Goal: Task Accomplishment & Management: Complete application form

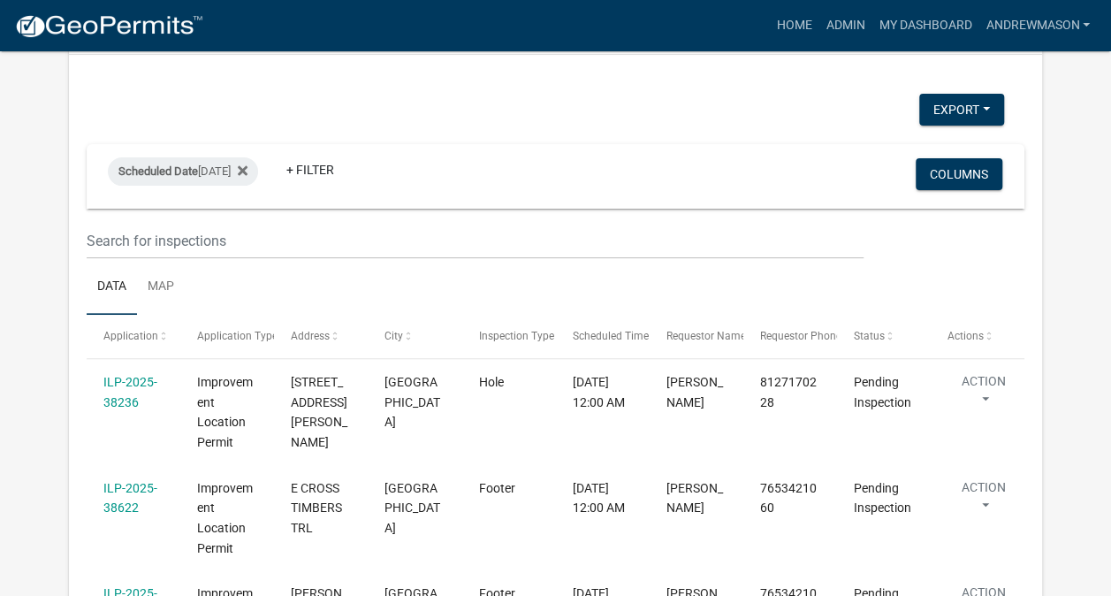
scroll to position [230, 0]
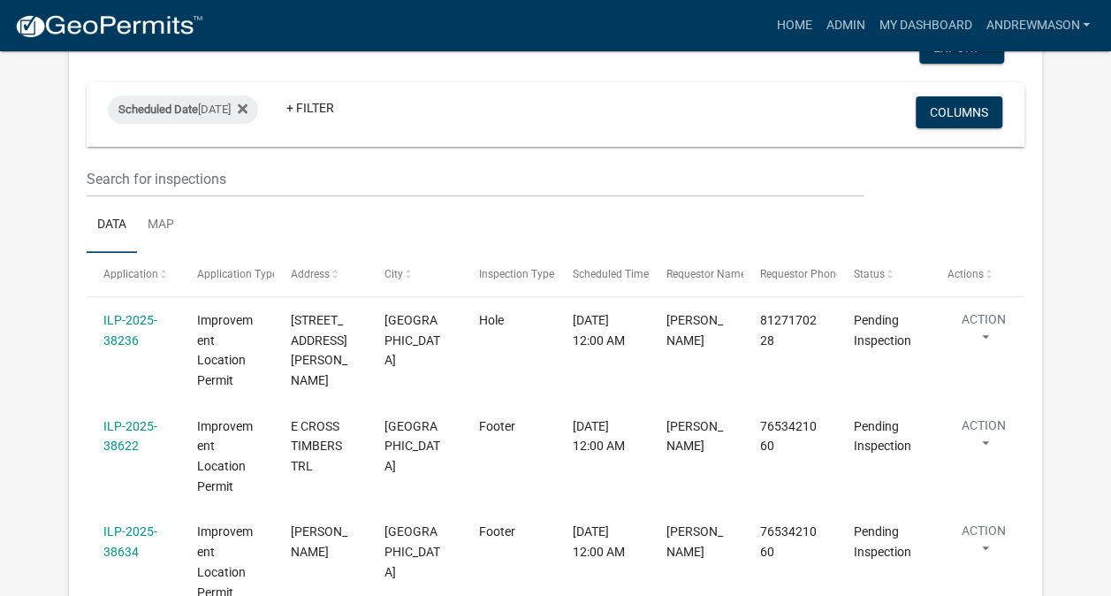
select select "3: 100"
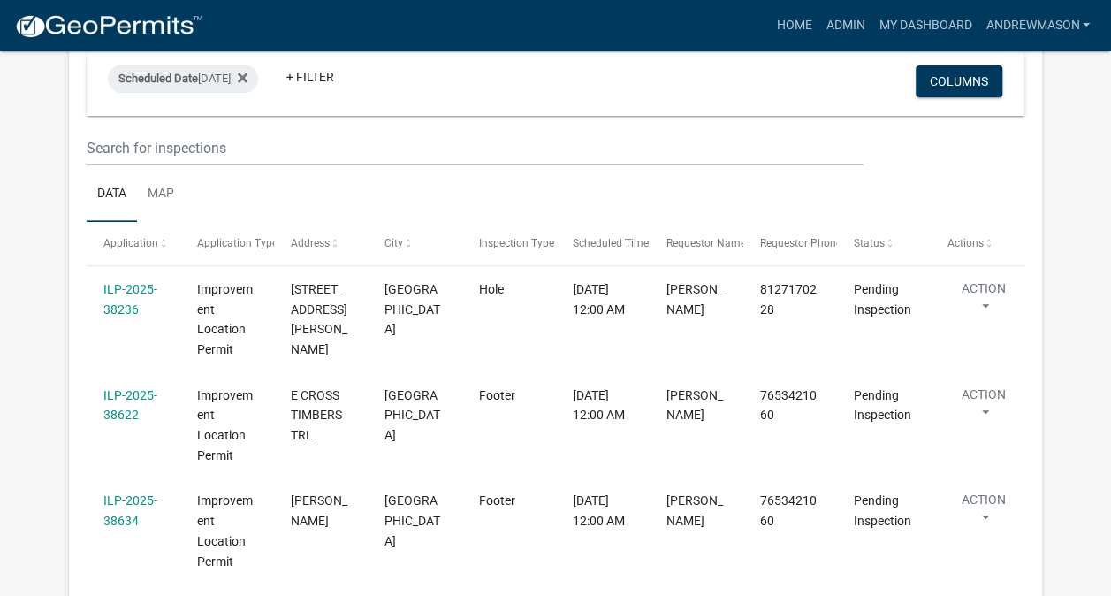
click at [127, 316] on link "ILP-2025-38236" at bounding box center [130, 299] width 54 height 34
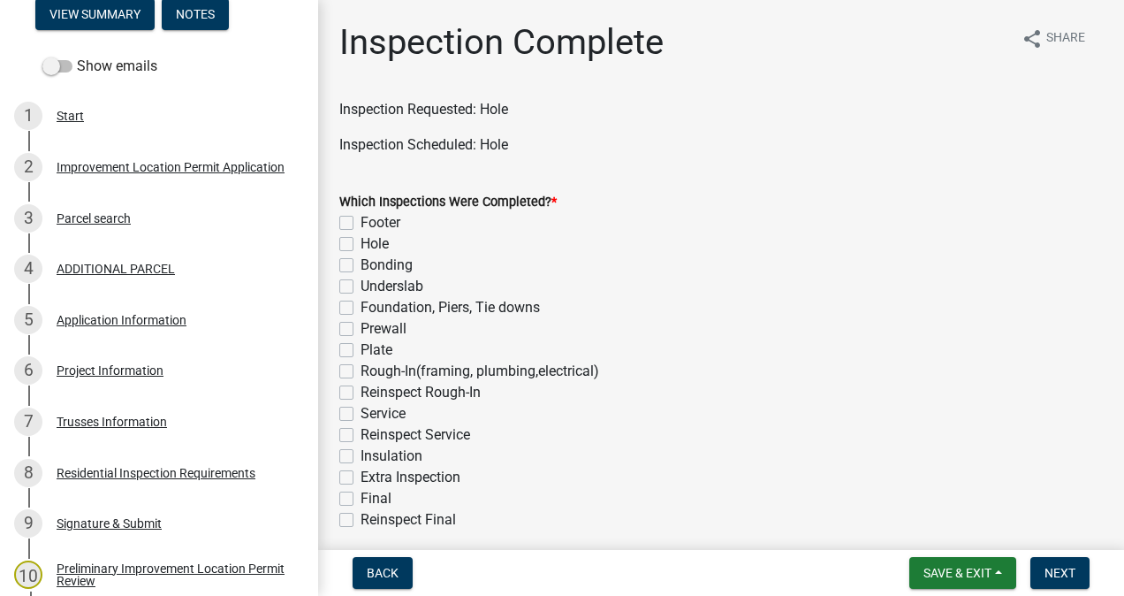
scroll to position [255, 0]
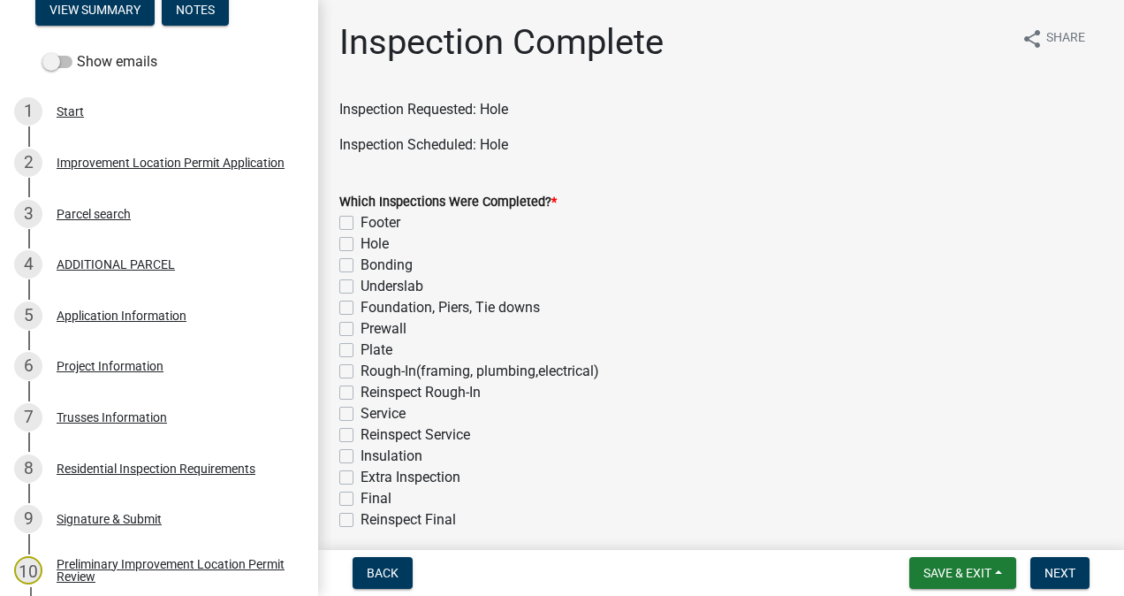
click at [124, 425] on div "7 Trusses Information" at bounding box center [152, 417] width 276 height 28
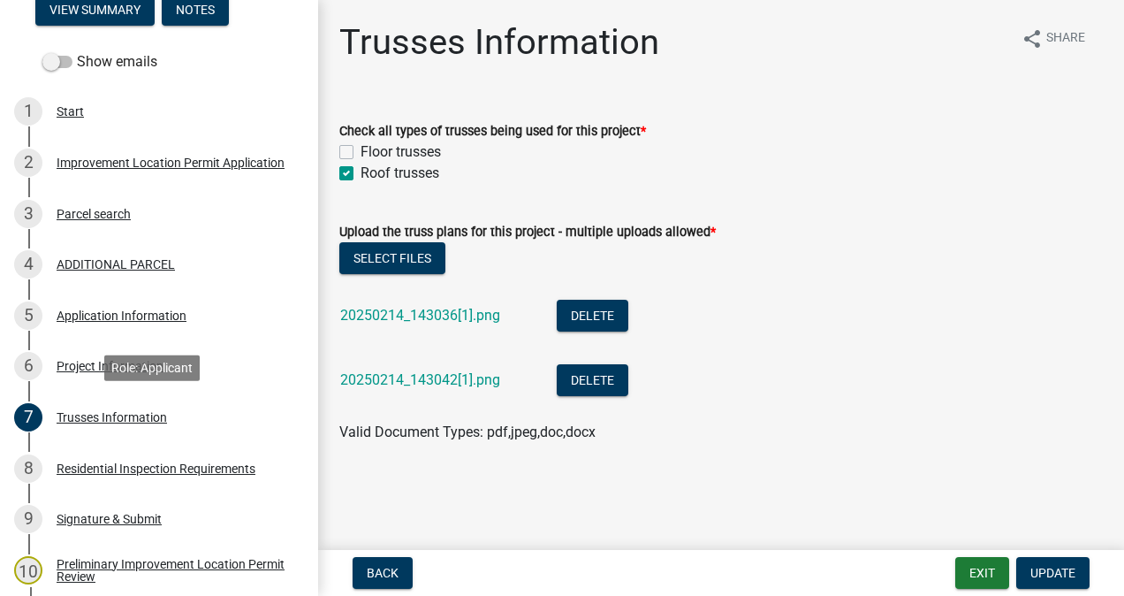
click at [80, 378] on div "6 Project Information" at bounding box center [152, 366] width 276 height 28
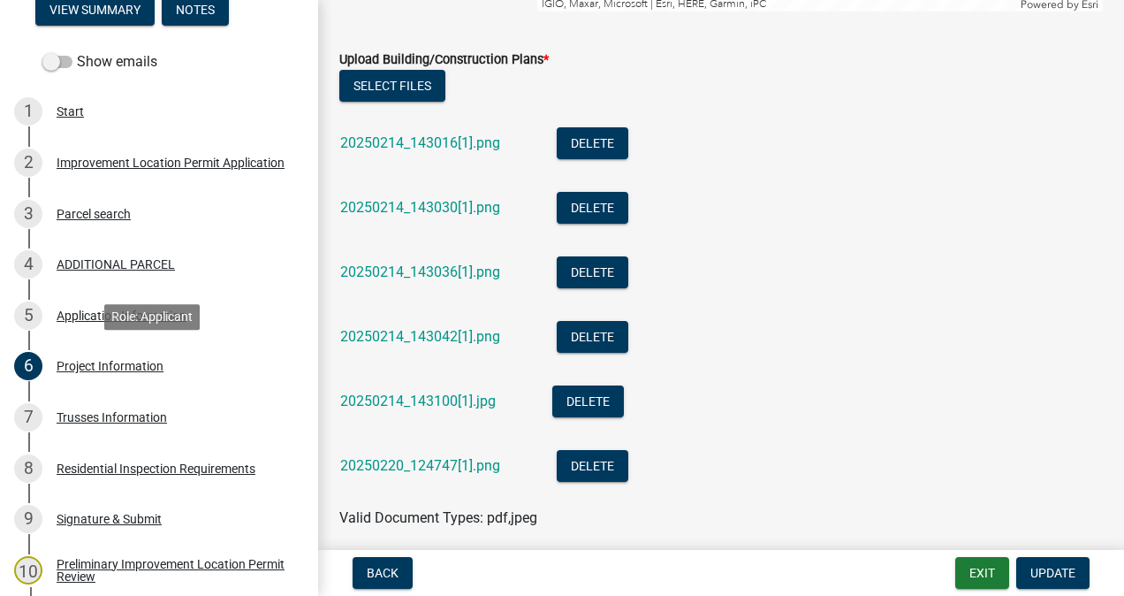
scroll to position [3600, 0]
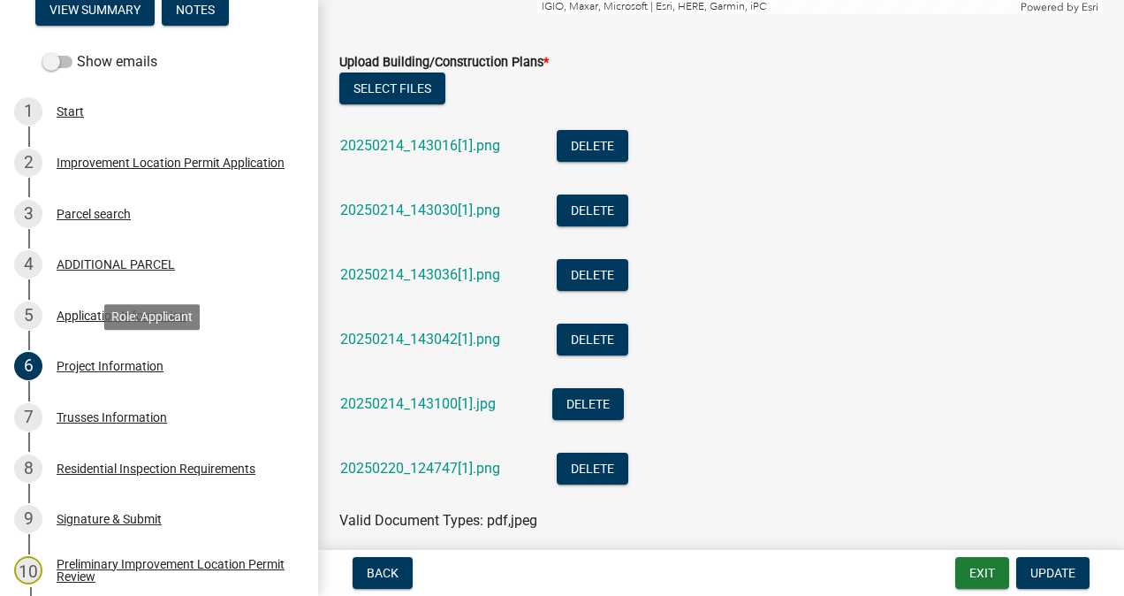
click at [457, 138] on a_6732ffa5-11d6-46e6-8137-cf18980f5ab2 "20250214_143016[1].png" at bounding box center [420, 145] width 160 height 17
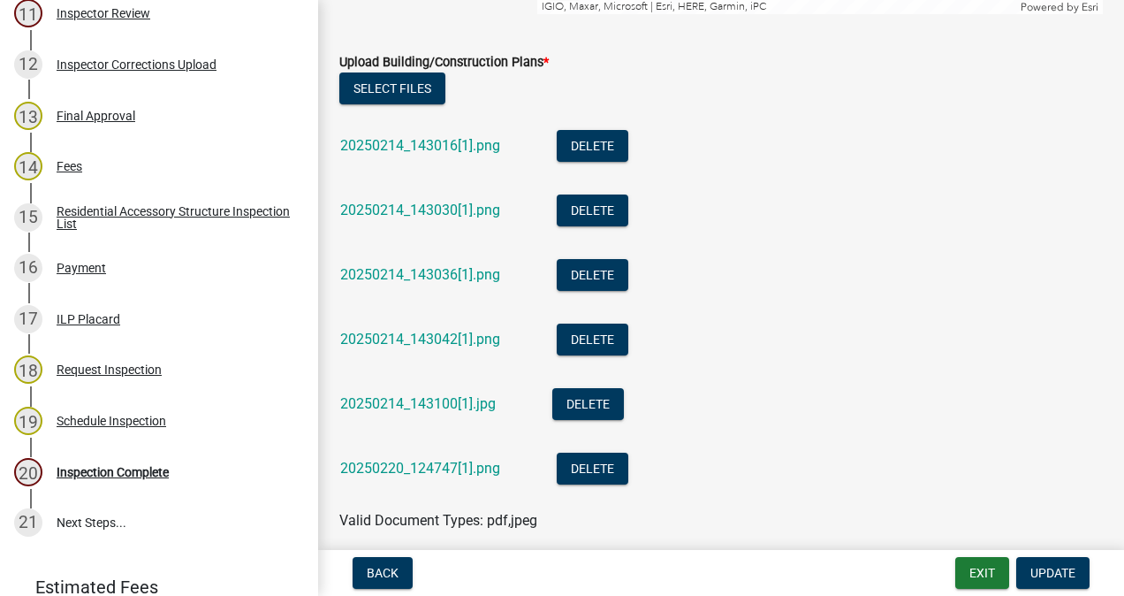
scroll to position [870, 0]
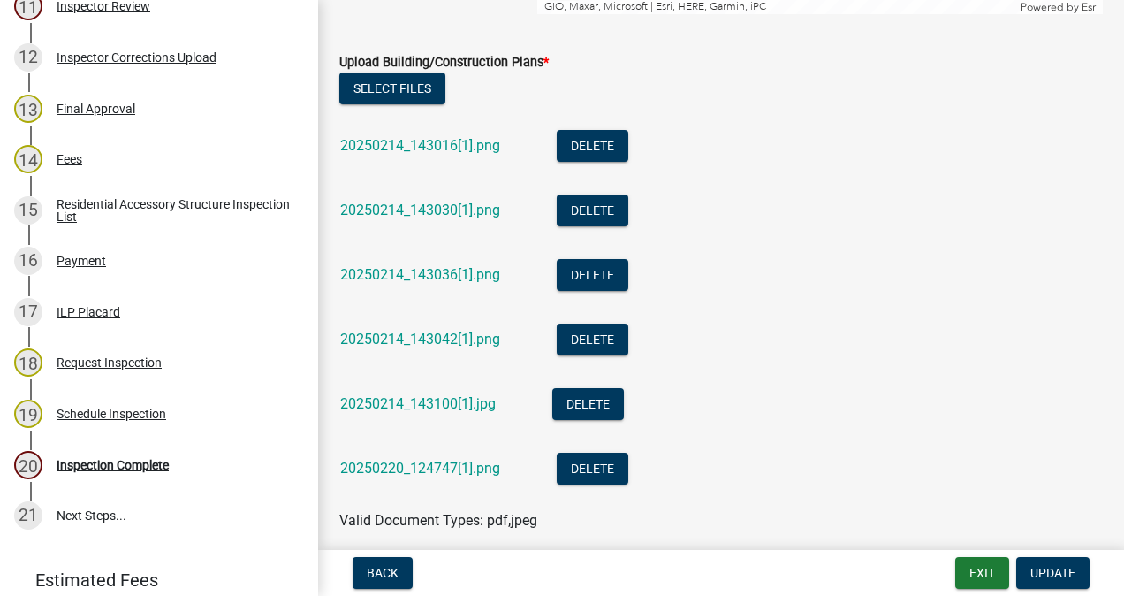
click at [127, 469] on div "Inspection Complete" at bounding box center [113, 465] width 112 height 12
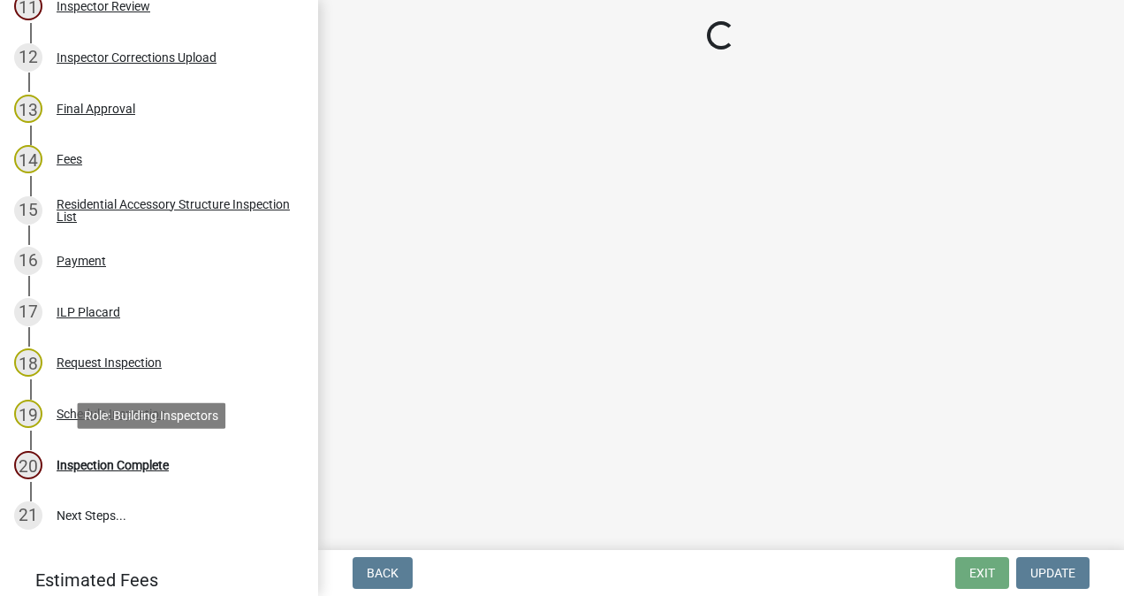
scroll to position [0, 0]
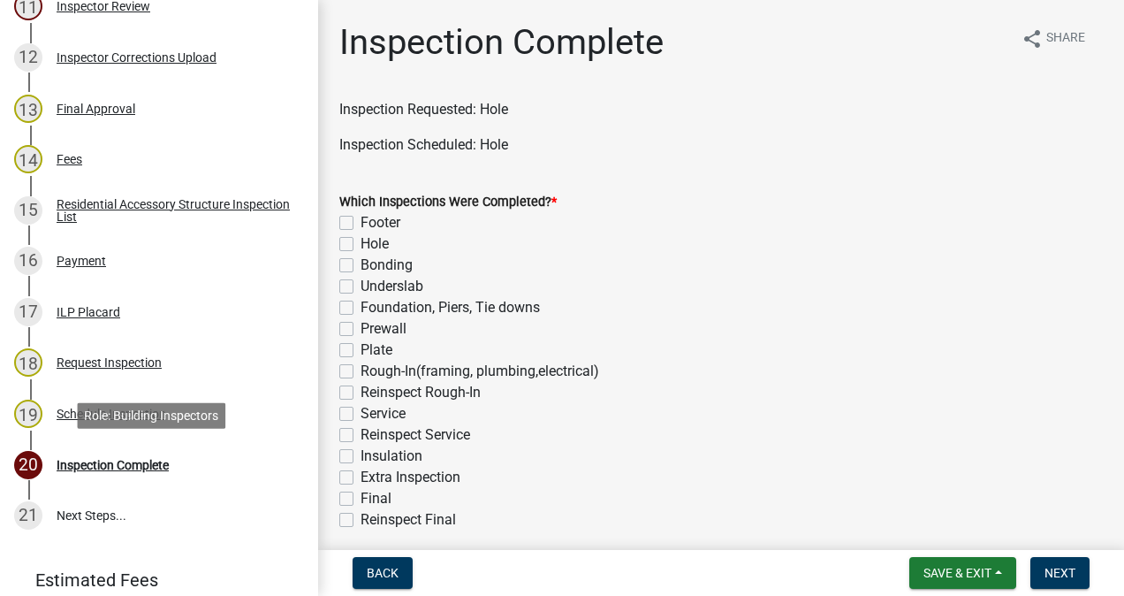
click at [361, 244] on label "Hole" at bounding box center [375, 243] width 28 height 21
click at [361, 244] on input "Hole" at bounding box center [366, 238] width 11 height 11
checkbox input "true"
checkbox input "false"
checkbox input "true"
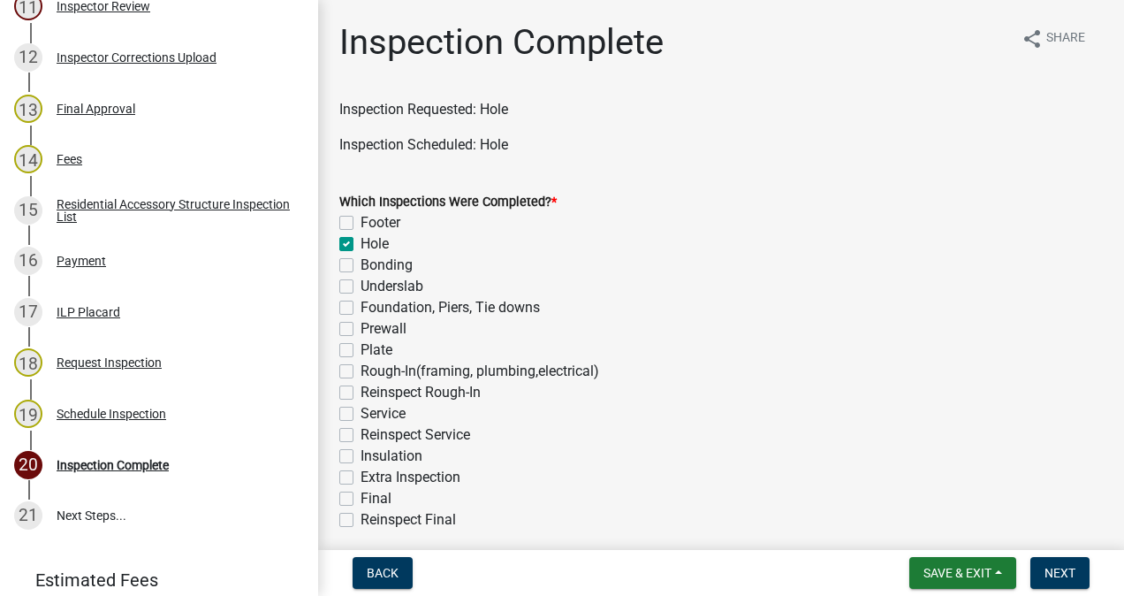
checkbox input "false"
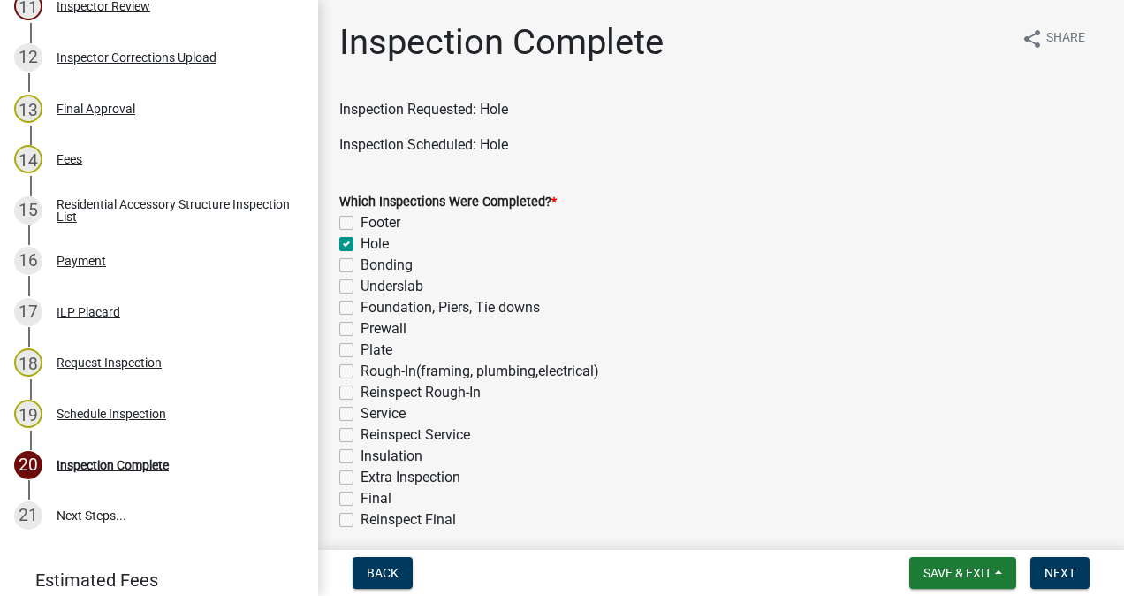
checkbox input "false"
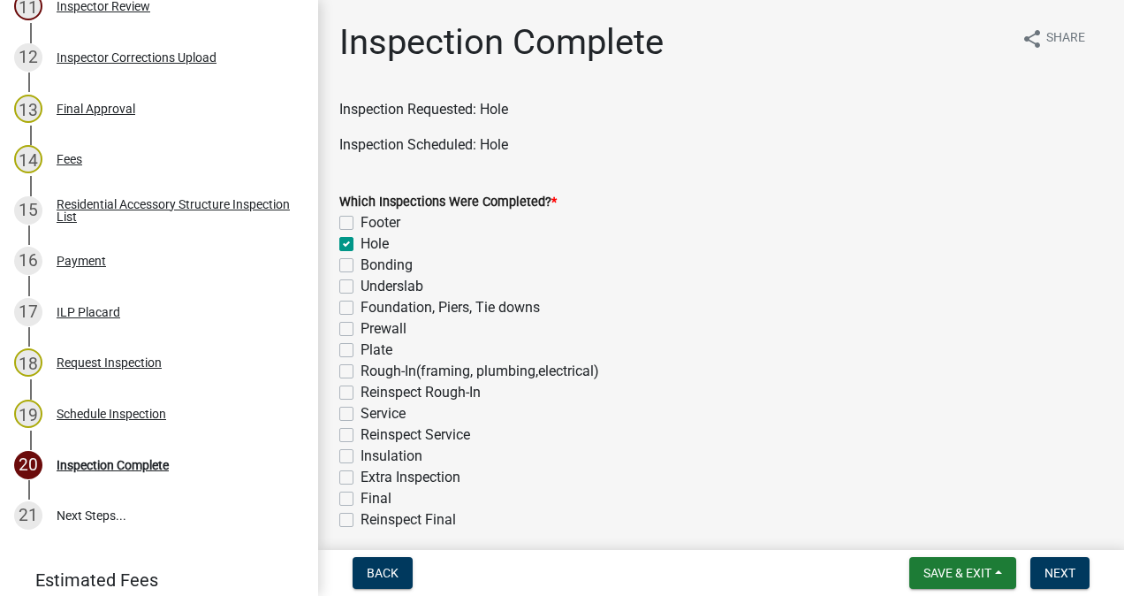
checkbox input "false"
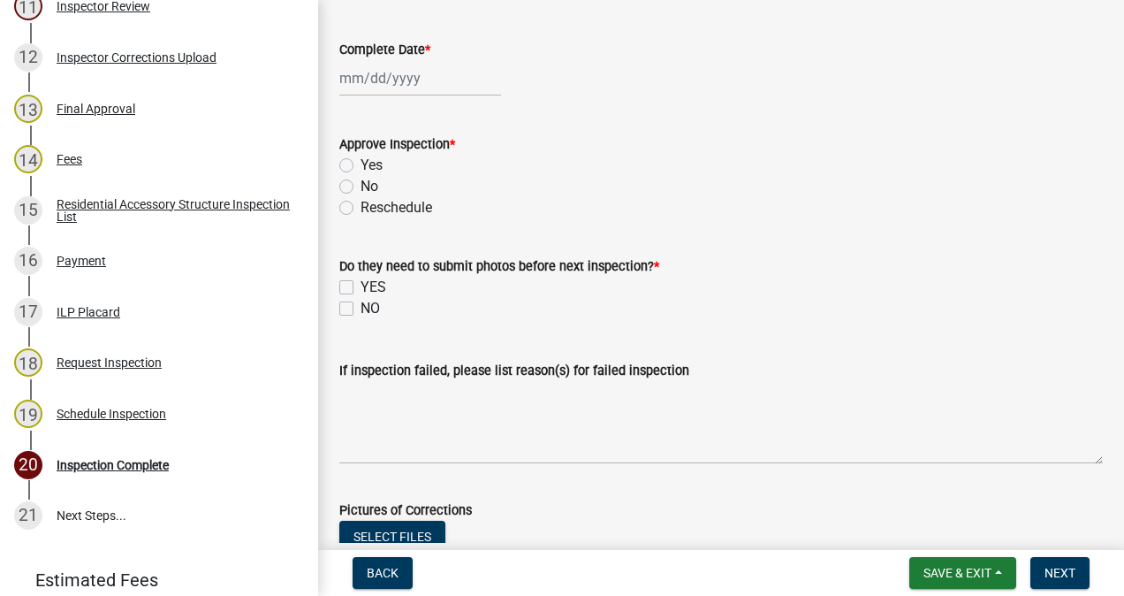
scroll to position [534, 0]
click at [420, 74] on div at bounding box center [420, 76] width 162 height 36
select select "10"
select select "2025"
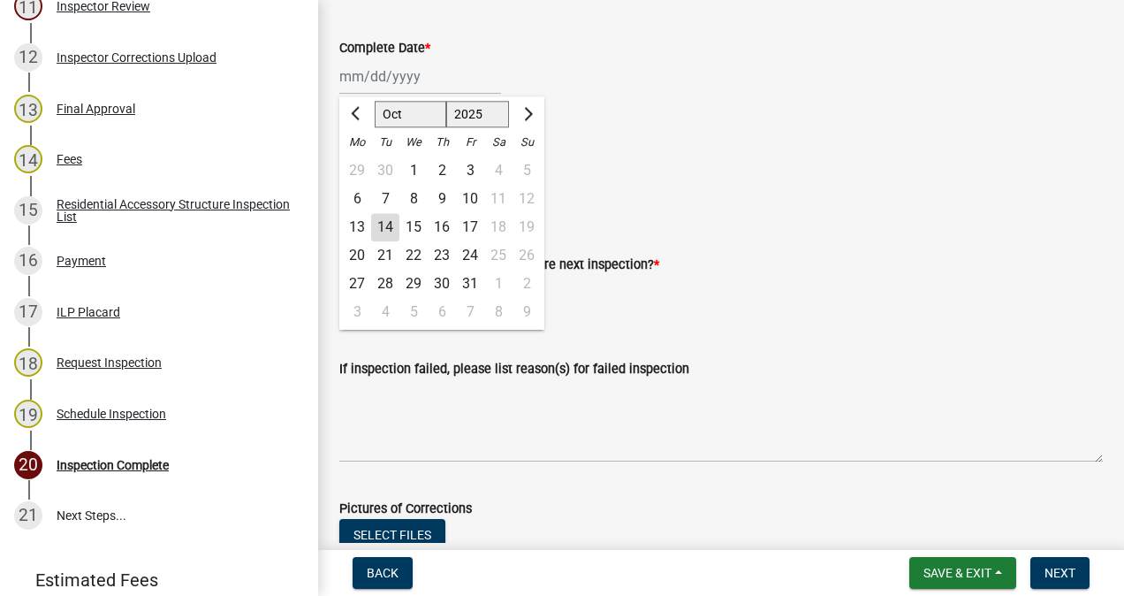
click at [382, 228] on div "14" at bounding box center [385, 227] width 28 height 28
type input "[DATE]"
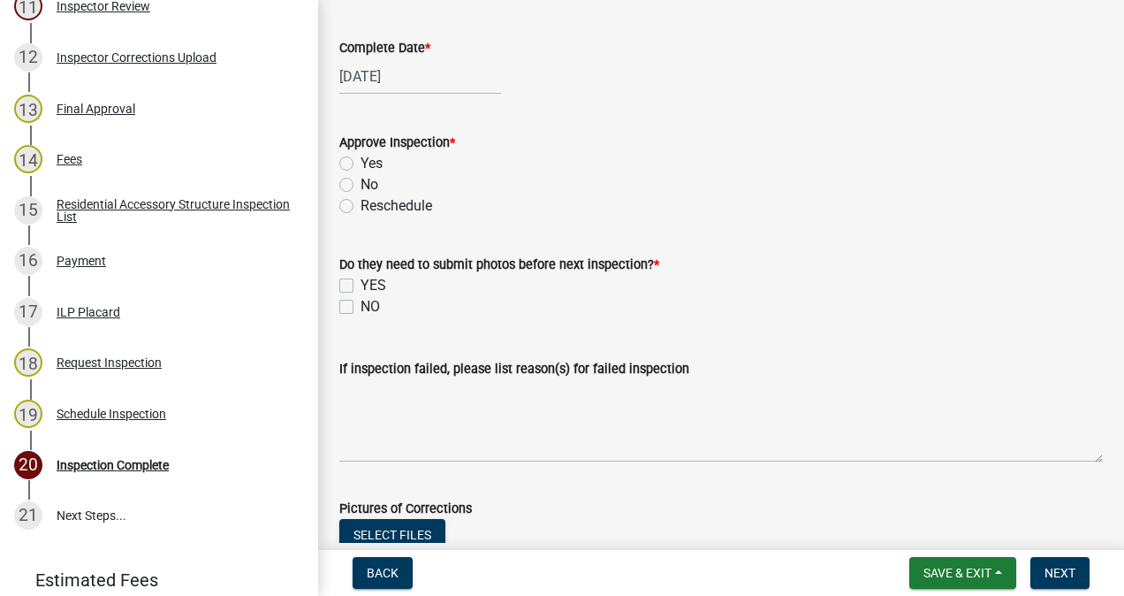
click at [361, 160] on label "Yes" at bounding box center [372, 163] width 22 height 21
click at [361, 160] on input "Yes" at bounding box center [366, 158] width 11 height 11
radio input "true"
click at [361, 306] on label "NO" at bounding box center [370, 306] width 19 height 21
click at [361, 306] on input "NO" at bounding box center [366, 301] width 11 height 11
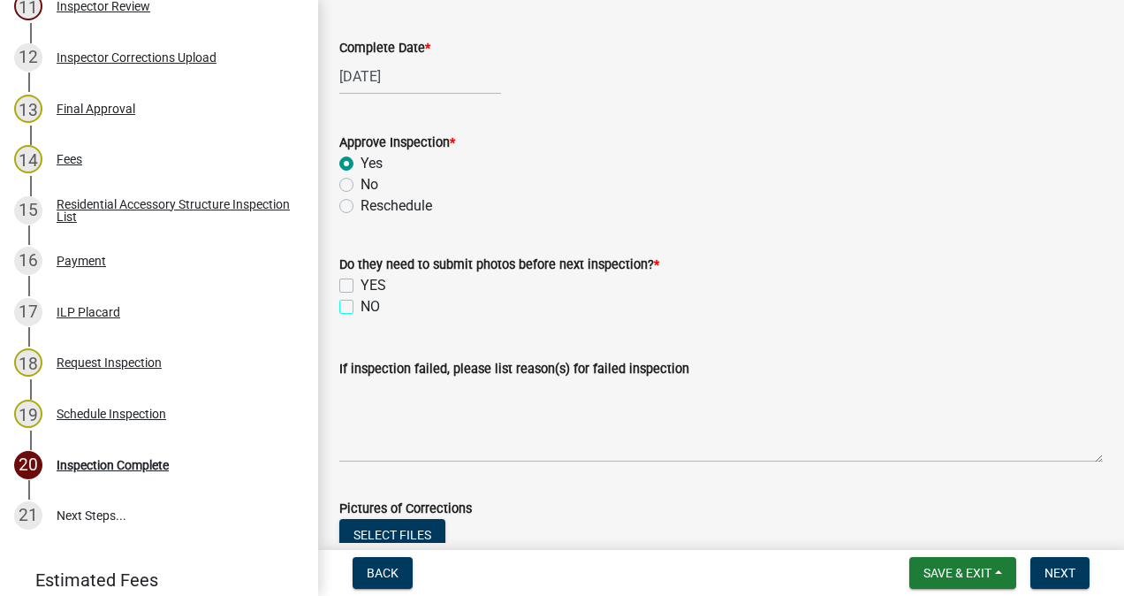
checkbox input "true"
checkbox input "false"
checkbox input "true"
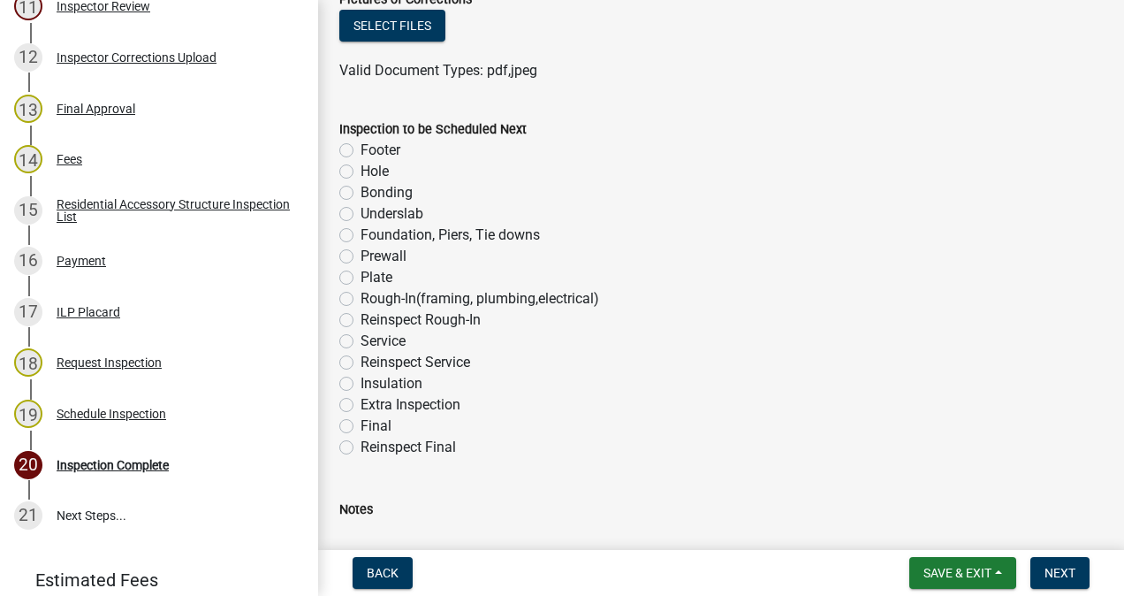
scroll to position [1045, 0]
click at [361, 211] on label "Underslab" at bounding box center [392, 211] width 63 height 21
click at [361, 211] on input "Underslab" at bounding box center [366, 206] width 11 height 11
radio input "true"
click at [1056, 566] on span "Next" at bounding box center [1060, 573] width 31 height 14
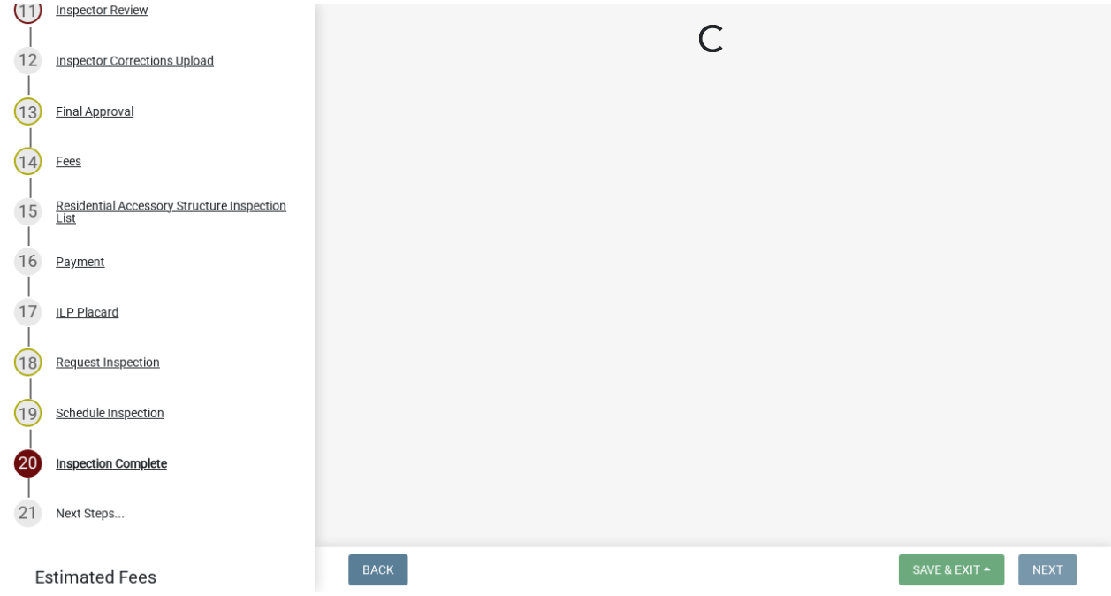
scroll to position [0, 0]
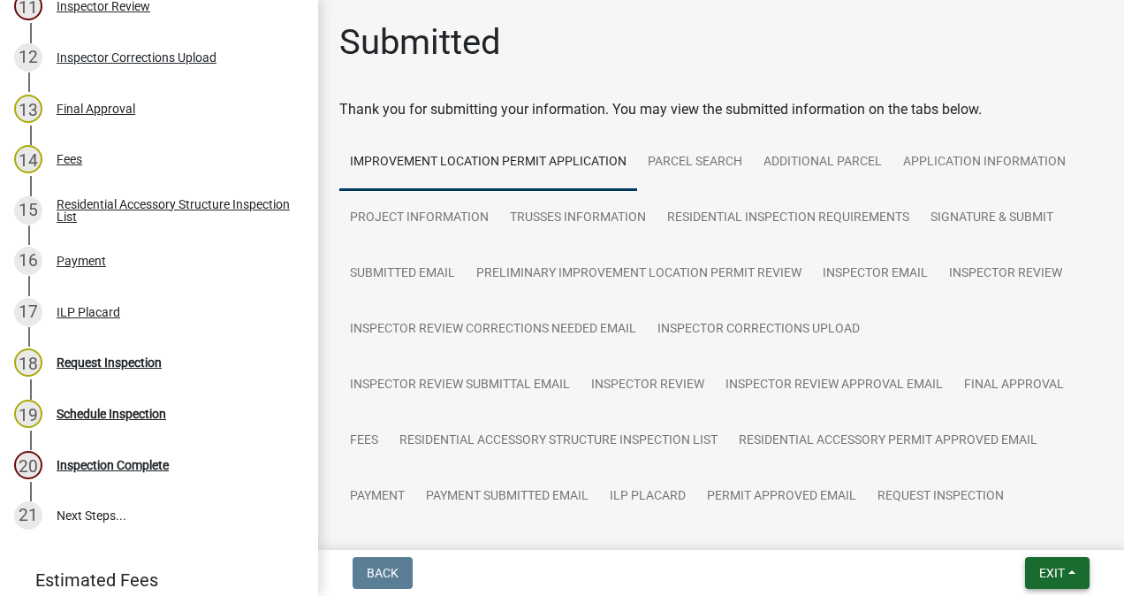
click at [1052, 573] on span "Exit" at bounding box center [1052, 573] width 26 height 14
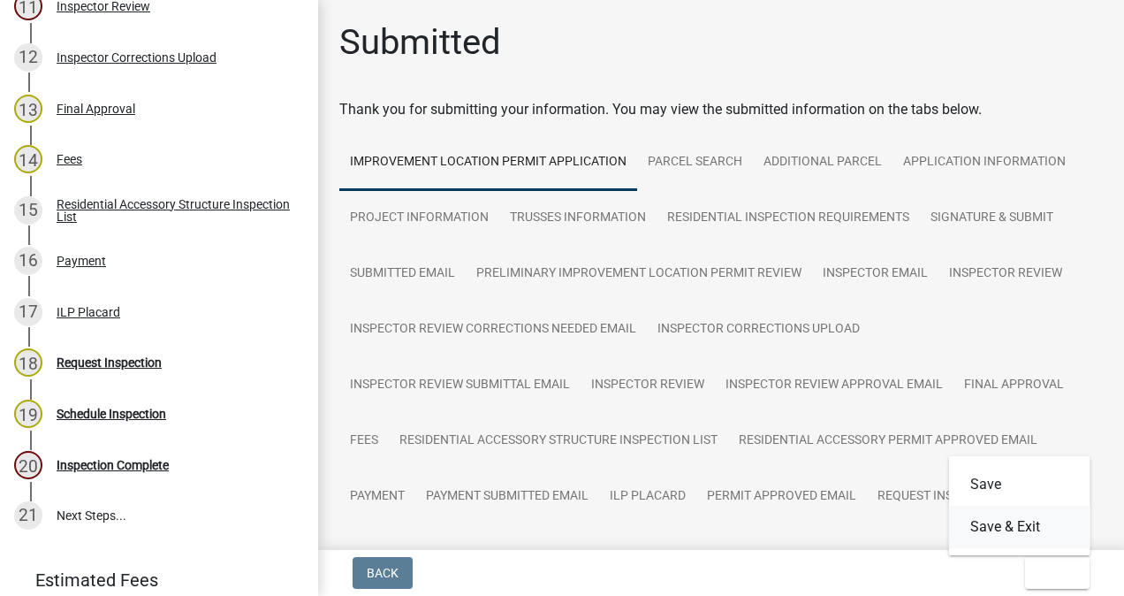
click at [1016, 528] on button "Save & Exit" at bounding box center [1019, 526] width 141 height 42
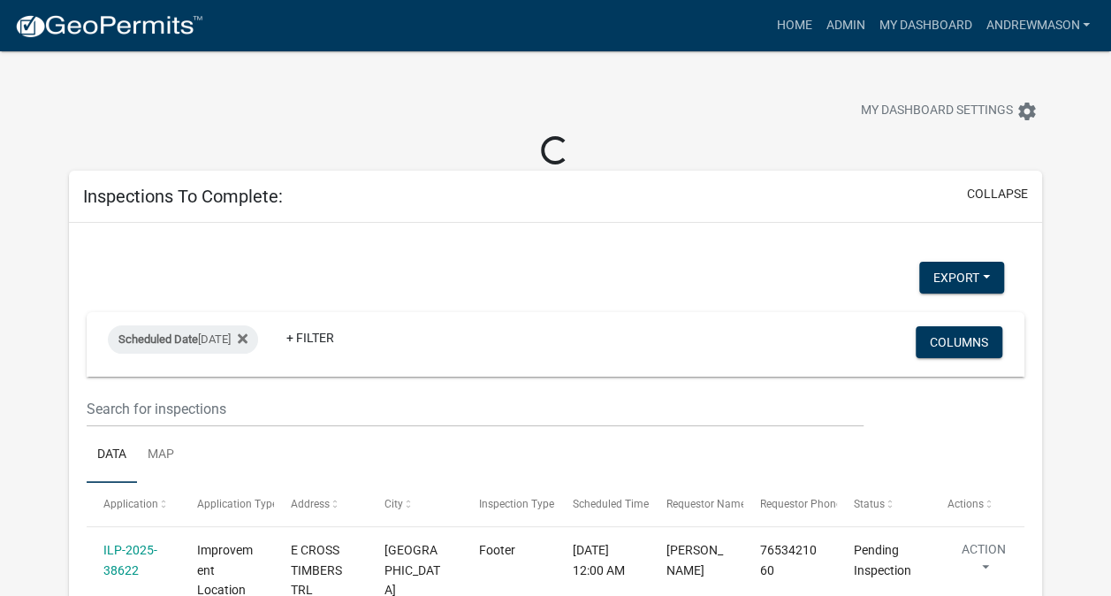
select select "3: 100"
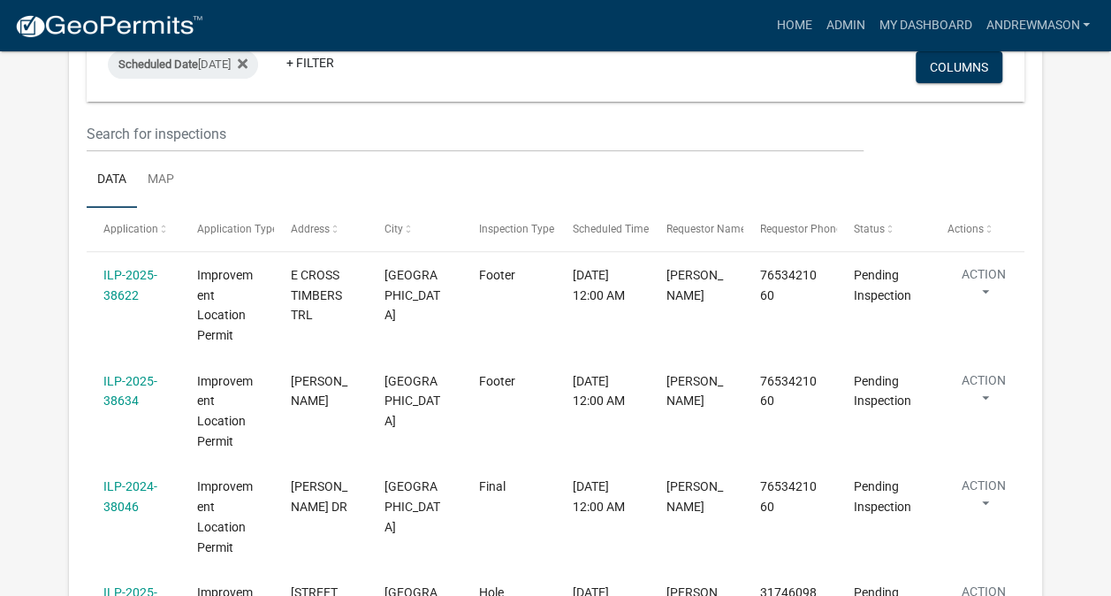
scroll to position [245, 0]
click at [136, 399] on link "ILP-2025-38634" at bounding box center [130, 390] width 54 height 34
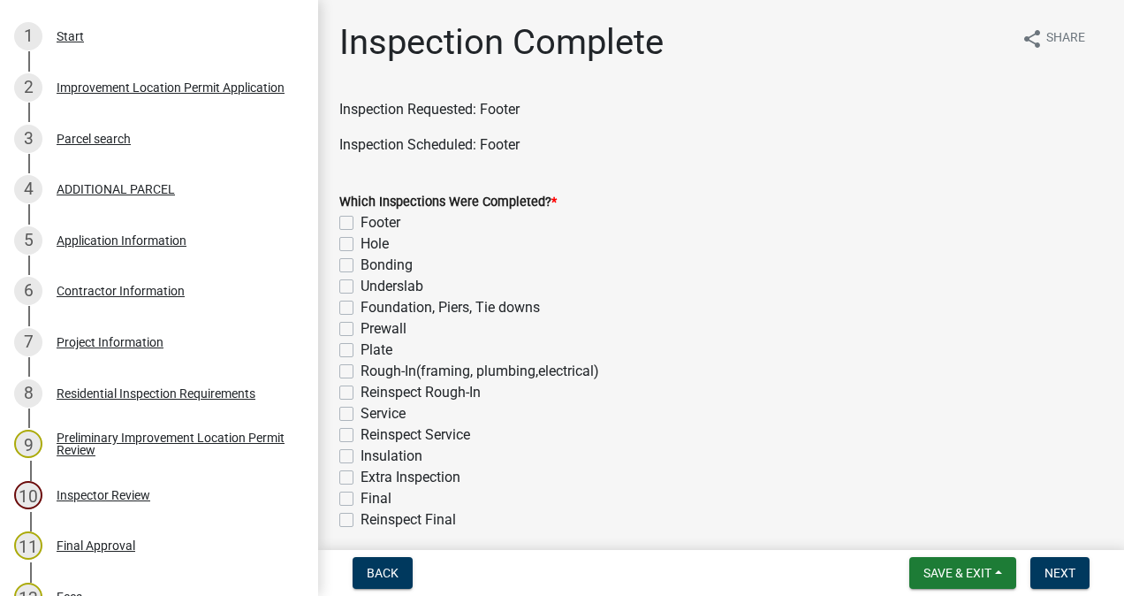
scroll to position [338, 0]
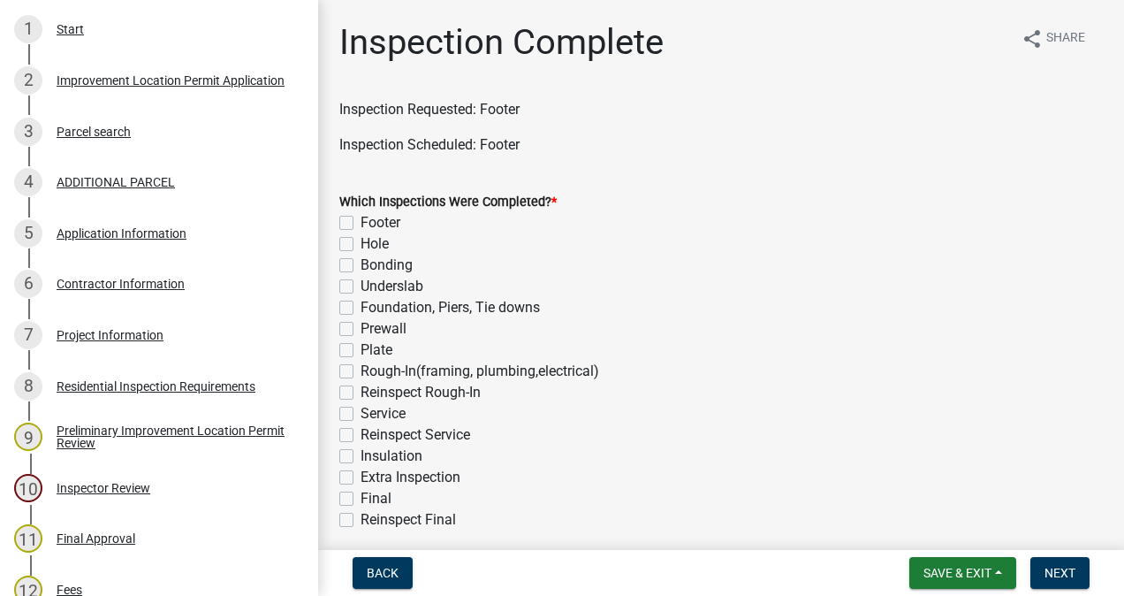
click at [131, 346] on div "7 Project Information" at bounding box center [152, 335] width 276 height 28
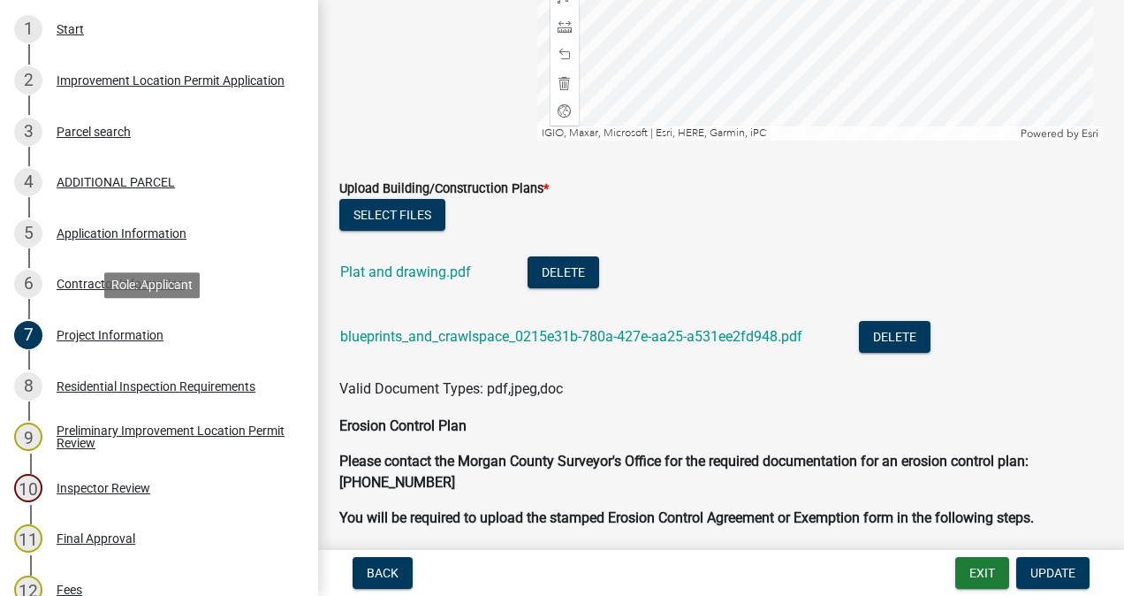
scroll to position [4511, 0]
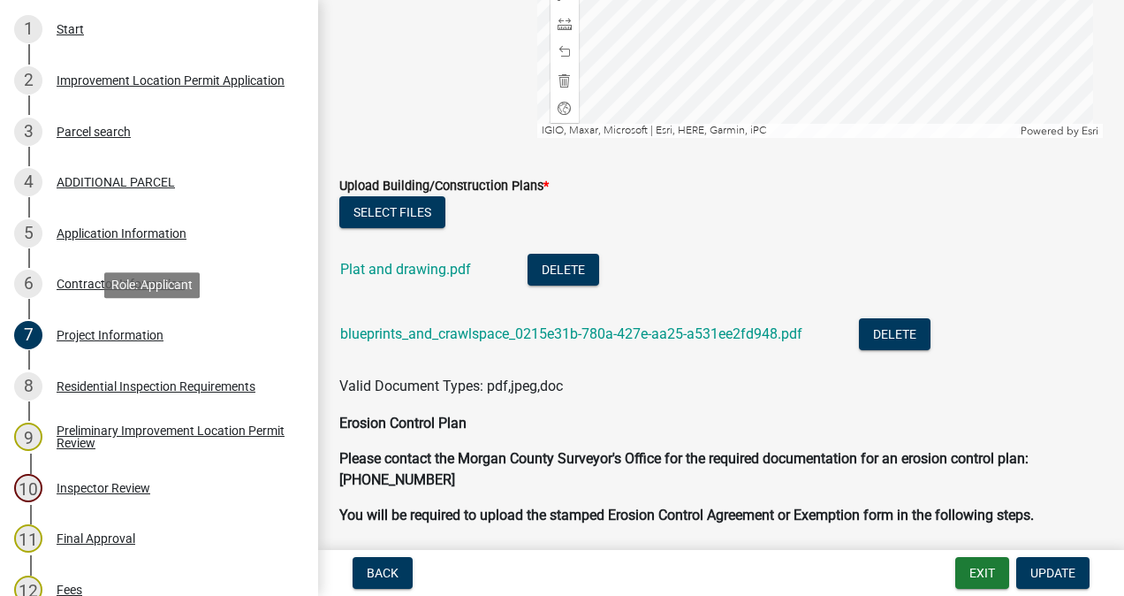
click at [539, 332] on link "blueprints_and_crawlspace_0215e31b-780a-427e-aa25-a531ee2fd948.pdf" at bounding box center [571, 333] width 462 height 17
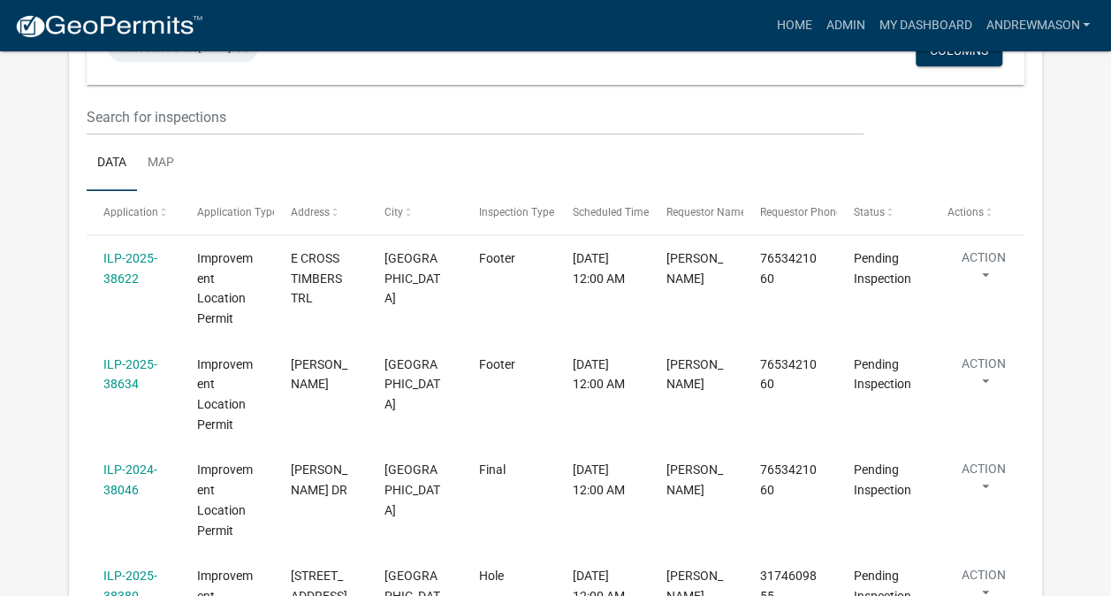
scroll to position [294, 0]
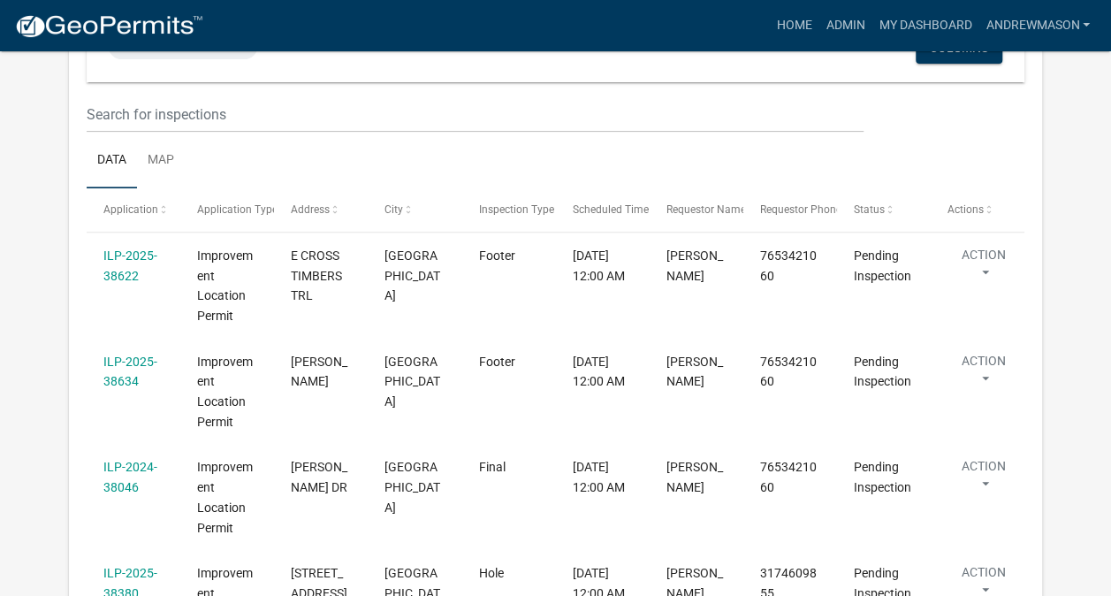
click at [136, 377] on link "ILP-2025-38634" at bounding box center [130, 371] width 54 height 34
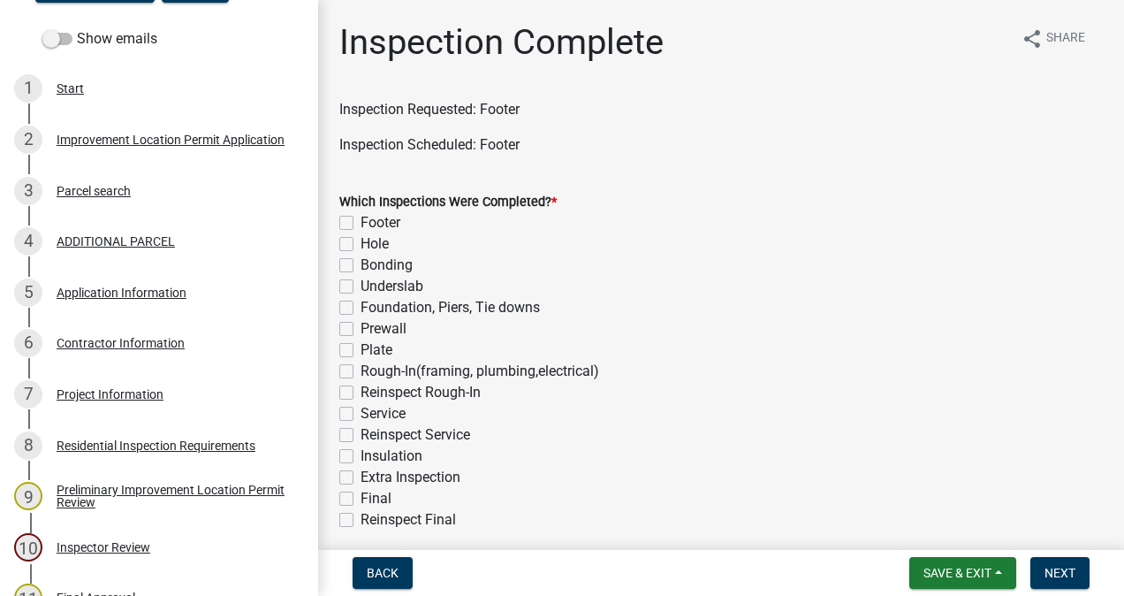
scroll to position [304, 0]
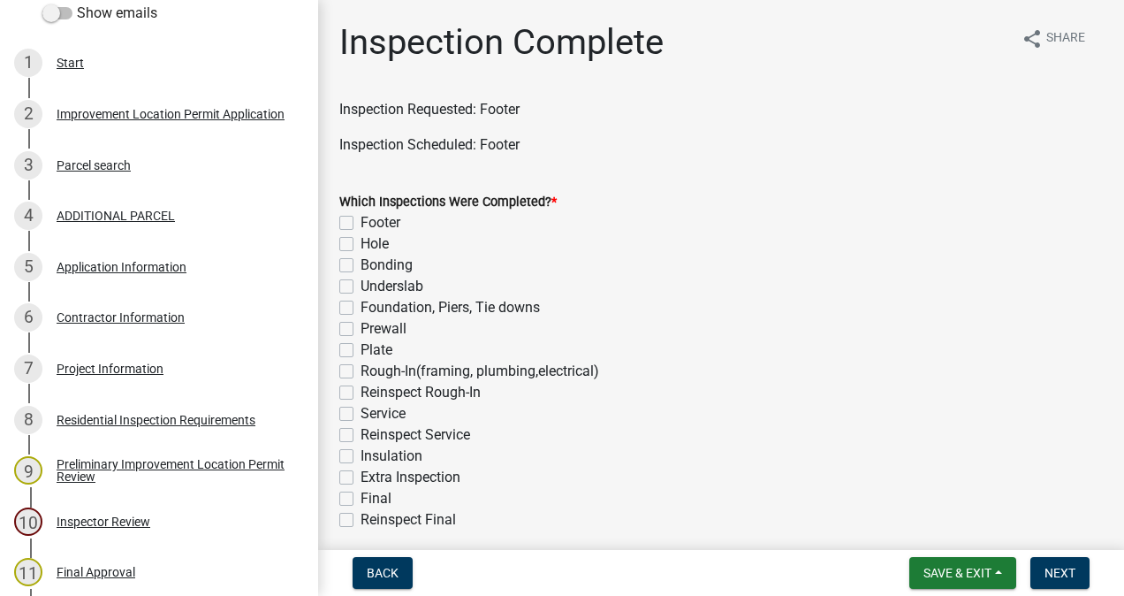
click at [117, 377] on div "7 Project Information" at bounding box center [152, 368] width 276 height 28
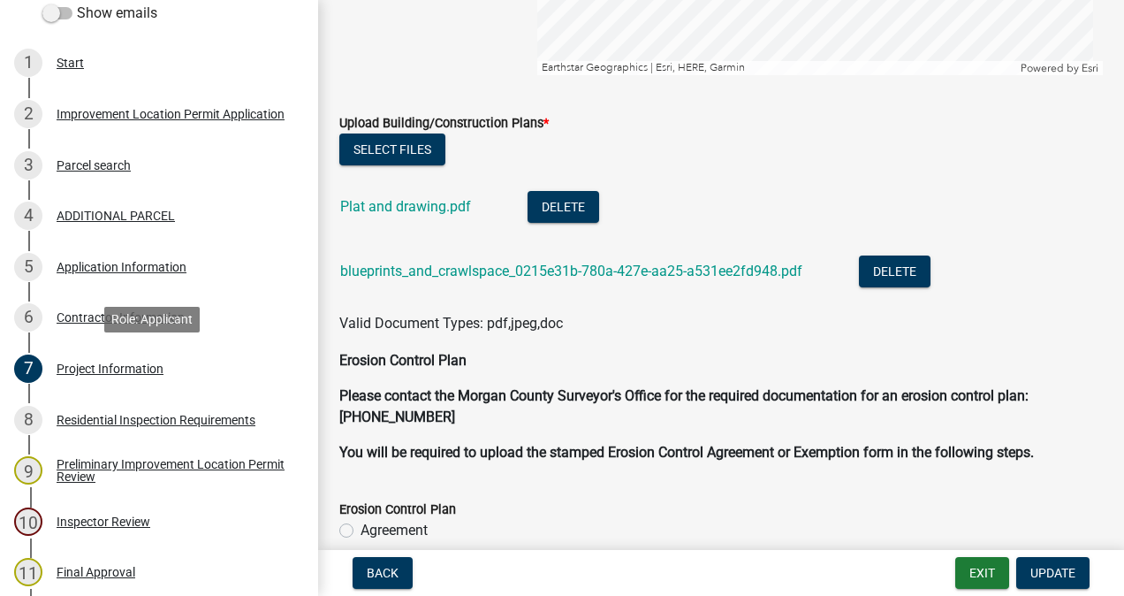
scroll to position [4467, 0]
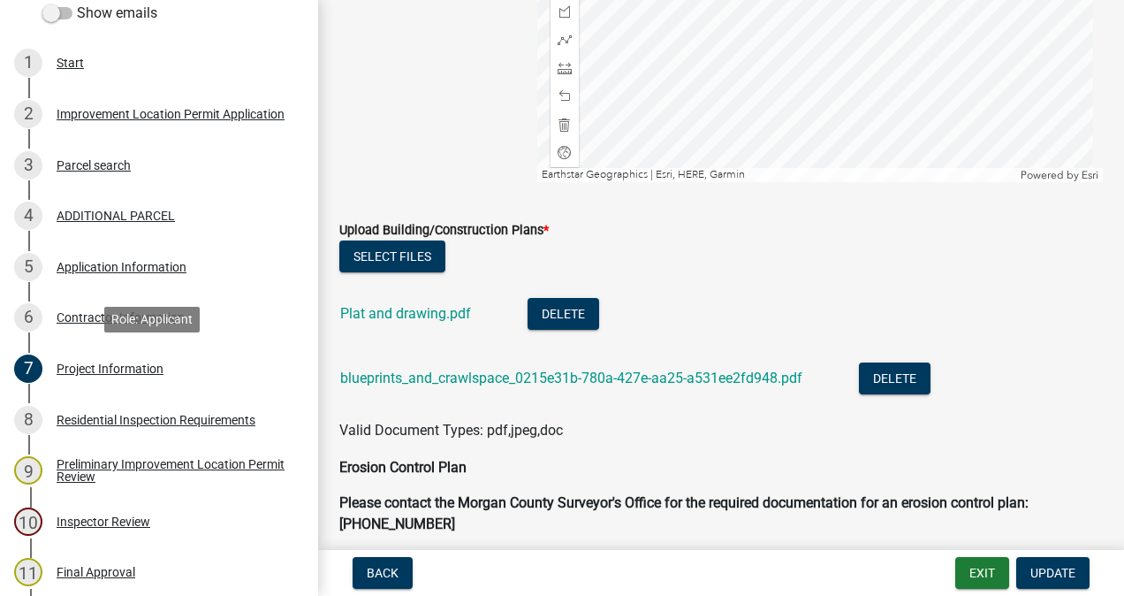
click at [495, 377] on link "blueprints_and_crawlspace_0215e31b-780a-427e-aa25-a531ee2fd948.pdf" at bounding box center [571, 377] width 462 height 17
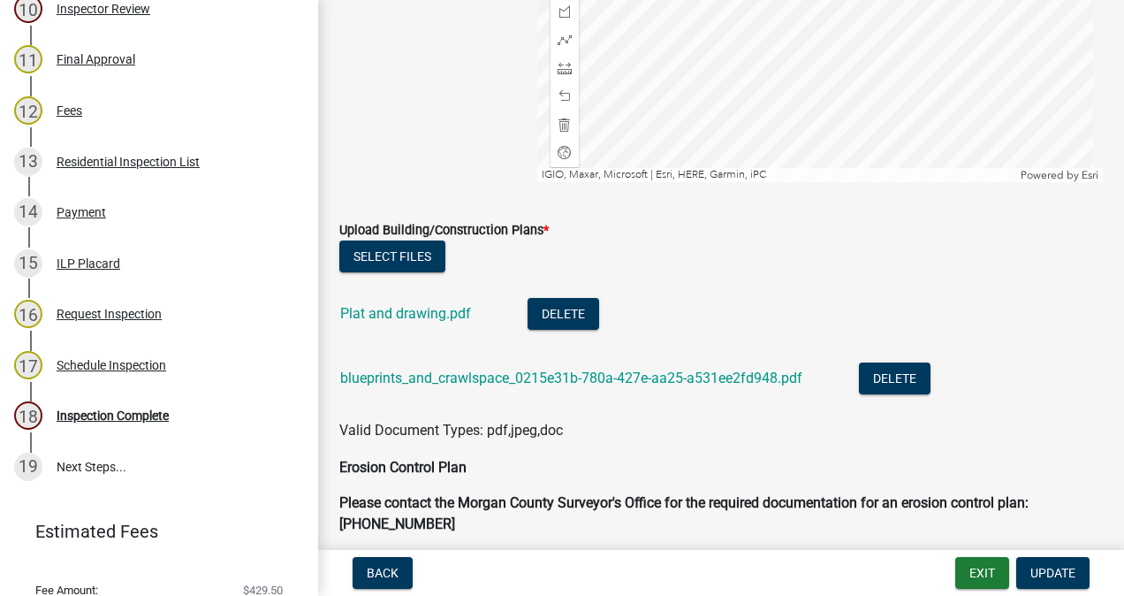
scroll to position [877, 0]
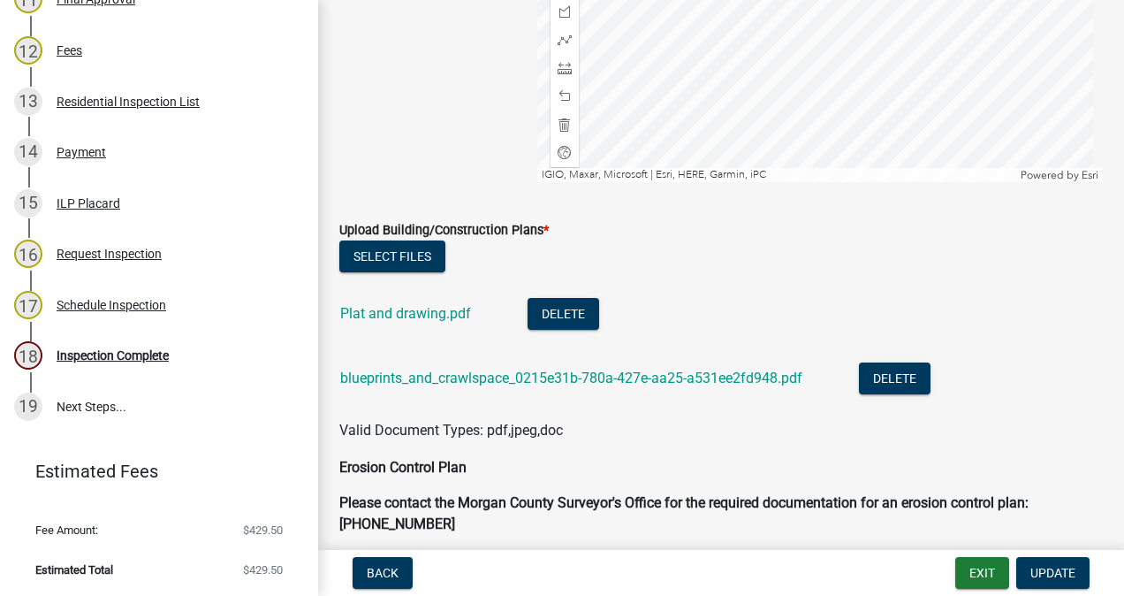
click at [145, 367] on div "18 Inspection Complete" at bounding box center [152, 355] width 276 height 28
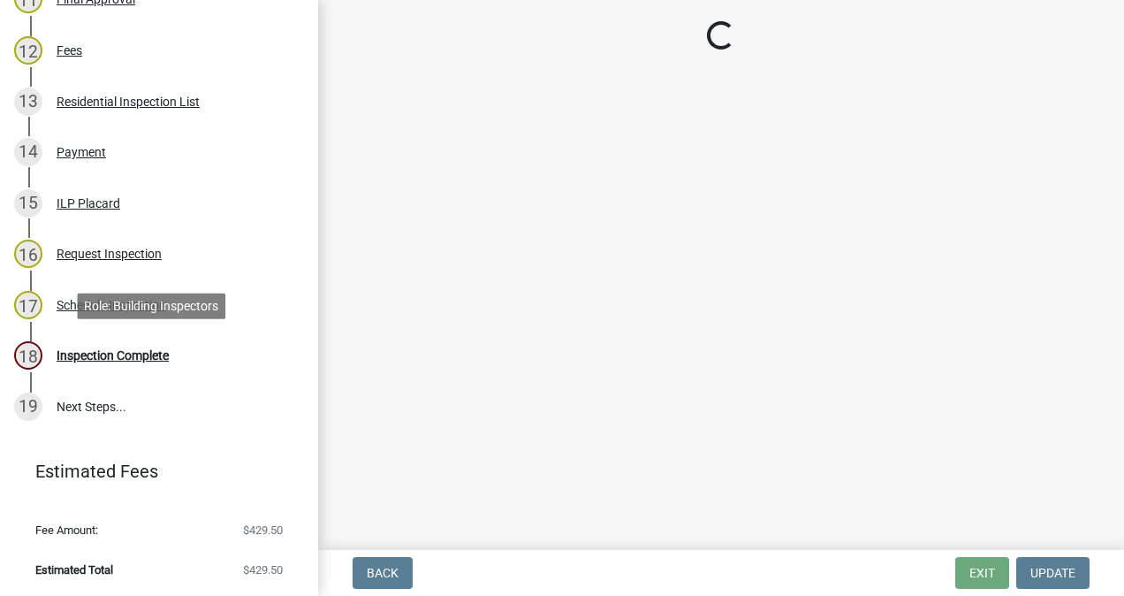
scroll to position [0, 0]
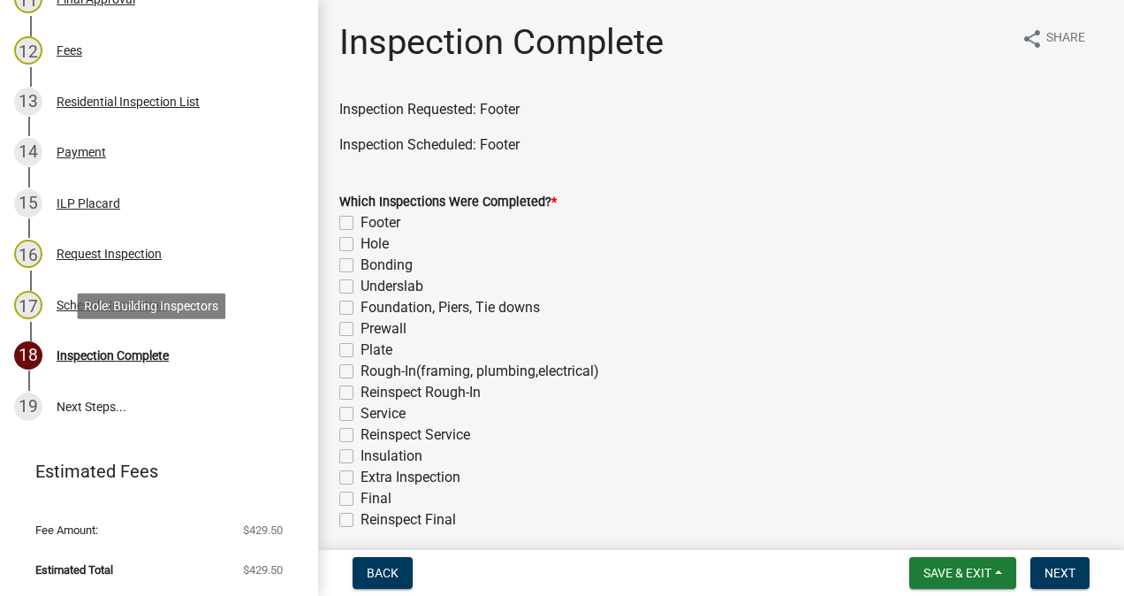
click at [361, 223] on label "Footer" at bounding box center [381, 222] width 40 height 21
click at [361, 223] on input "Footer" at bounding box center [366, 217] width 11 height 11
checkbox input "true"
checkbox input "false"
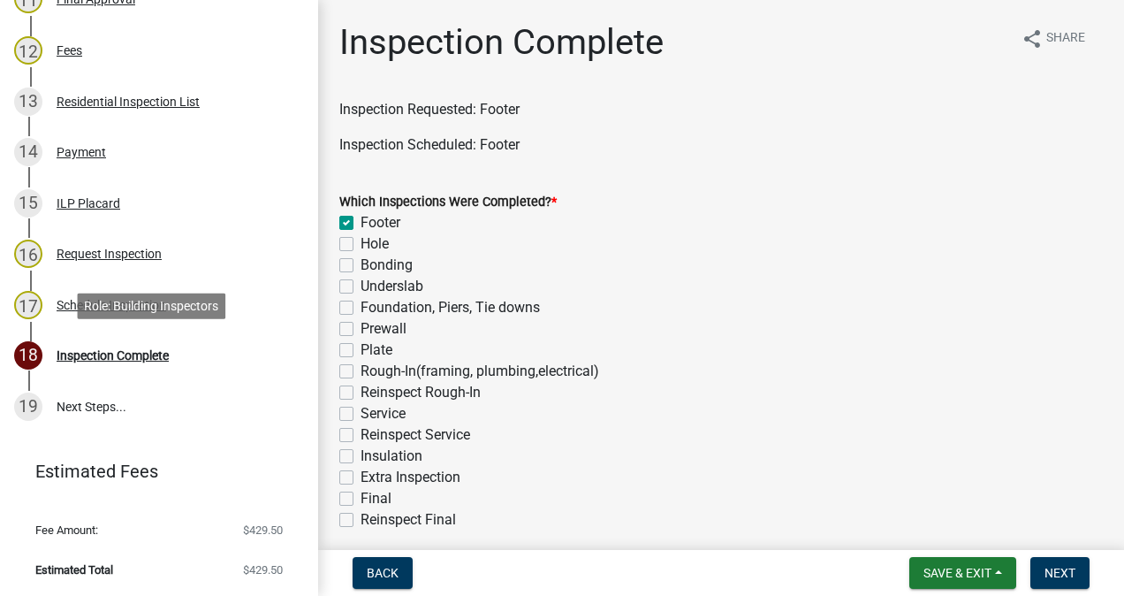
checkbox input "false"
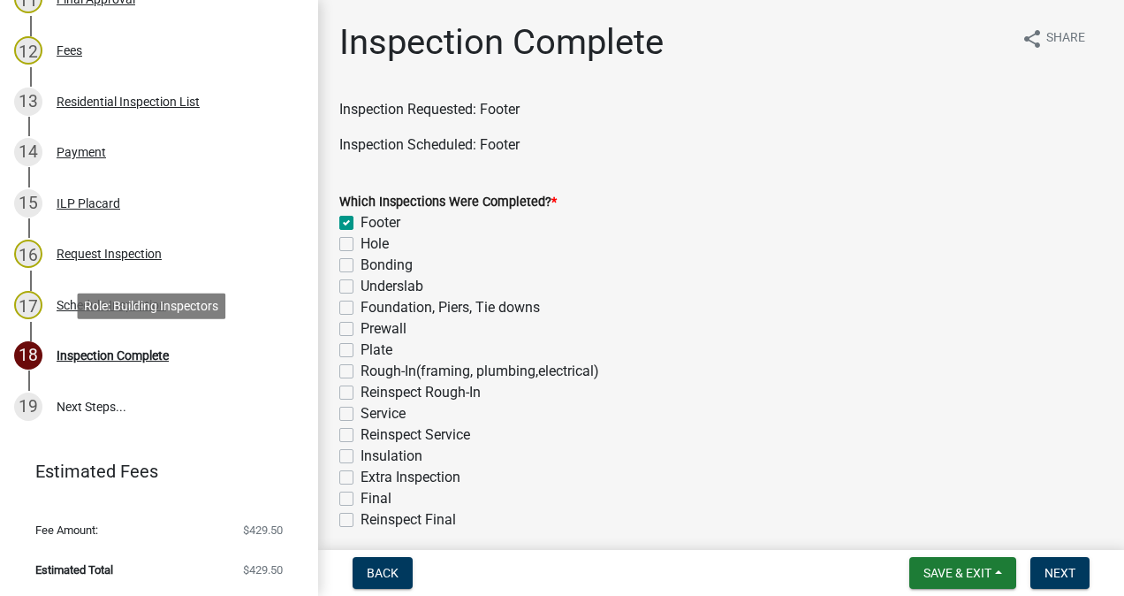
checkbox input "false"
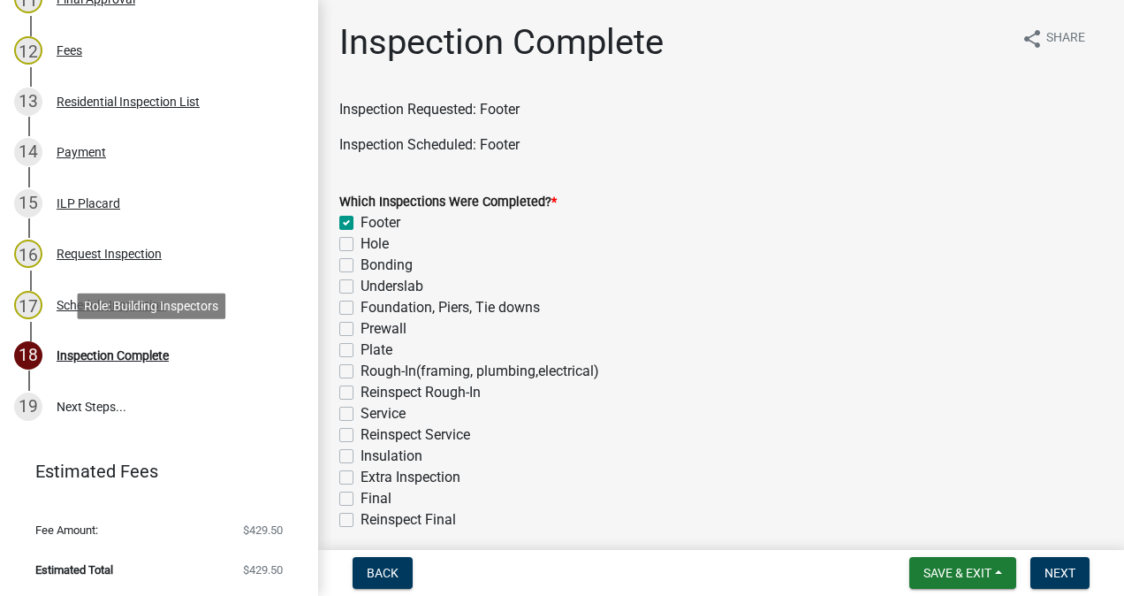
checkbox input "false"
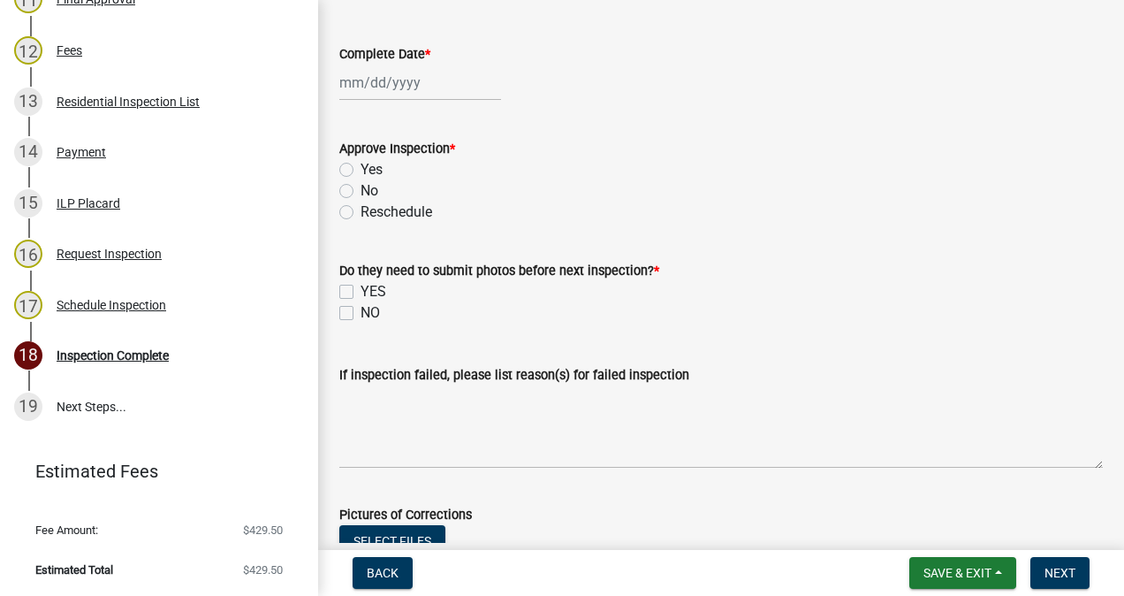
scroll to position [537, 0]
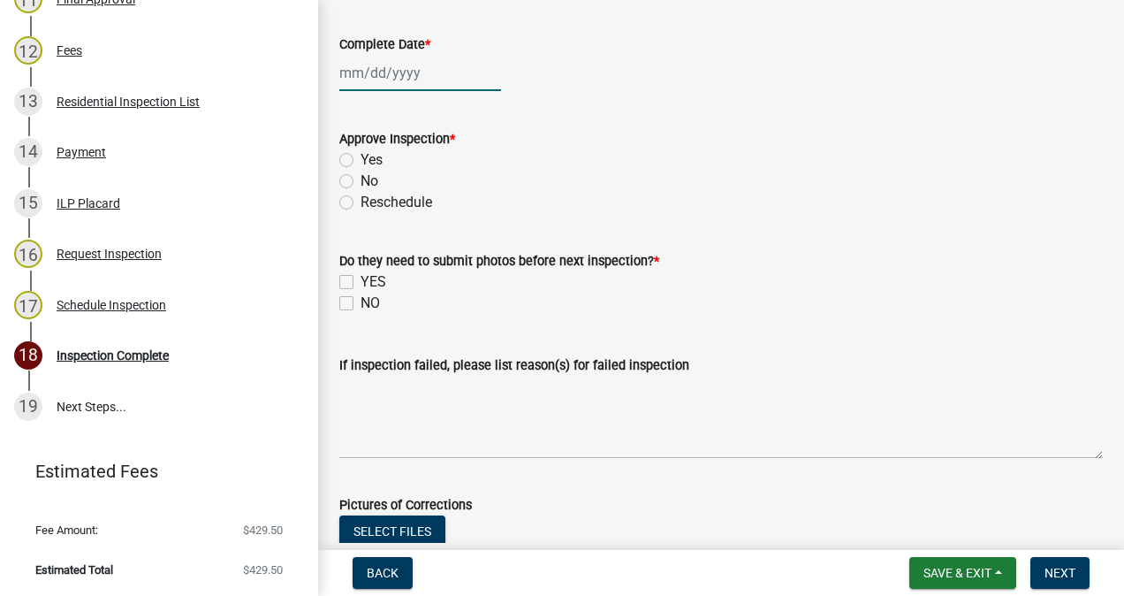
click at [412, 69] on div at bounding box center [420, 73] width 162 height 36
select select "10"
select select "2025"
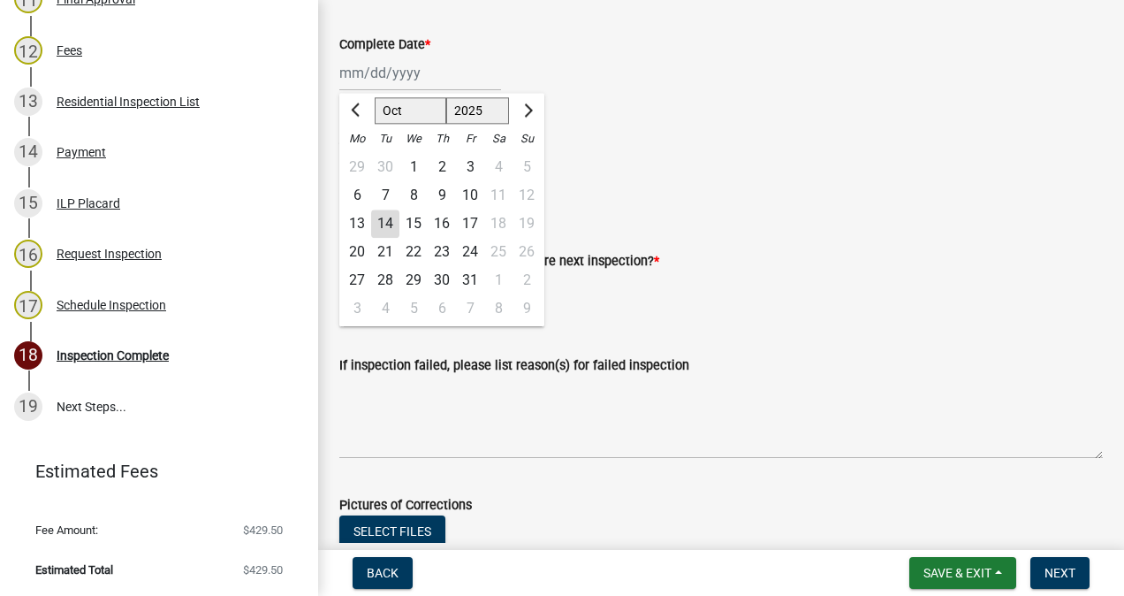
click at [386, 226] on div "14" at bounding box center [385, 223] width 28 height 28
type input "[DATE]"
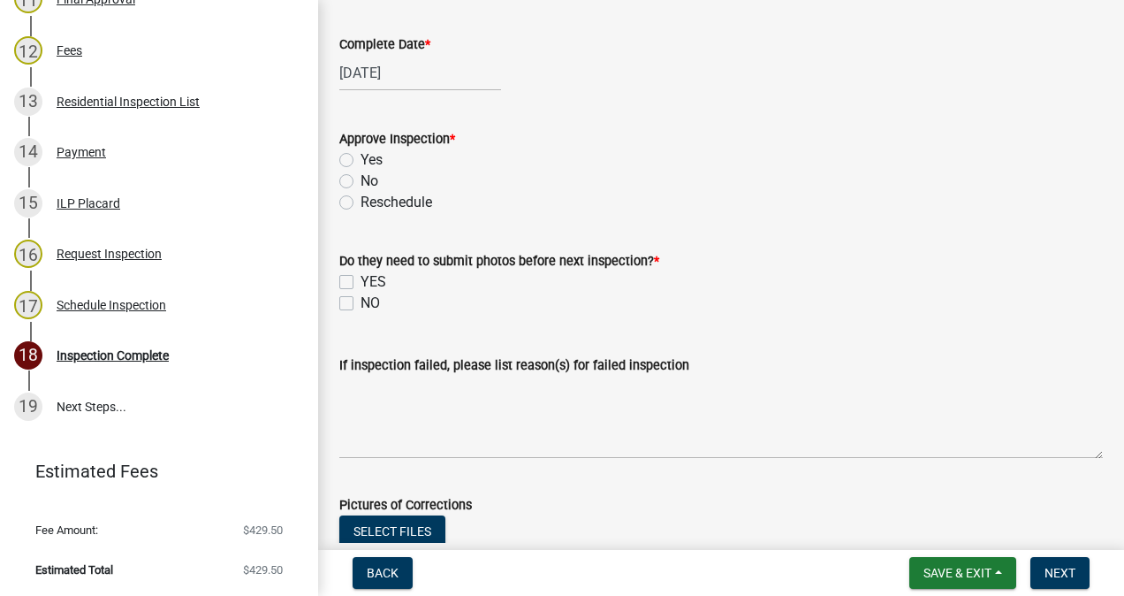
click at [361, 154] on label "Yes" at bounding box center [372, 159] width 22 height 21
click at [361, 154] on input "Yes" at bounding box center [366, 154] width 11 height 11
radio input "true"
click at [361, 302] on label "NO" at bounding box center [370, 303] width 19 height 21
click at [361, 302] on input "NO" at bounding box center [366, 298] width 11 height 11
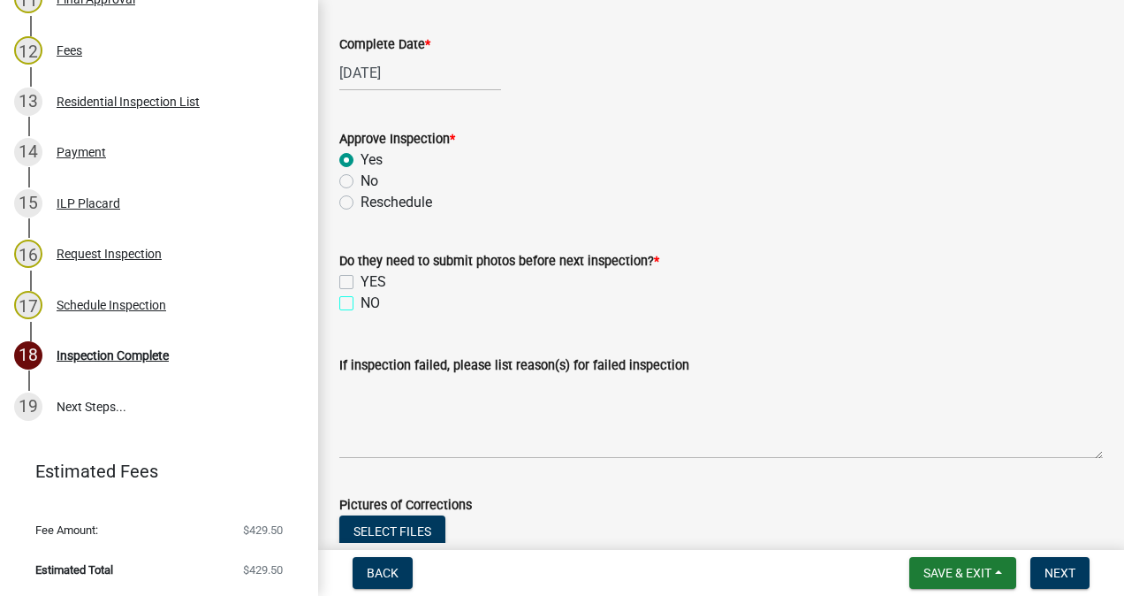
checkbox input "true"
checkbox input "false"
checkbox input "true"
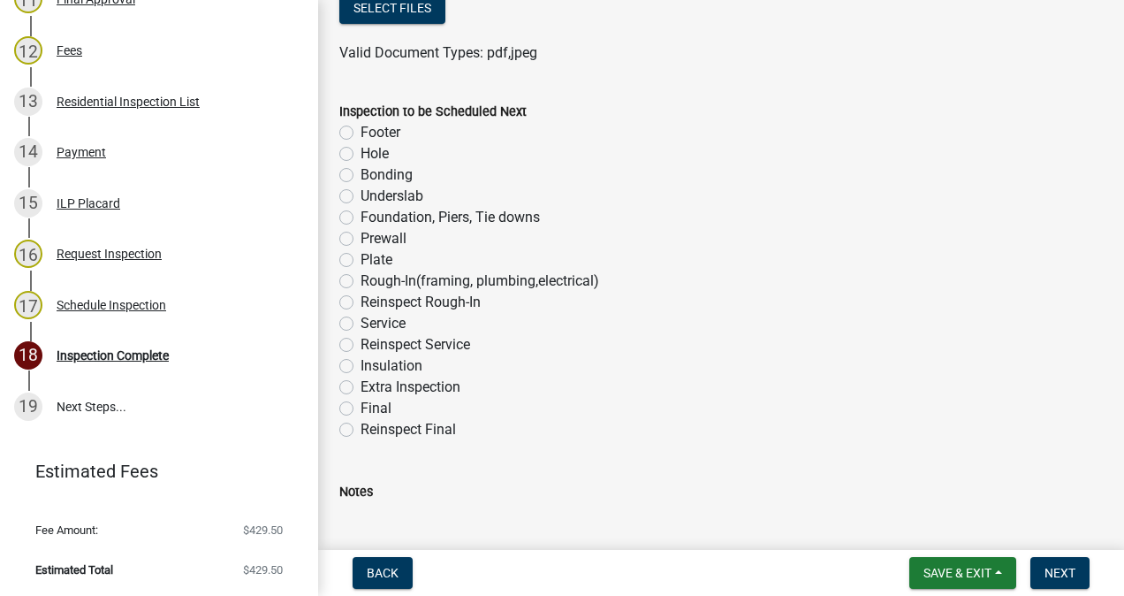
scroll to position [1062, 0]
click at [361, 216] on label "Foundation, Piers, Tie downs" at bounding box center [450, 215] width 179 height 21
click at [361, 216] on input "Foundation, Piers, Tie downs" at bounding box center [366, 210] width 11 height 11
radio input "true"
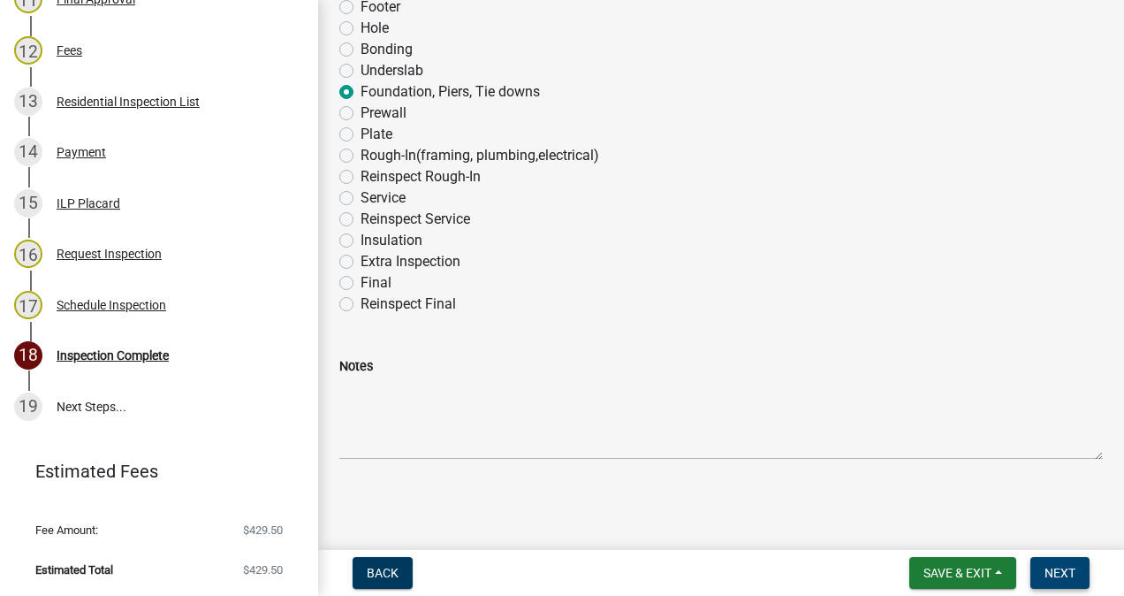
click at [1053, 569] on span "Next" at bounding box center [1060, 573] width 31 height 14
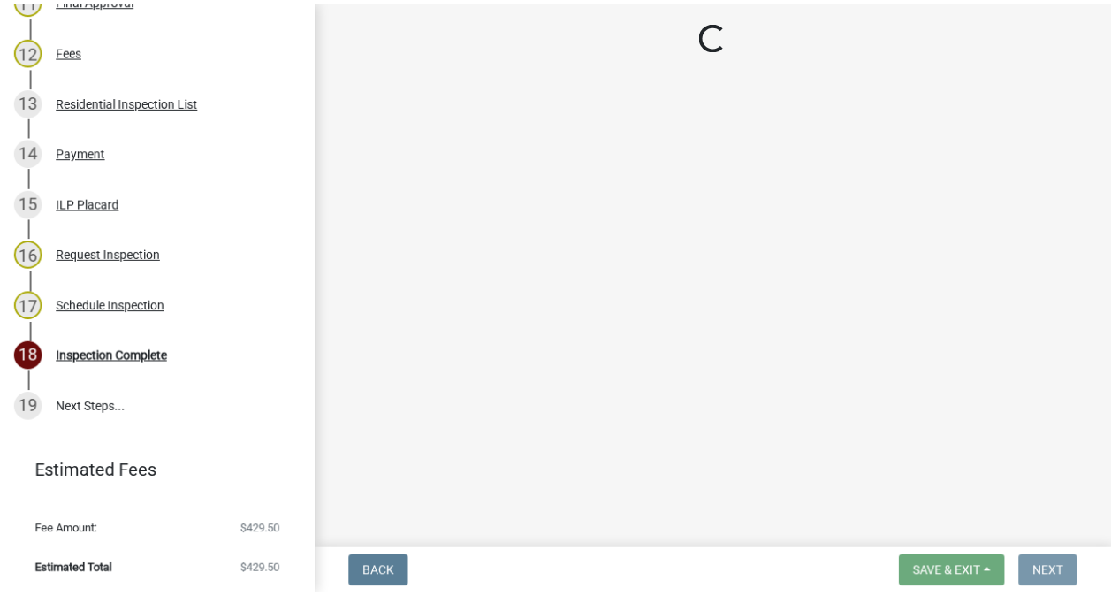
scroll to position [0, 0]
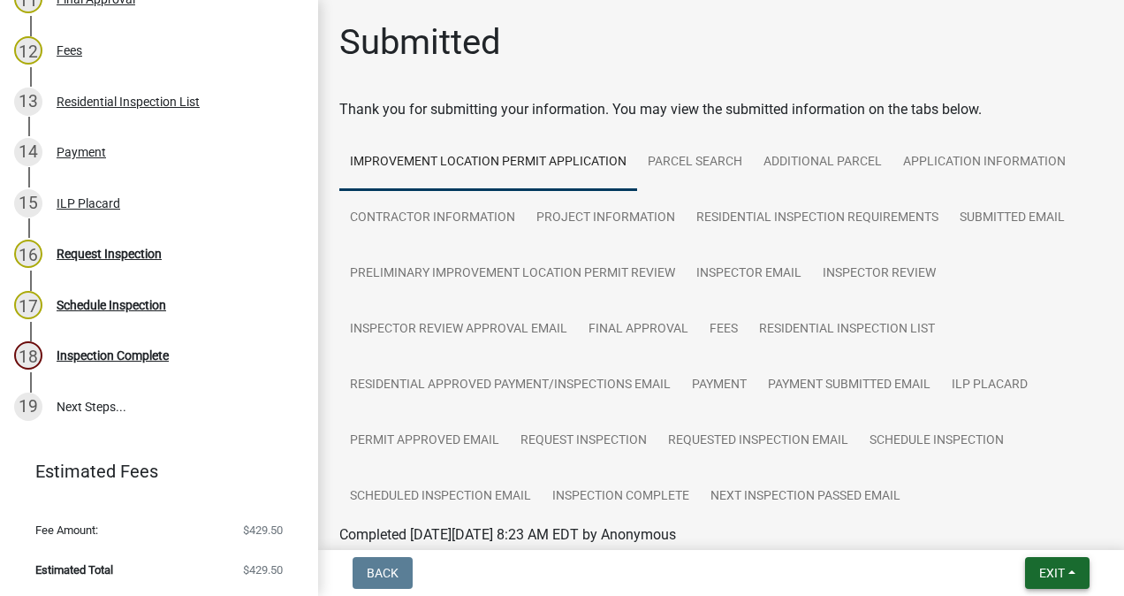
click at [1049, 575] on span "Exit" at bounding box center [1052, 573] width 26 height 14
click at [1015, 527] on button "Save & Exit" at bounding box center [1019, 526] width 141 height 42
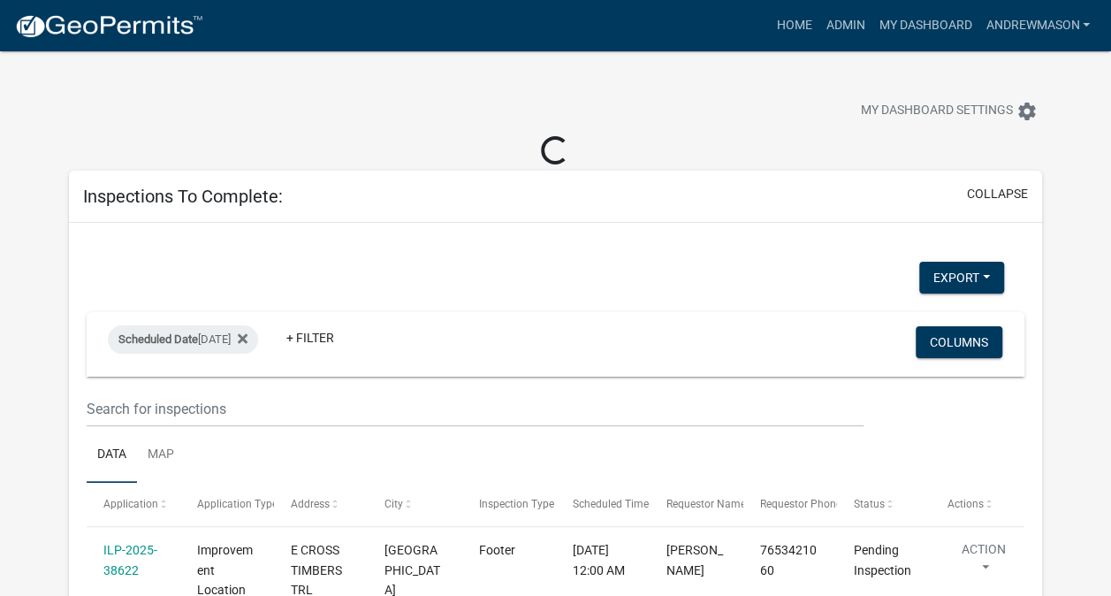
select select "3: 100"
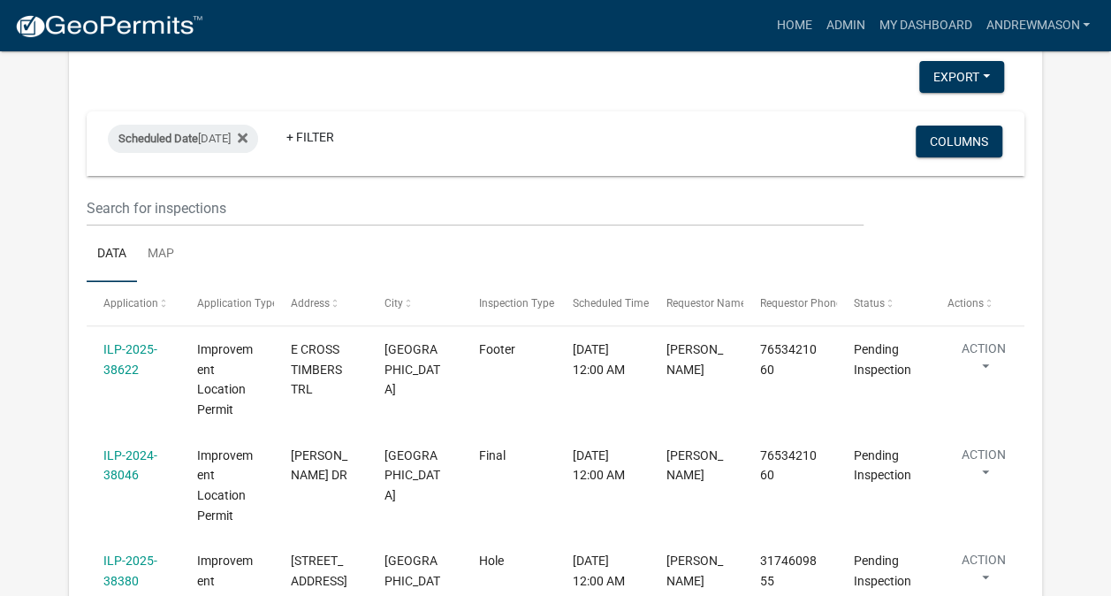
scroll to position [174, 0]
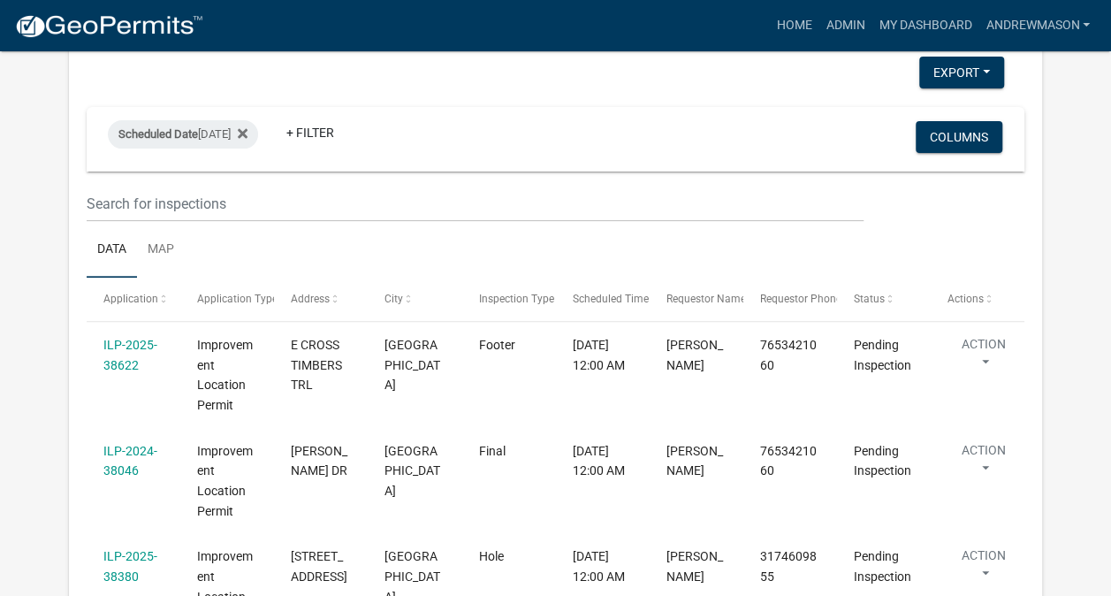
click at [134, 345] on link "ILP-2025-38622" at bounding box center [130, 355] width 54 height 34
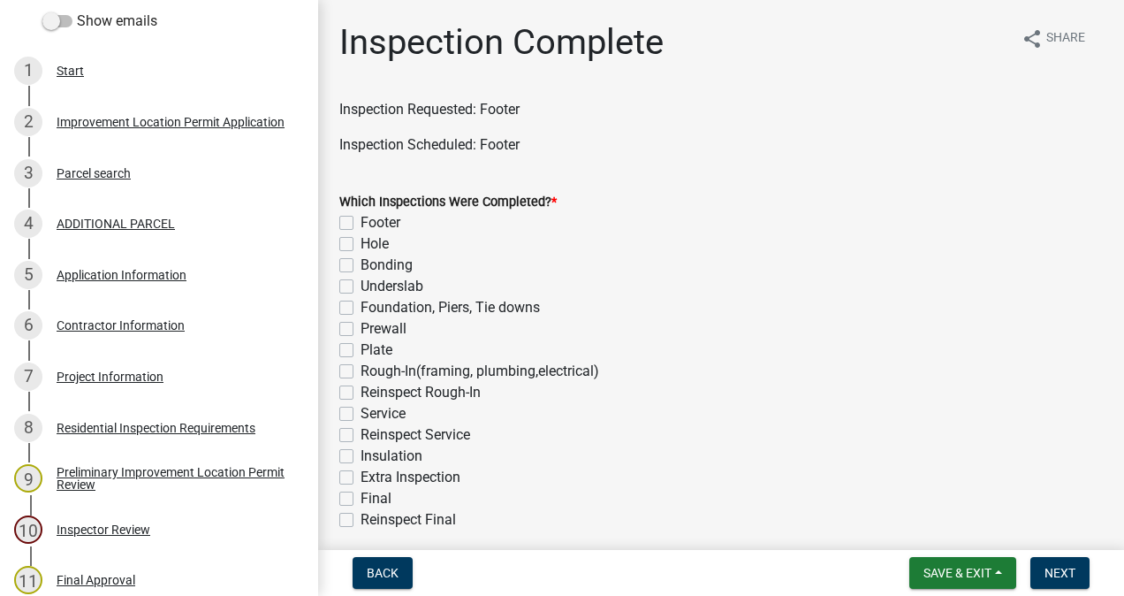
scroll to position [322, 0]
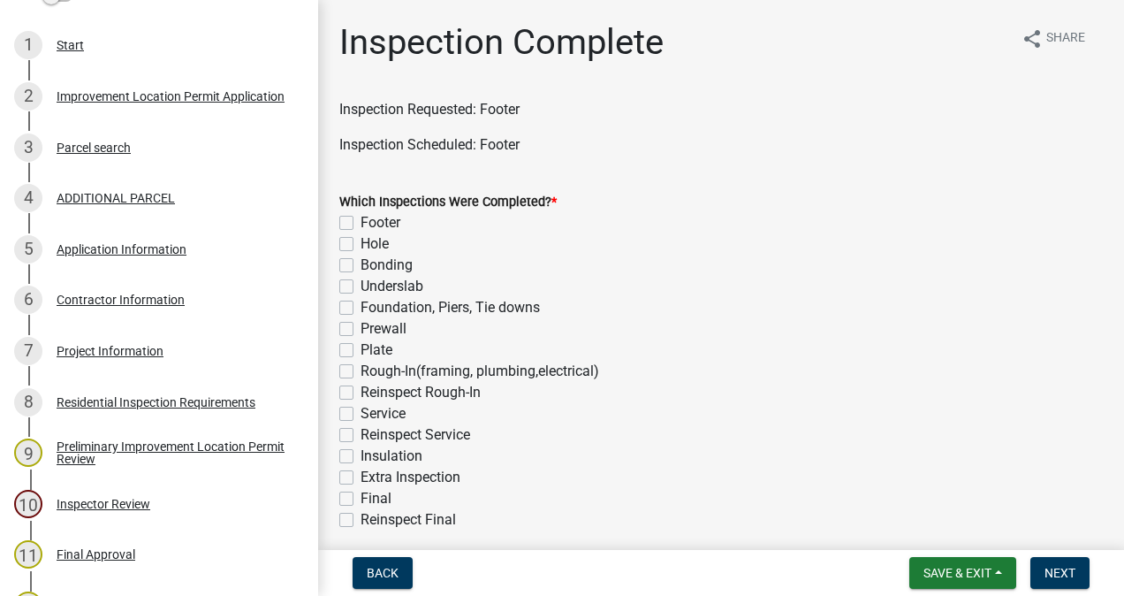
click at [118, 361] on div "7 Project Information" at bounding box center [152, 351] width 276 height 28
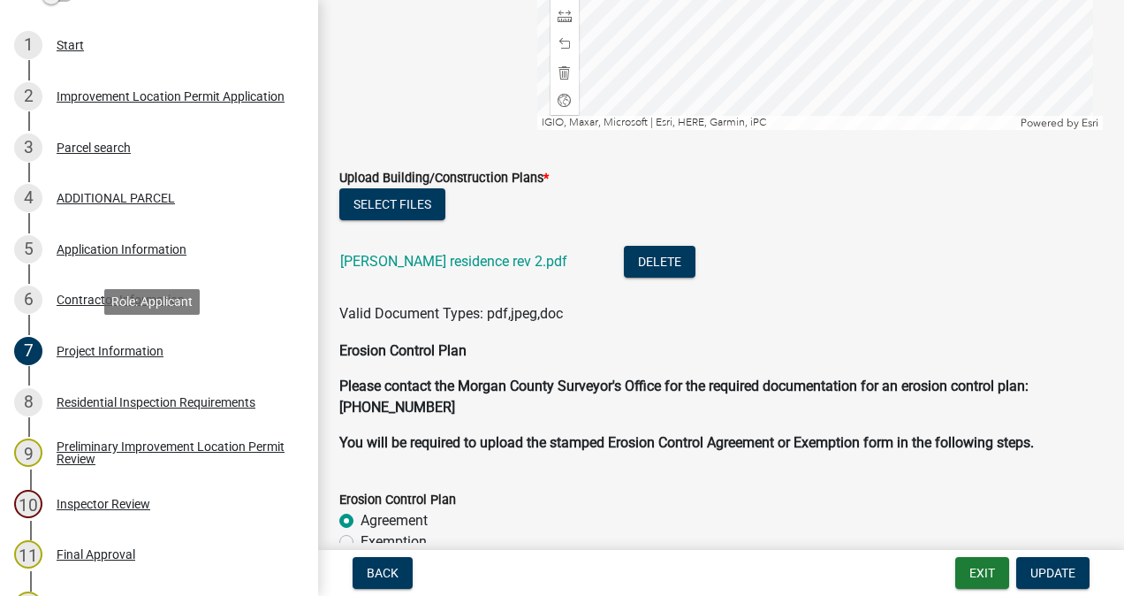
scroll to position [3884, 0]
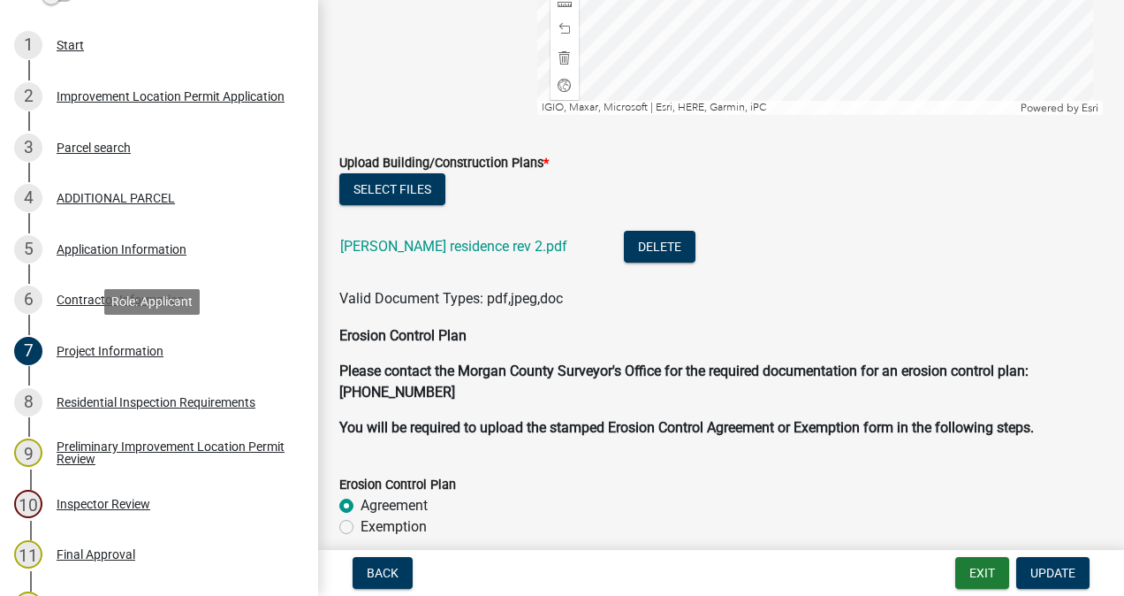
click at [453, 247] on link "[PERSON_NAME] residence rev 2.pdf" at bounding box center [453, 246] width 227 height 17
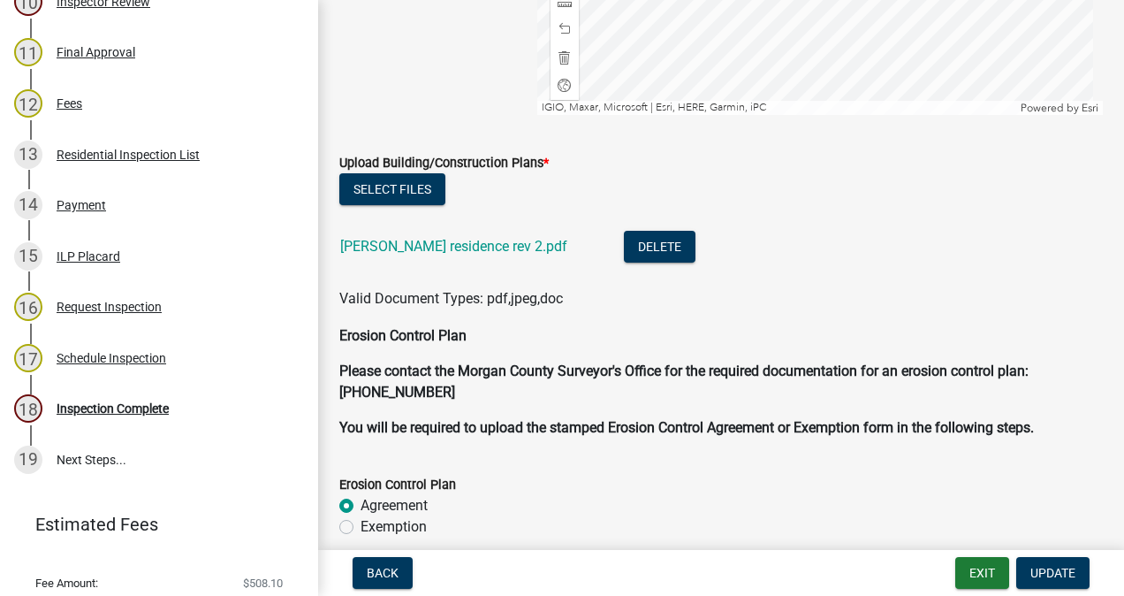
scroll to position [877, 0]
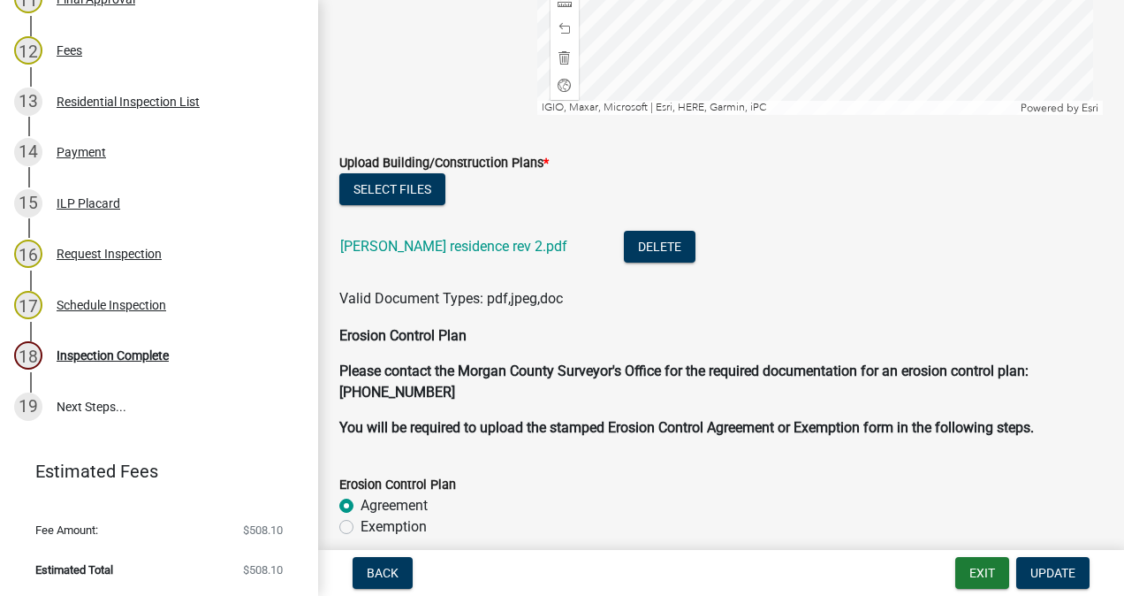
click at [140, 359] on div "Inspection Complete" at bounding box center [113, 355] width 112 height 12
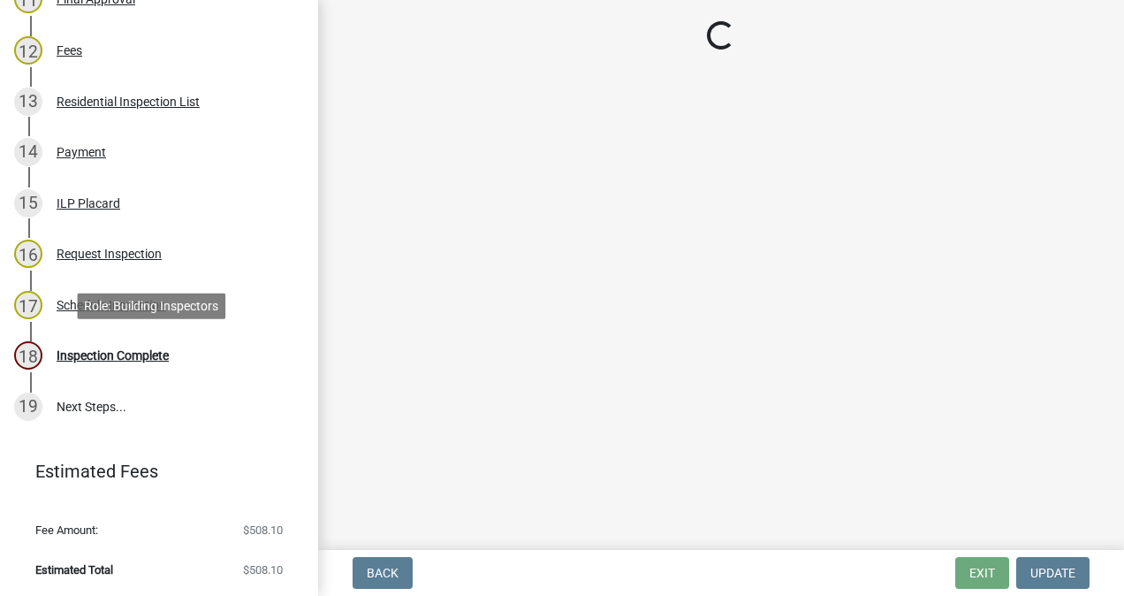
scroll to position [0, 0]
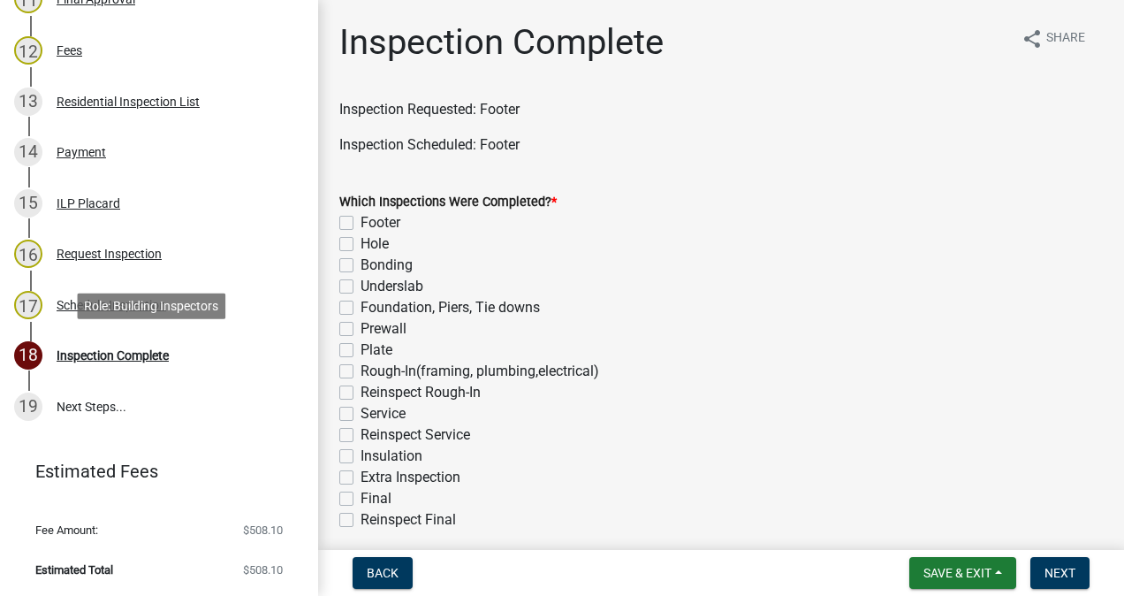
click at [361, 224] on label "Footer" at bounding box center [381, 222] width 40 height 21
click at [361, 224] on input "Footer" at bounding box center [366, 217] width 11 height 11
checkbox input "true"
checkbox input "false"
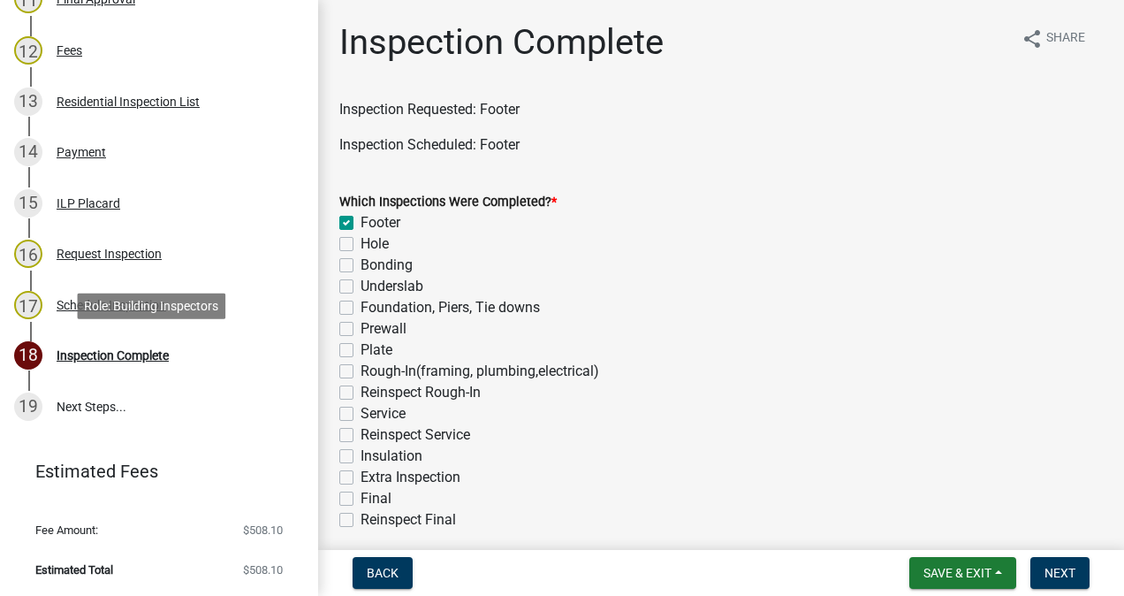
checkbox input "false"
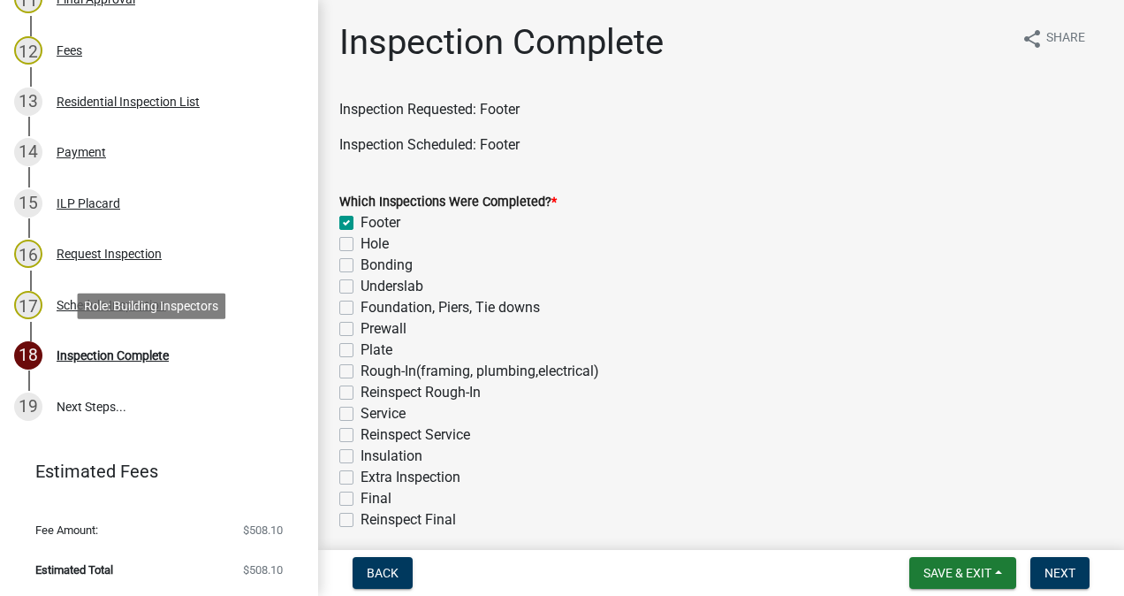
checkbox input "false"
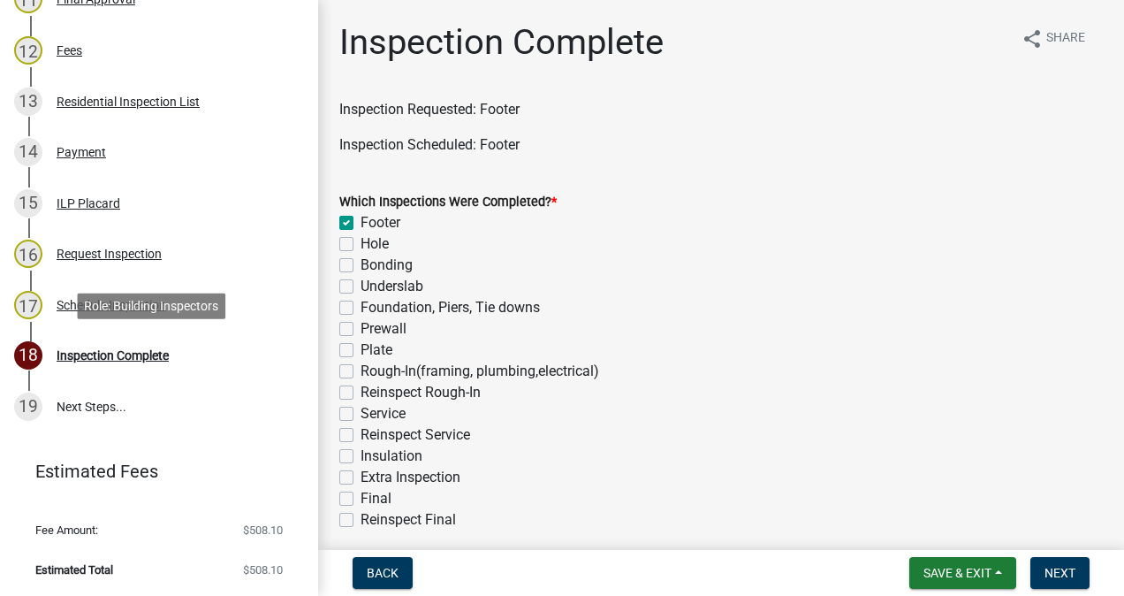
checkbox input "false"
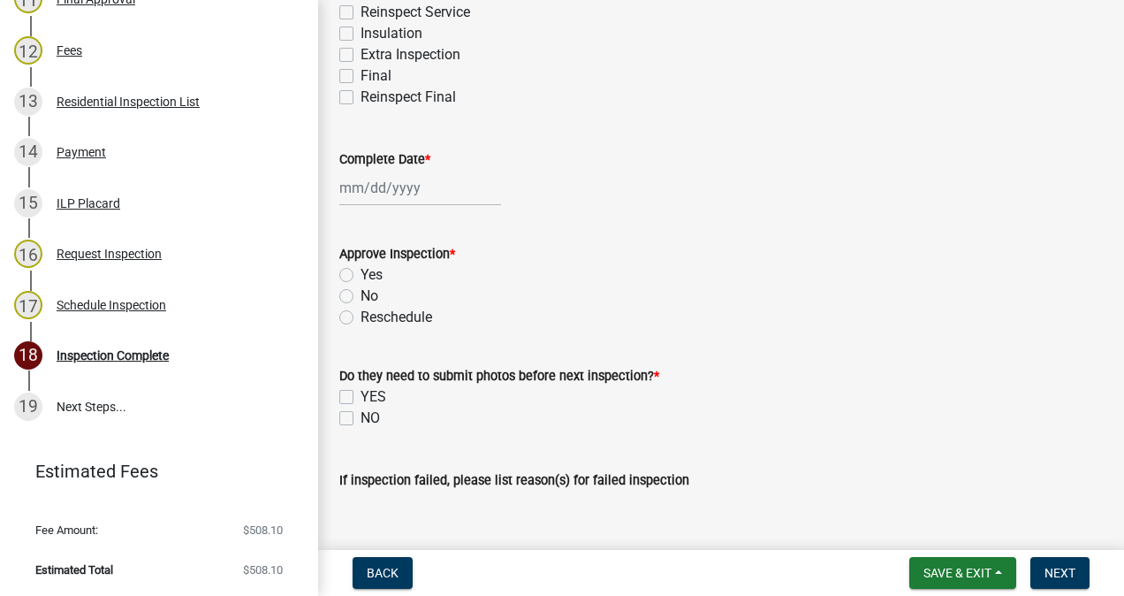
scroll to position [427, 0]
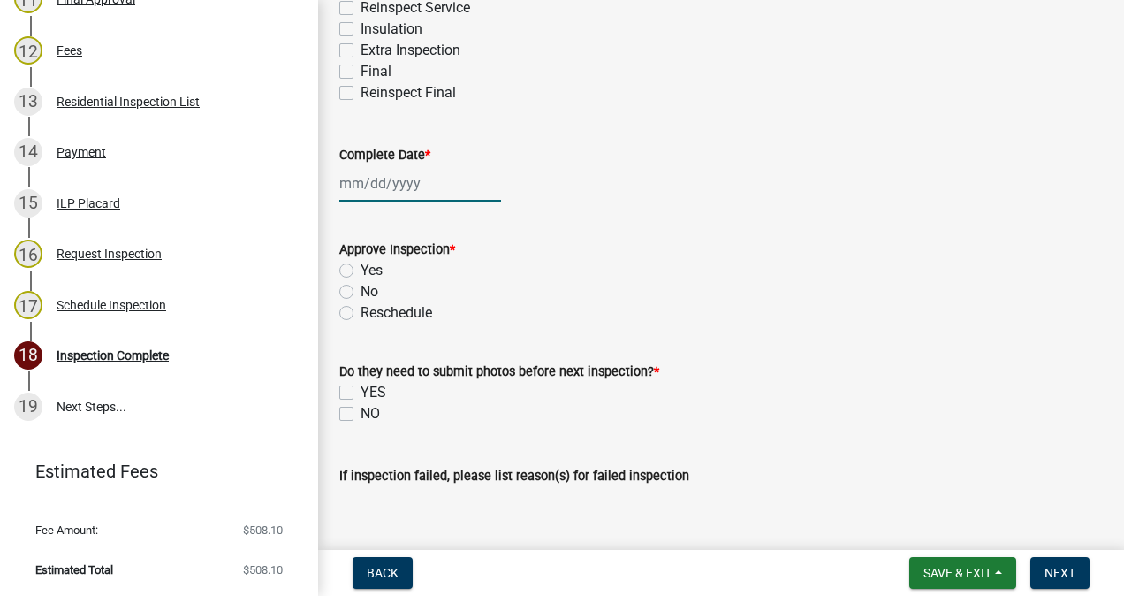
click at [404, 190] on div at bounding box center [420, 183] width 162 height 36
select select "10"
select select "2025"
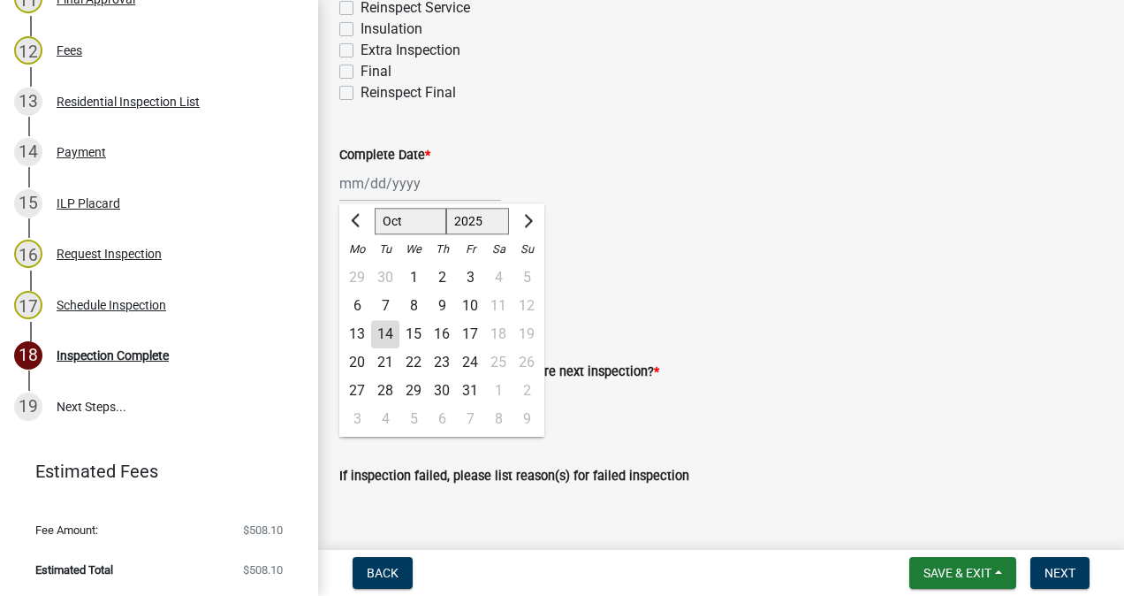
click at [396, 347] on div "14" at bounding box center [385, 334] width 28 height 28
type input "[DATE]"
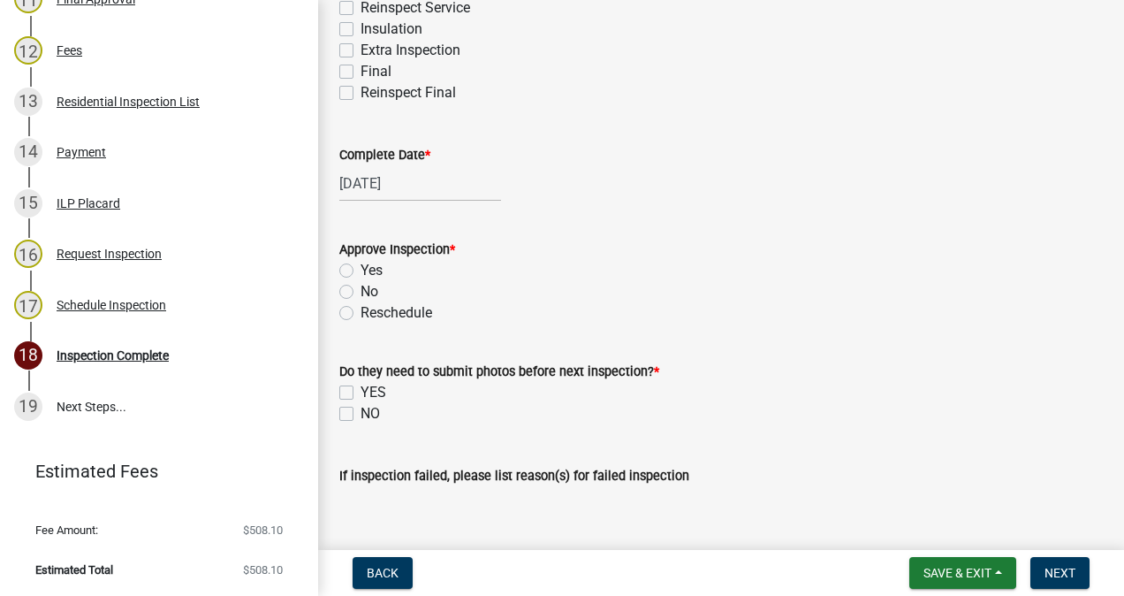
click at [361, 270] on label "Yes" at bounding box center [372, 270] width 22 height 21
click at [361, 270] on input "Yes" at bounding box center [366, 265] width 11 height 11
radio input "true"
click at [361, 413] on label "NO" at bounding box center [370, 413] width 19 height 21
click at [361, 413] on input "NO" at bounding box center [366, 408] width 11 height 11
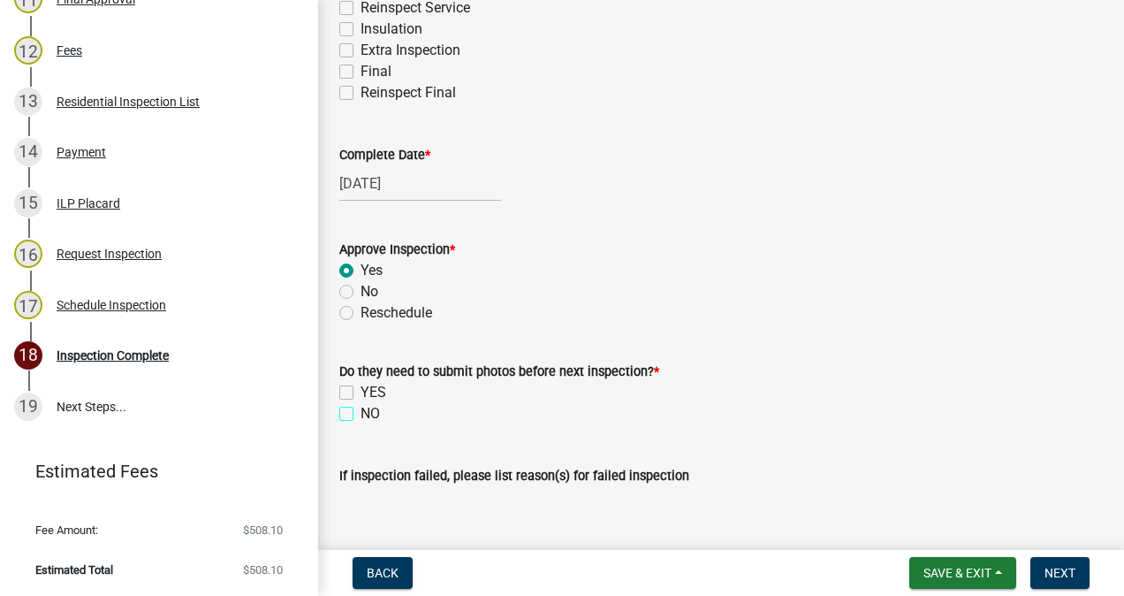
checkbox input "true"
checkbox input "false"
checkbox input "true"
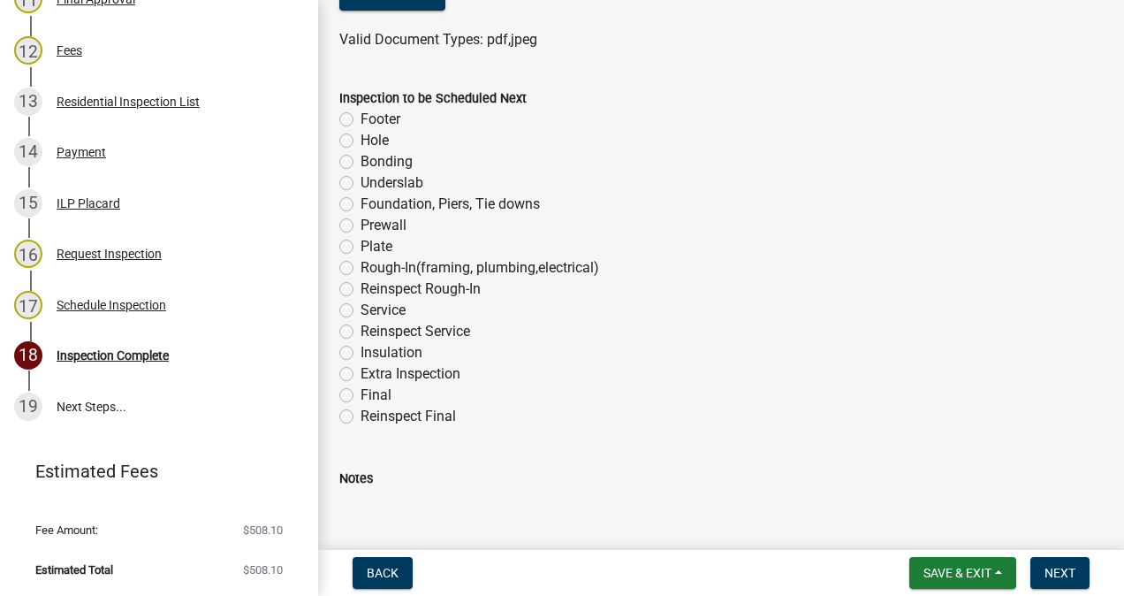
scroll to position [1075, 0]
click at [361, 209] on label "Foundation, Piers, Tie downs" at bounding box center [450, 203] width 179 height 21
click at [361, 204] on input "Foundation, Piers, Tie downs" at bounding box center [366, 198] width 11 height 11
radio input "true"
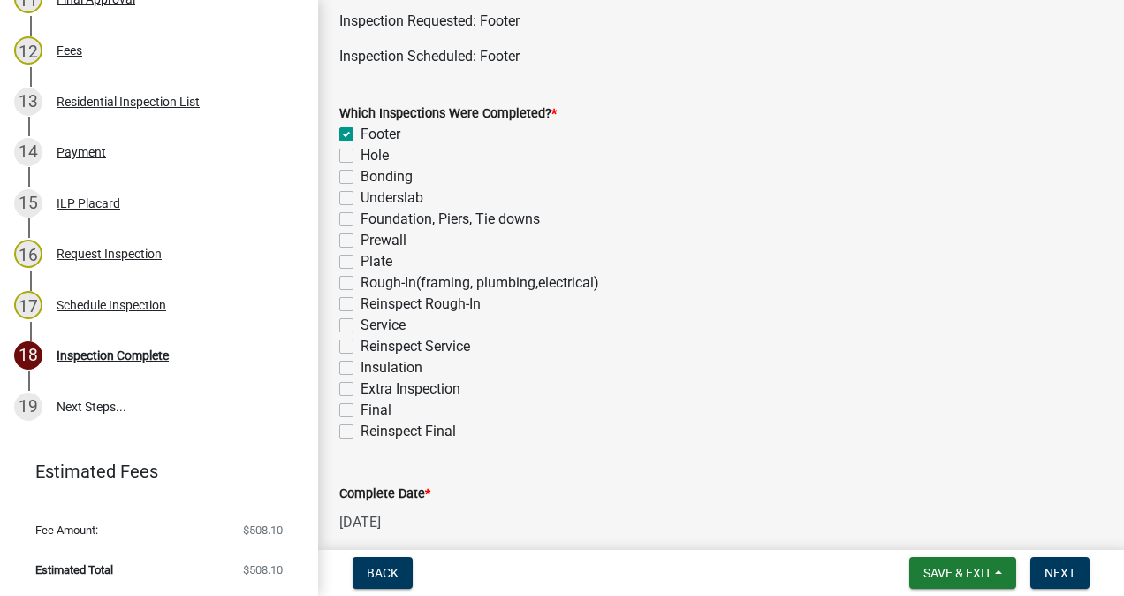
scroll to position [87, 0]
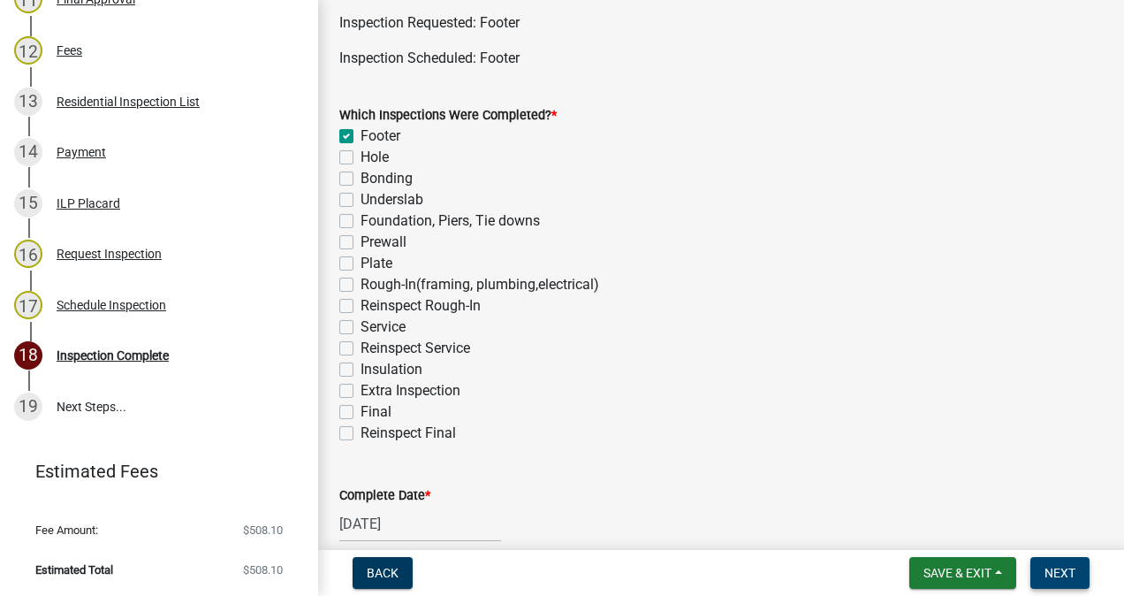
click at [1050, 571] on span "Next" at bounding box center [1060, 573] width 31 height 14
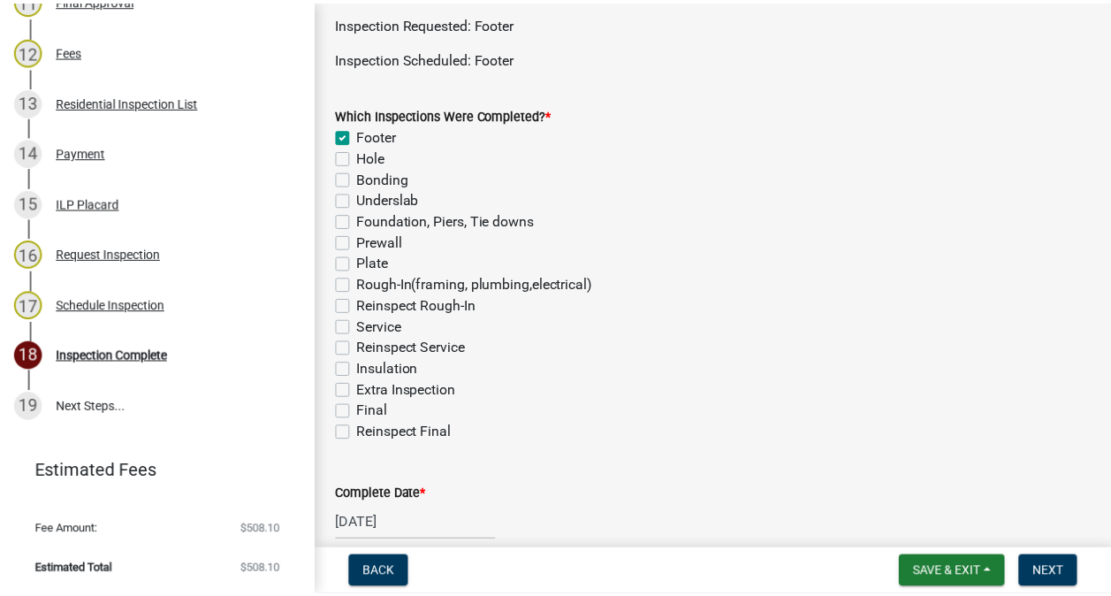
scroll to position [0, 0]
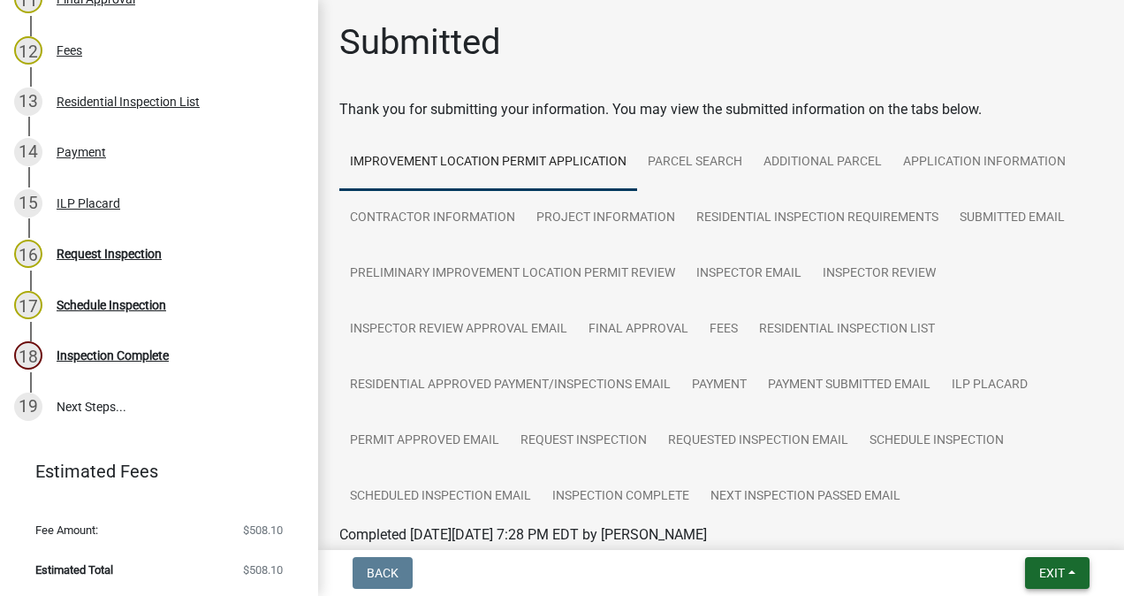
click at [1042, 563] on button "Exit" at bounding box center [1057, 573] width 65 height 32
click at [1016, 523] on button "Save & Exit" at bounding box center [1019, 526] width 141 height 42
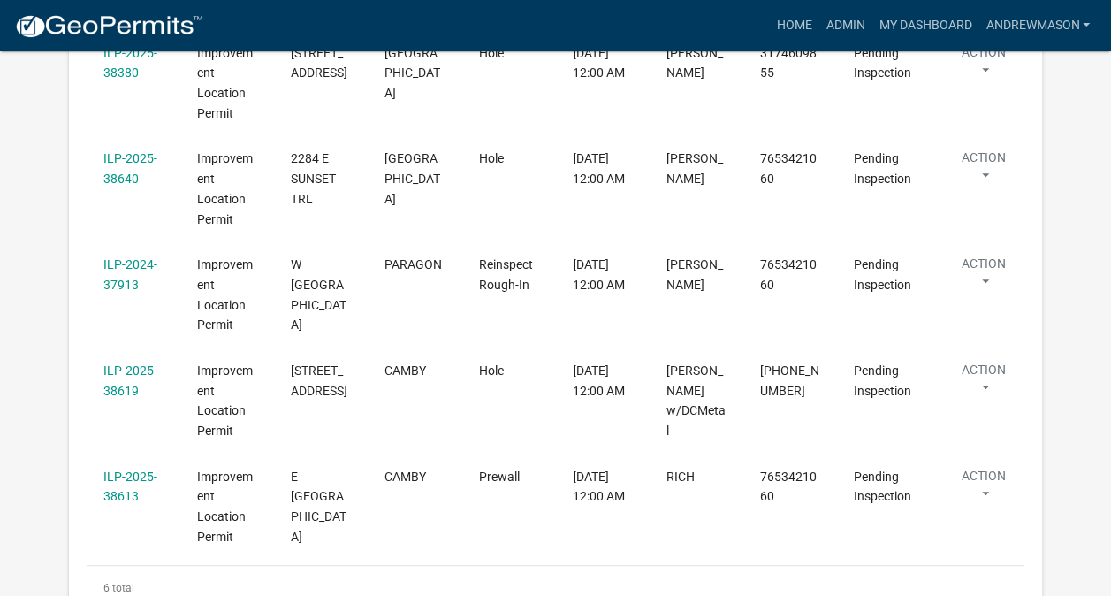
scroll to position [604, 0]
click at [124, 369] on link "ILP-2025-38619" at bounding box center [130, 379] width 54 height 34
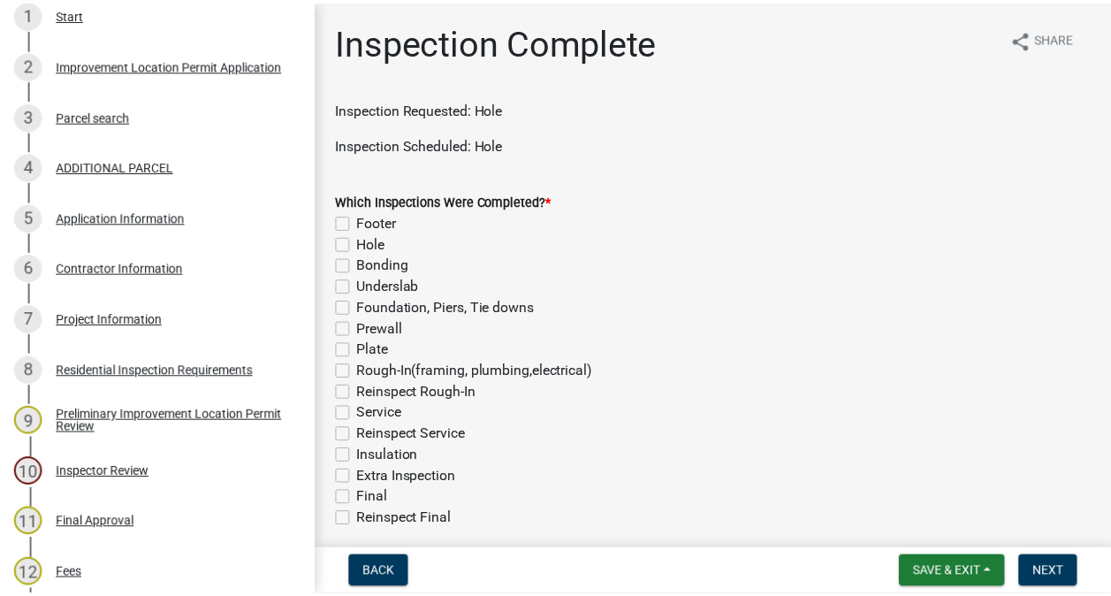
scroll to position [402, 0]
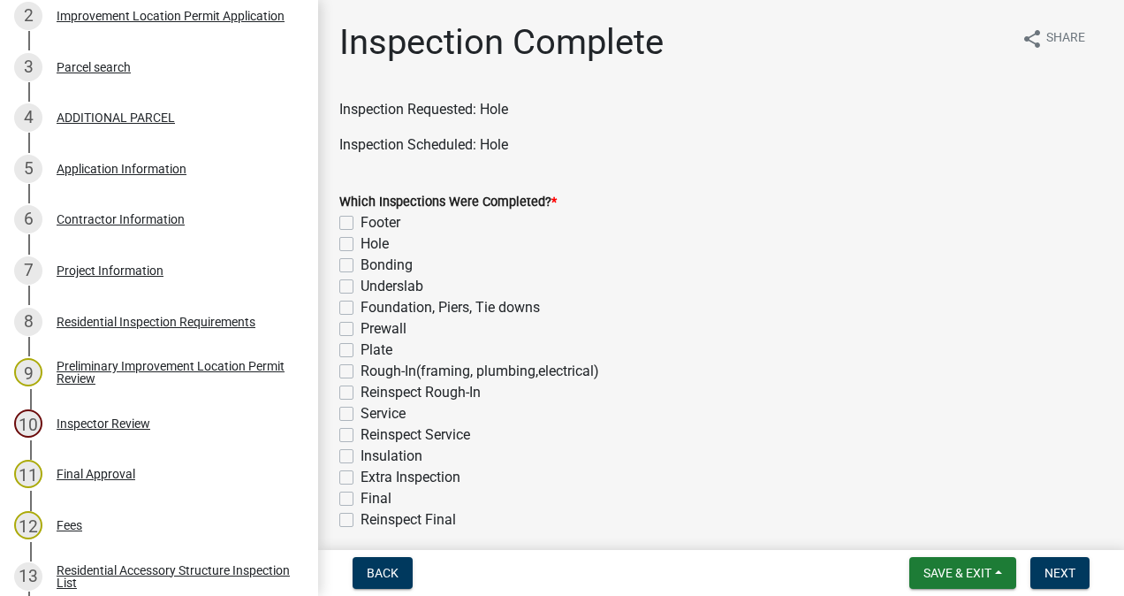
click at [150, 274] on div "Project Information" at bounding box center [110, 270] width 107 height 12
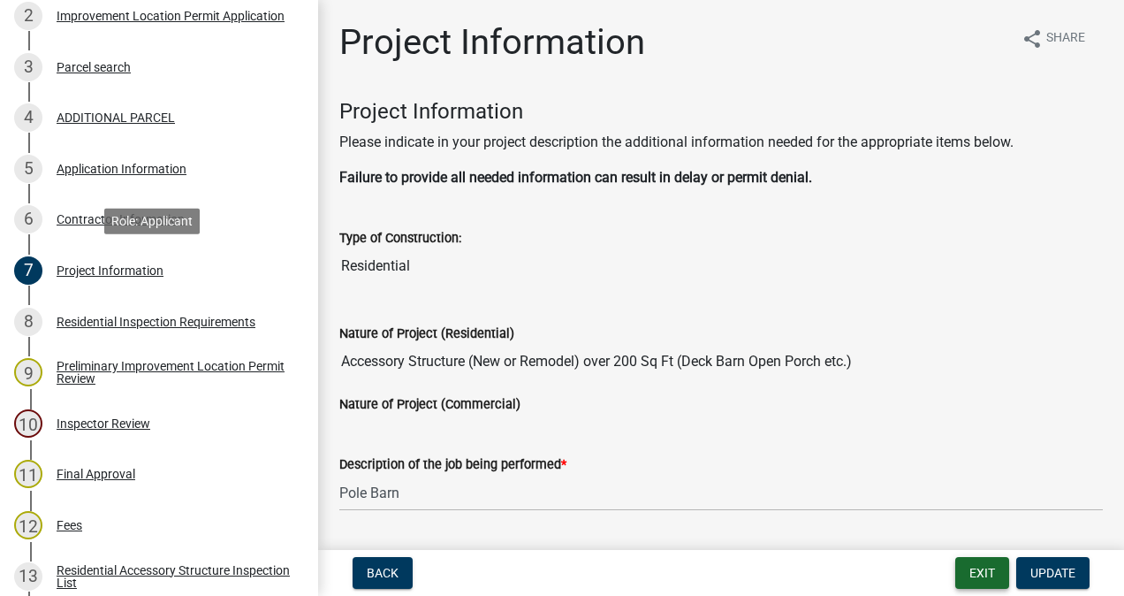
click at [970, 567] on button "Exit" at bounding box center [982, 573] width 54 height 32
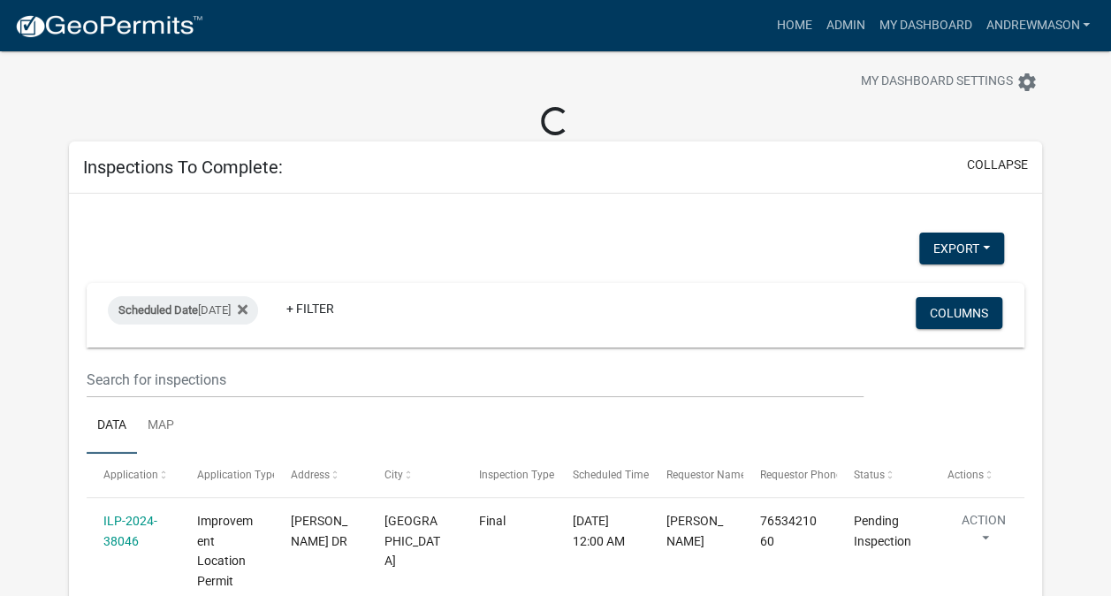
scroll to position [154, 0]
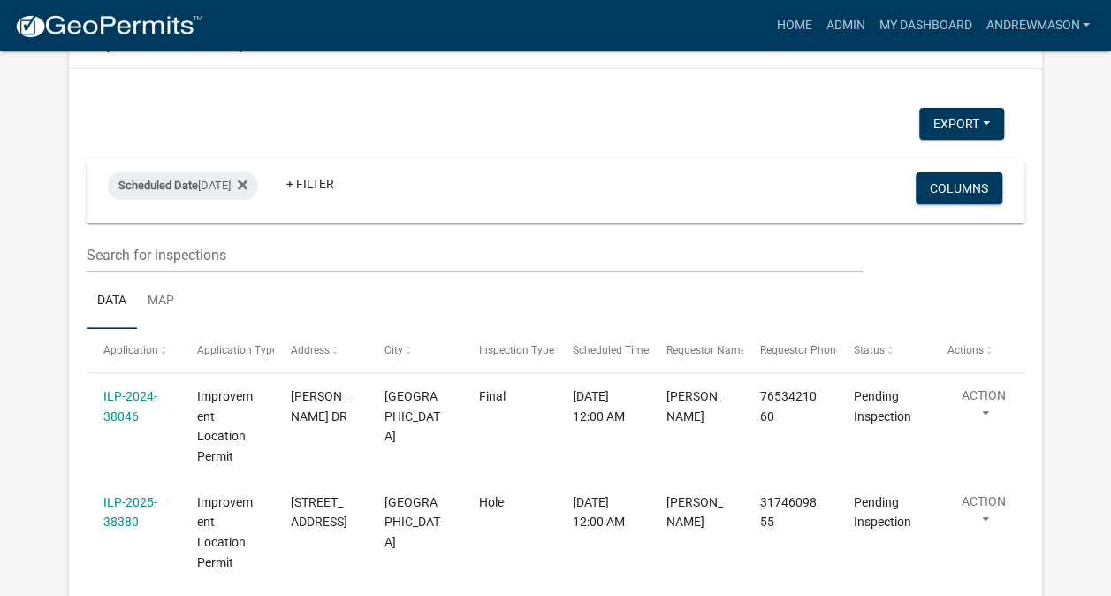
select select "3: 100"
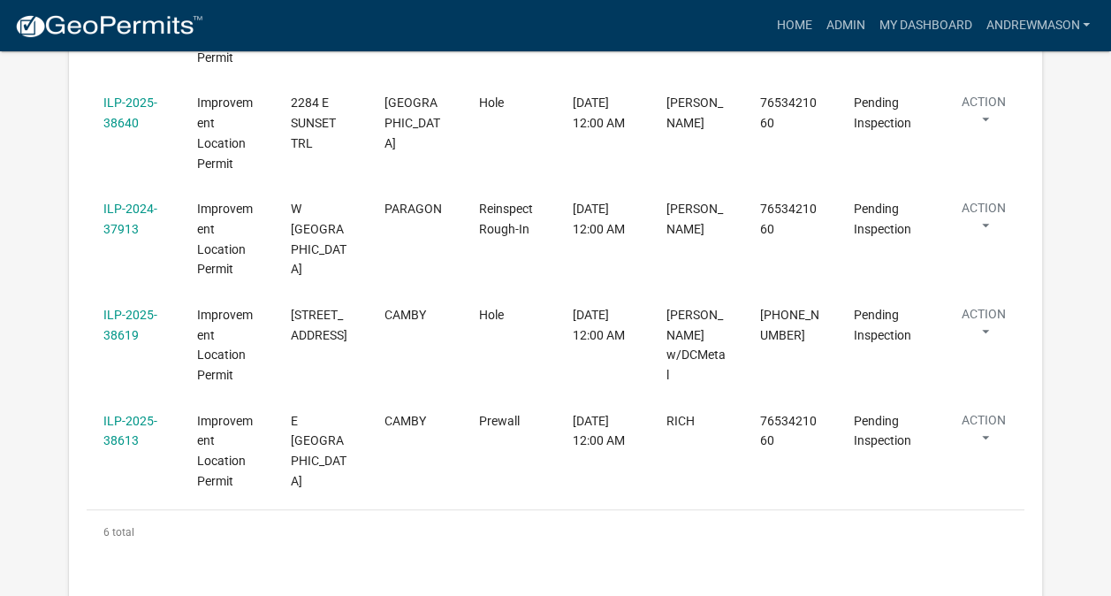
scroll to position [636, 0]
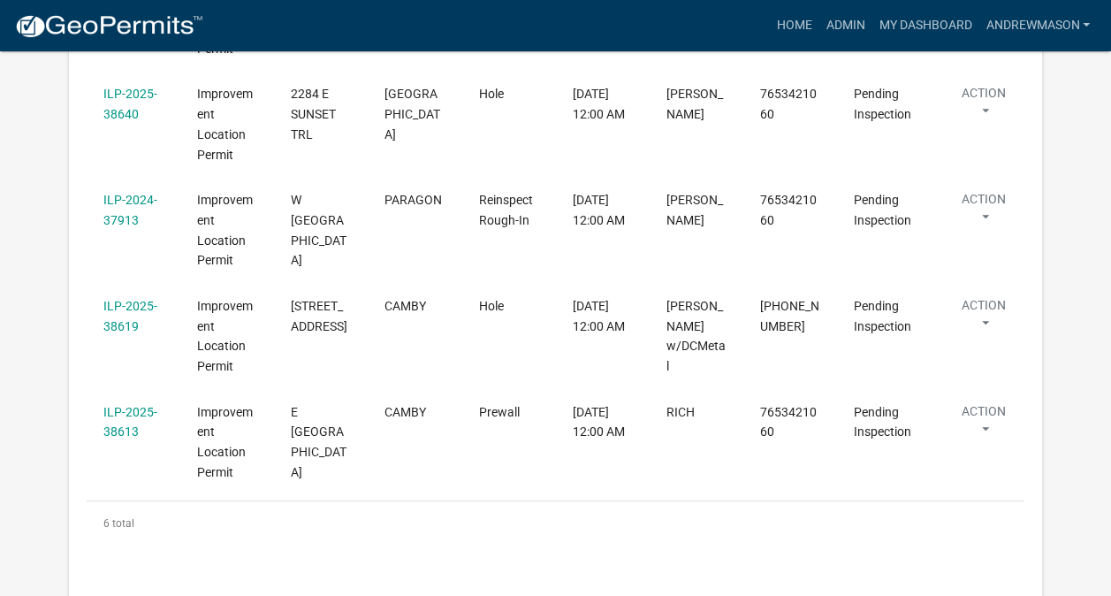
click at [122, 429] on link "ILP-2025-38613" at bounding box center [130, 422] width 54 height 34
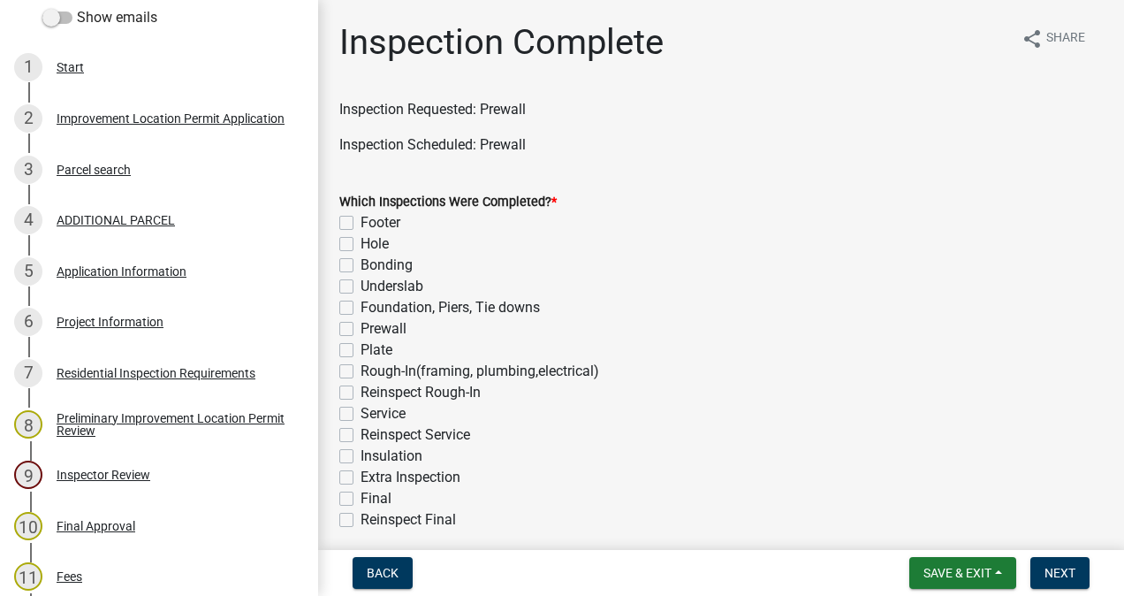
scroll to position [302, 0]
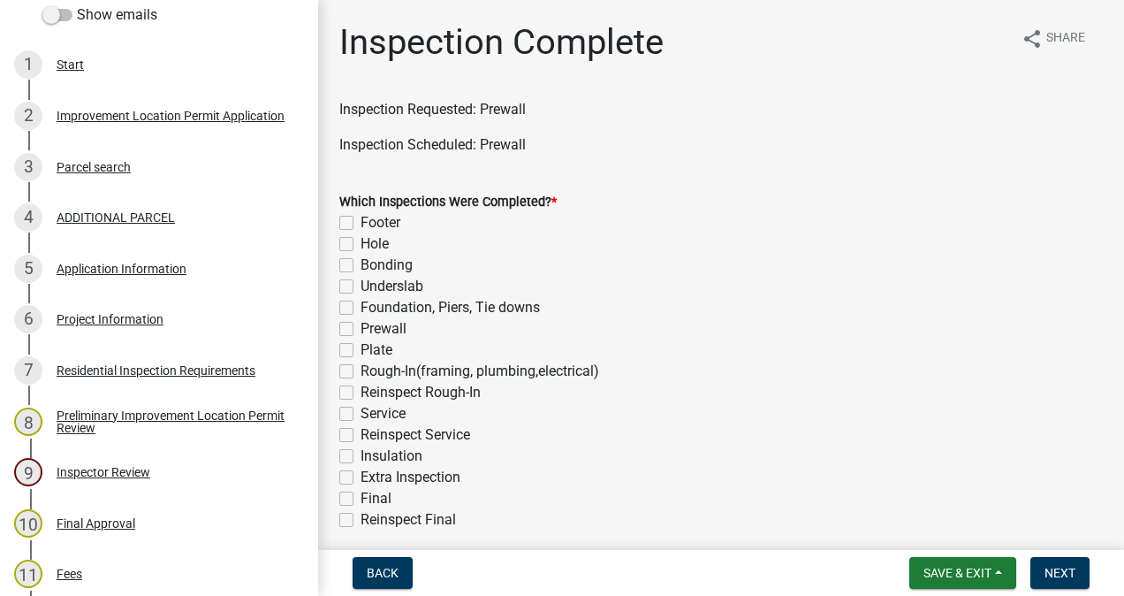
click at [113, 326] on div "6 Project Information" at bounding box center [152, 319] width 276 height 28
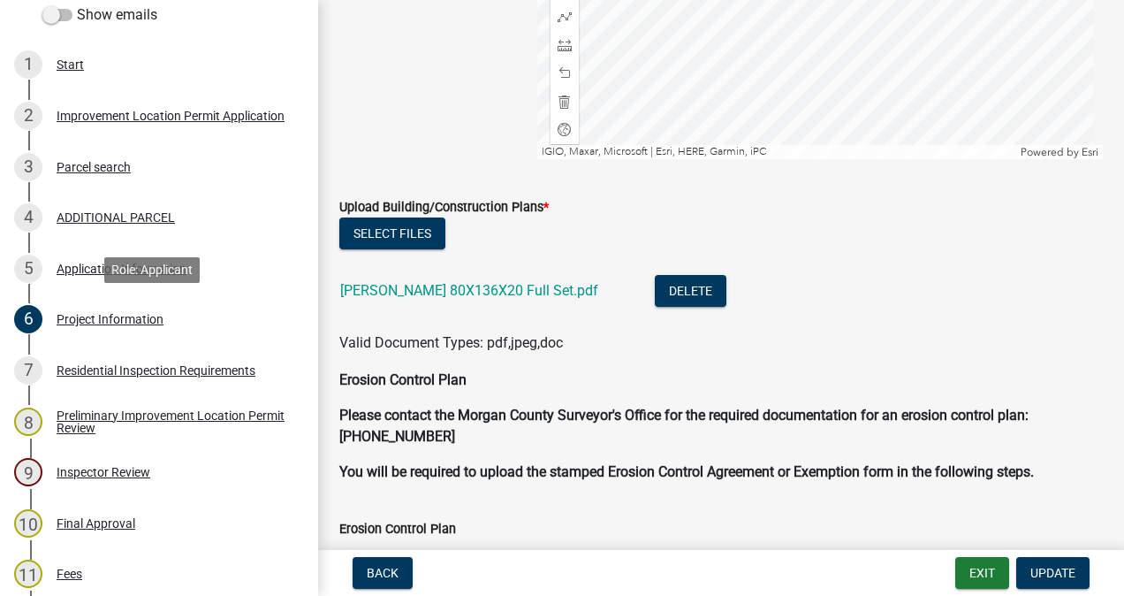
scroll to position [3452, 0]
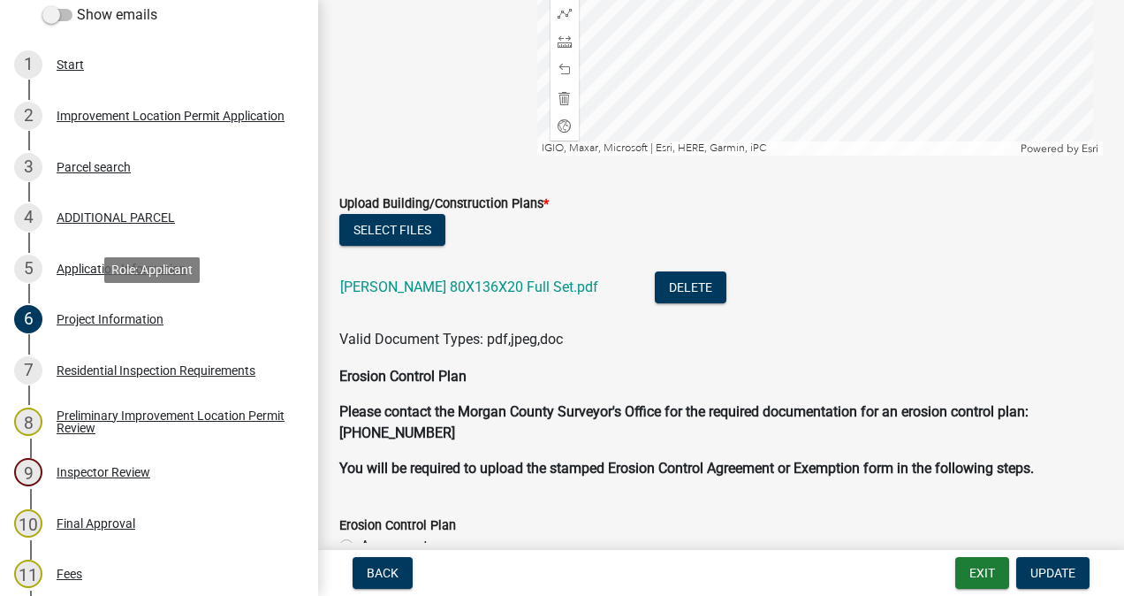
click at [516, 289] on link "[PERSON_NAME] 80X136X20 Full Set.pdf" at bounding box center [469, 286] width 258 height 17
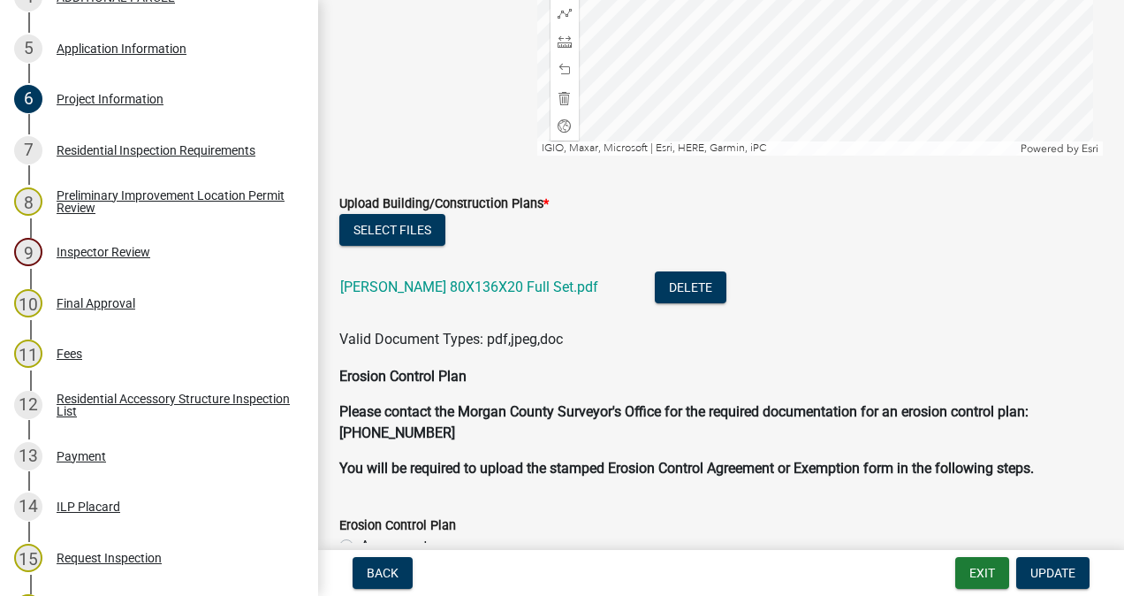
scroll to position [826, 0]
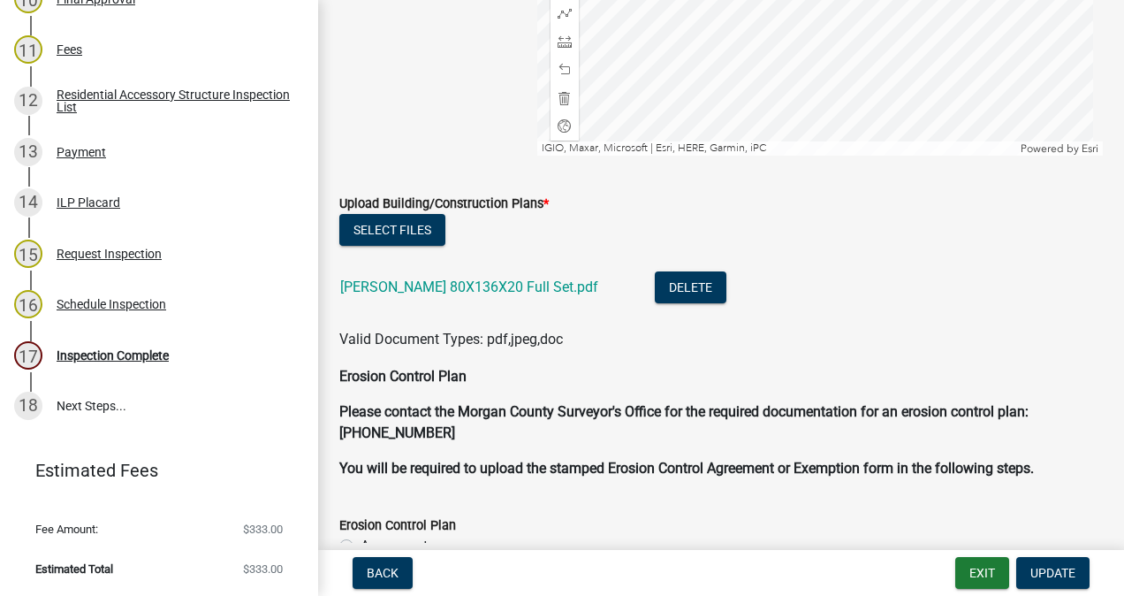
click at [141, 364] on div "17 Inspection Complete" at bounding box center [152, 355] width 276 height 28
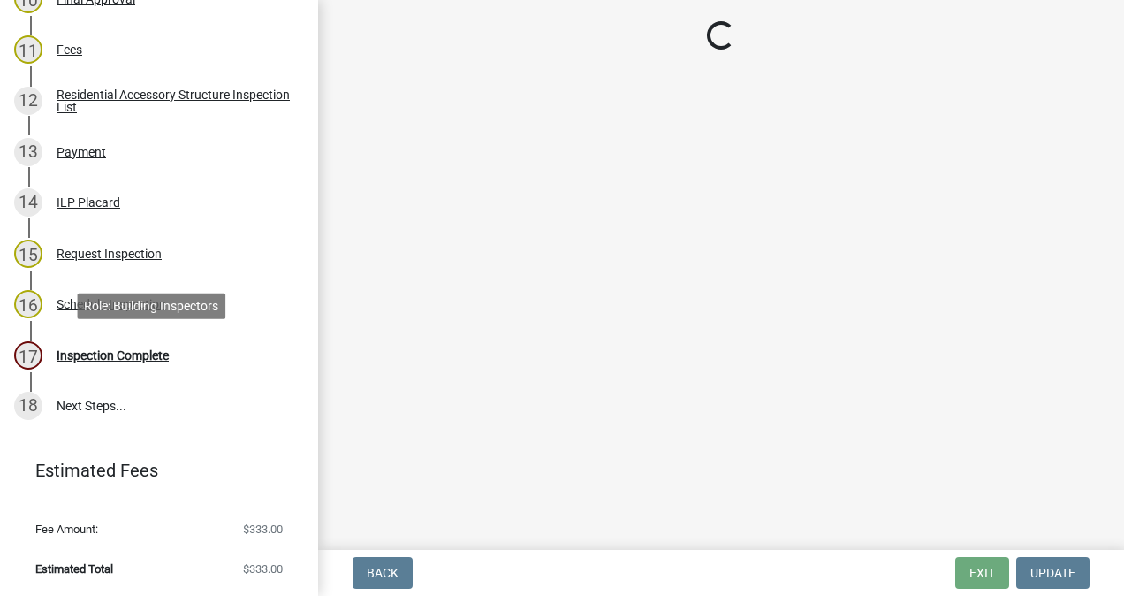
scroll to position [0, 0]
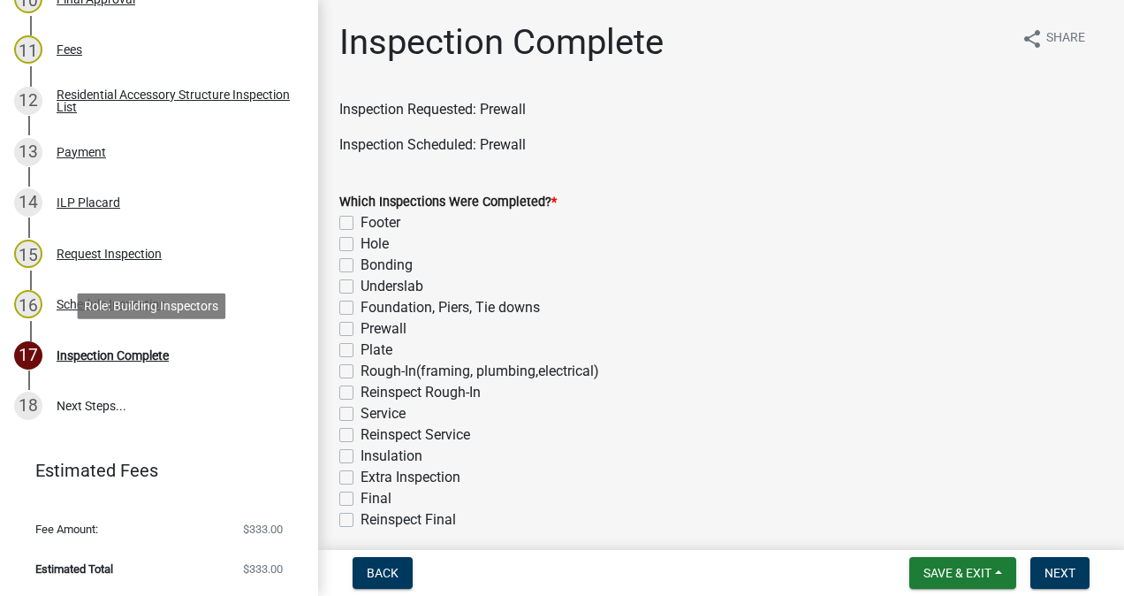
click at [361, 329] on label "Prewall" at bounding box center [384, 328] width 46 height 21
click at [361, 329] on input "Prewall" at bounding box center [366, 323] width 11 height 11
checkbox input "true"
checkbox input "false"
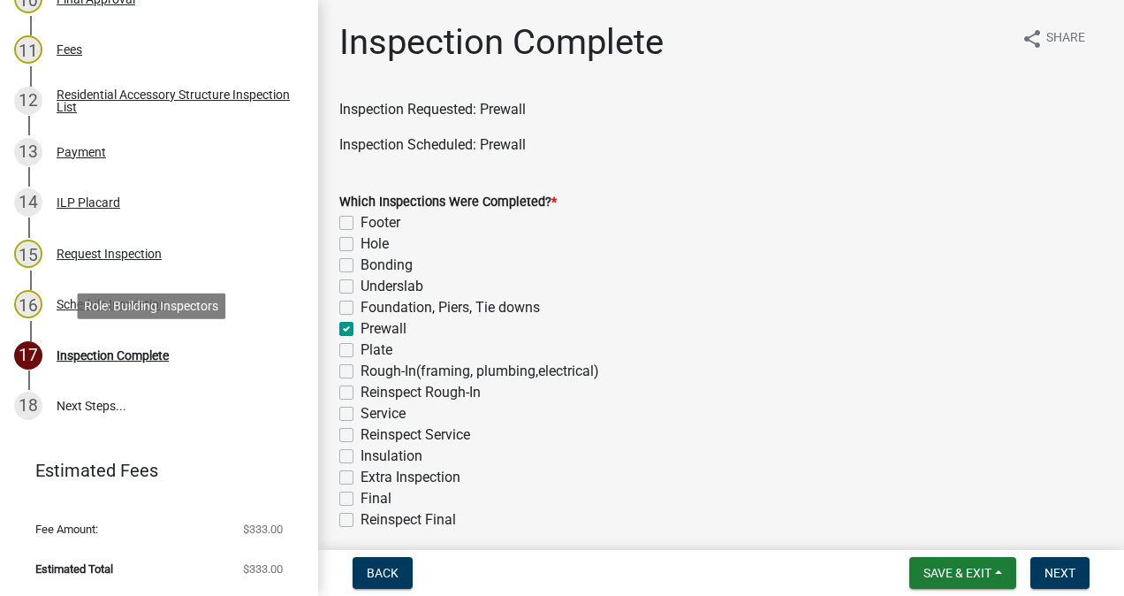
checkbox input "false"
checkbox input "true"
checkbox input "false"
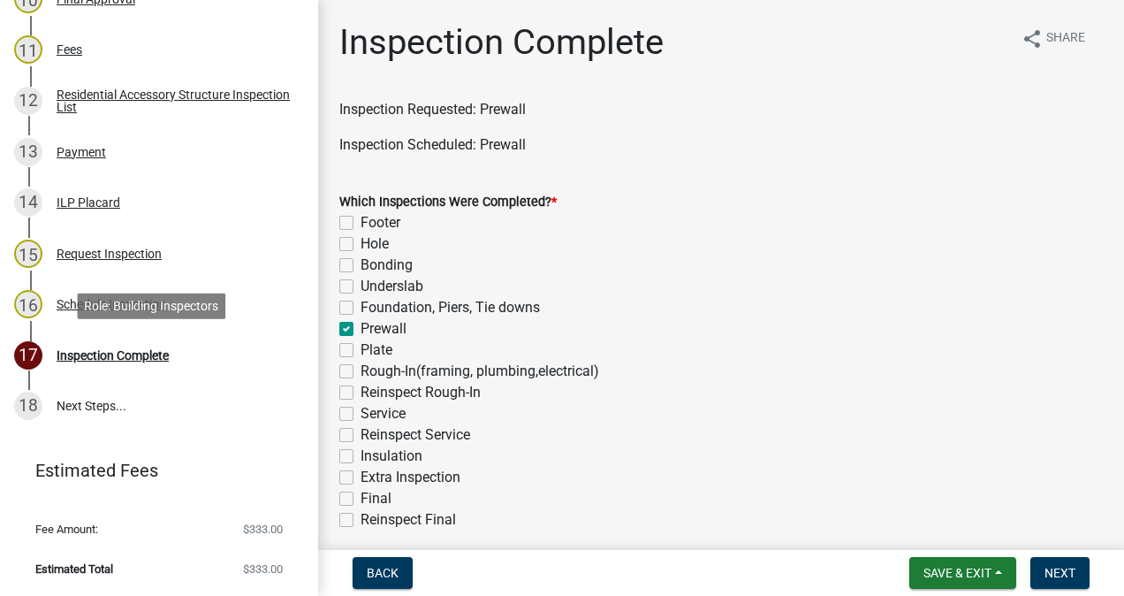
checkbox input "false"
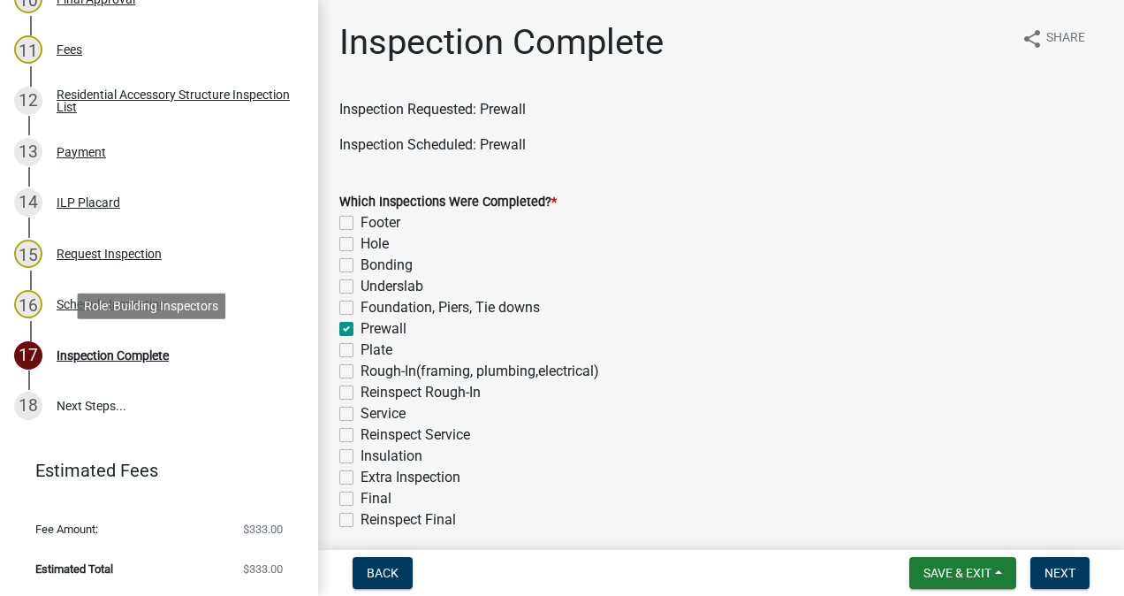
checkbox input "false"
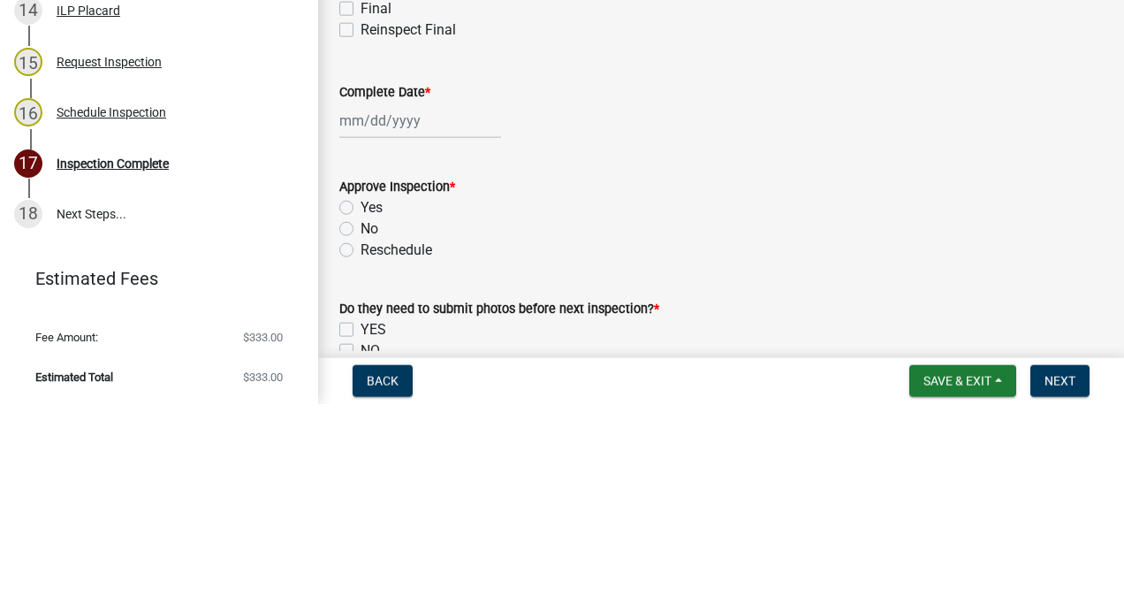
scroll to position [291, 0]
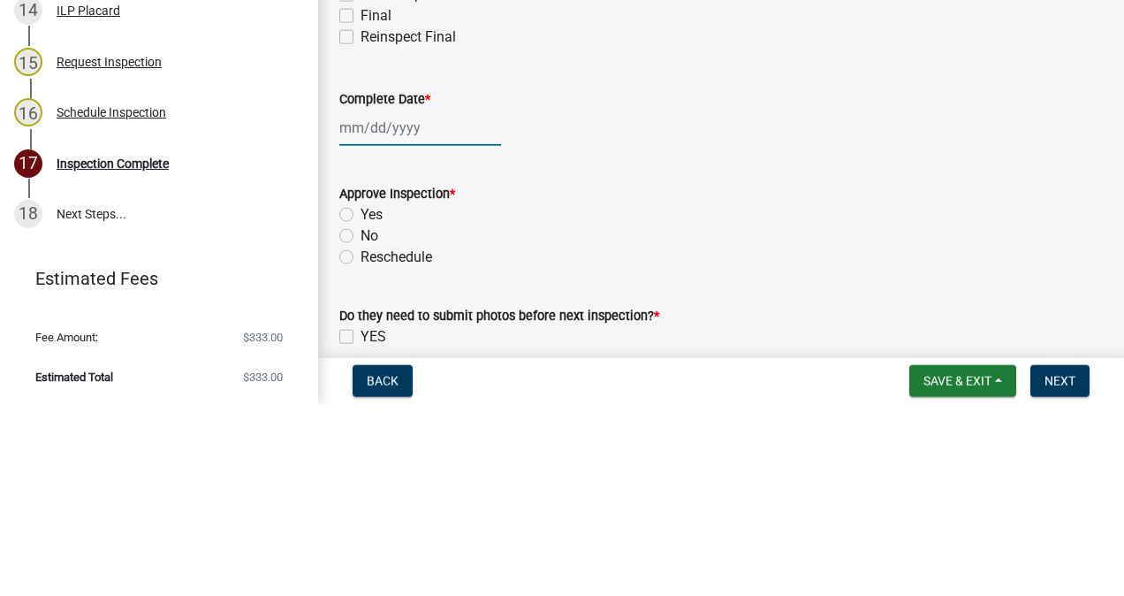
click at [399, 320] on div at bounding box center [420, 319] width 162 height 36
select select "10"
select select "2025"
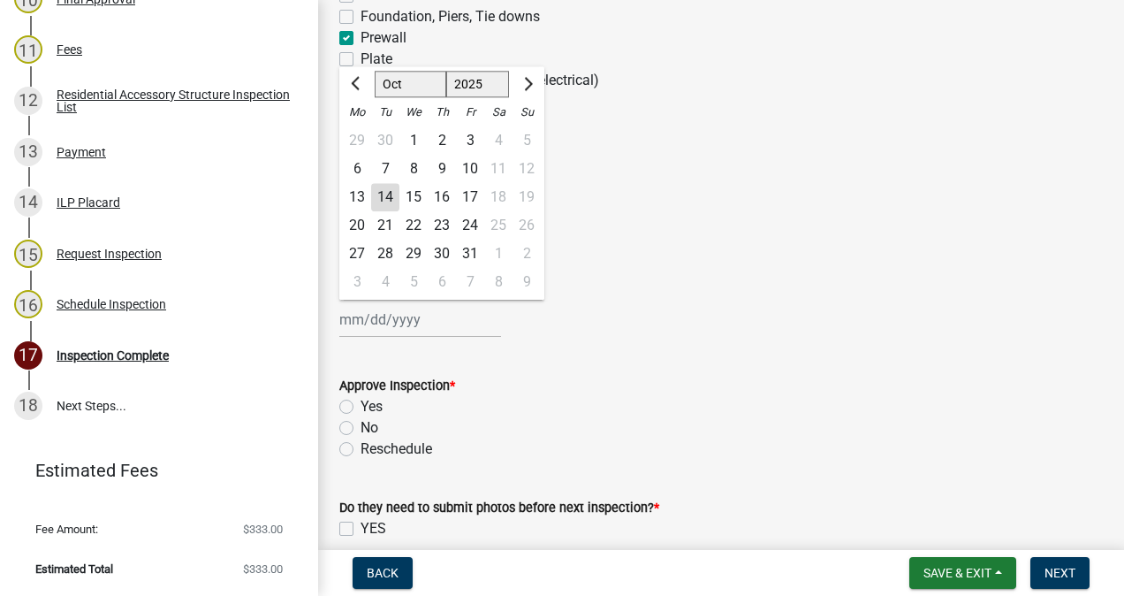
click at [389, 196] on div "14" at bounding box center [385, 197] width 28 height 28
type input "[DATE]"
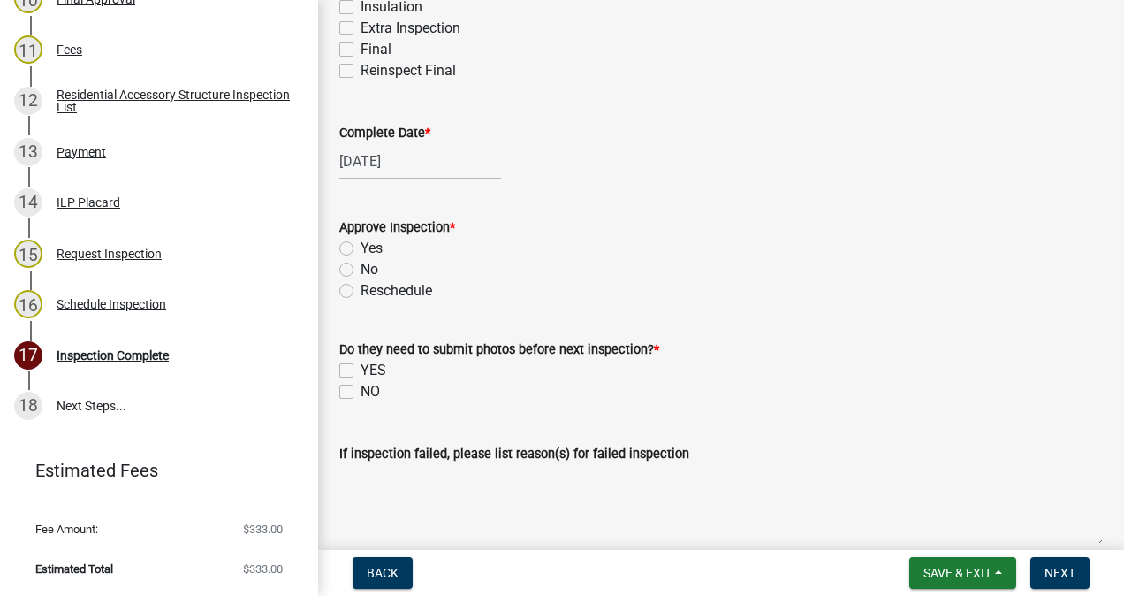
scroll to position [493, 0]
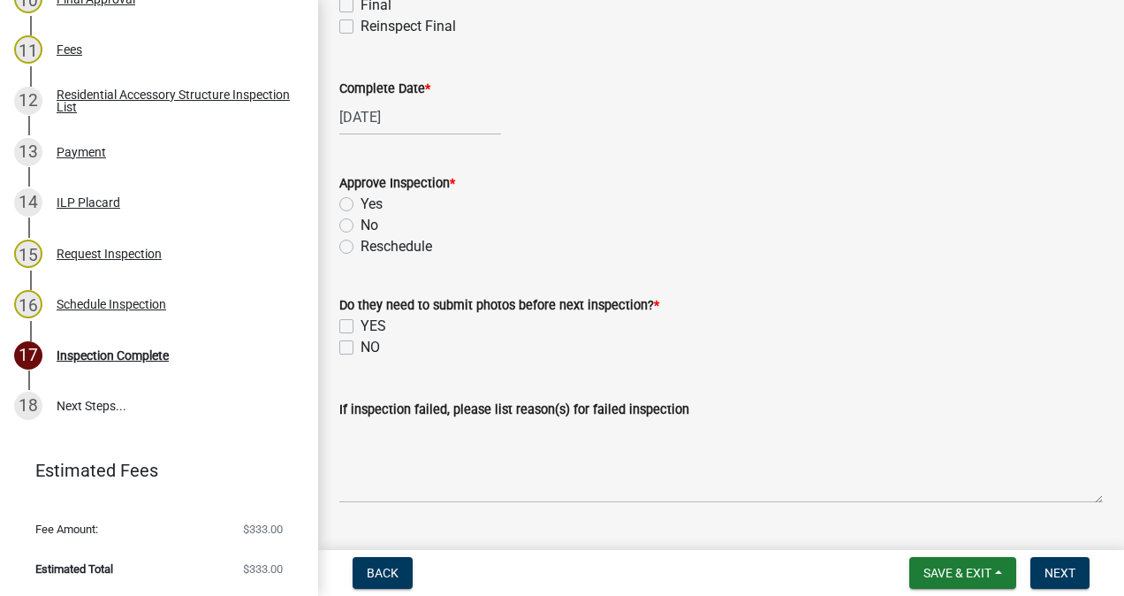
click at [361, 203] on label "Yes" at bounding box center [372, 204] width 22 height 21
click at [361, 203] on input "Yes" at bounding box center [366, 199] width 11 height 11
radio input "true"
click at [361, 352] on label "NO" at bounding box center [370, 347] width 19 height 21
click at [361, 348] on input "NO" at bounding box center [366, 342] width 11 height 11
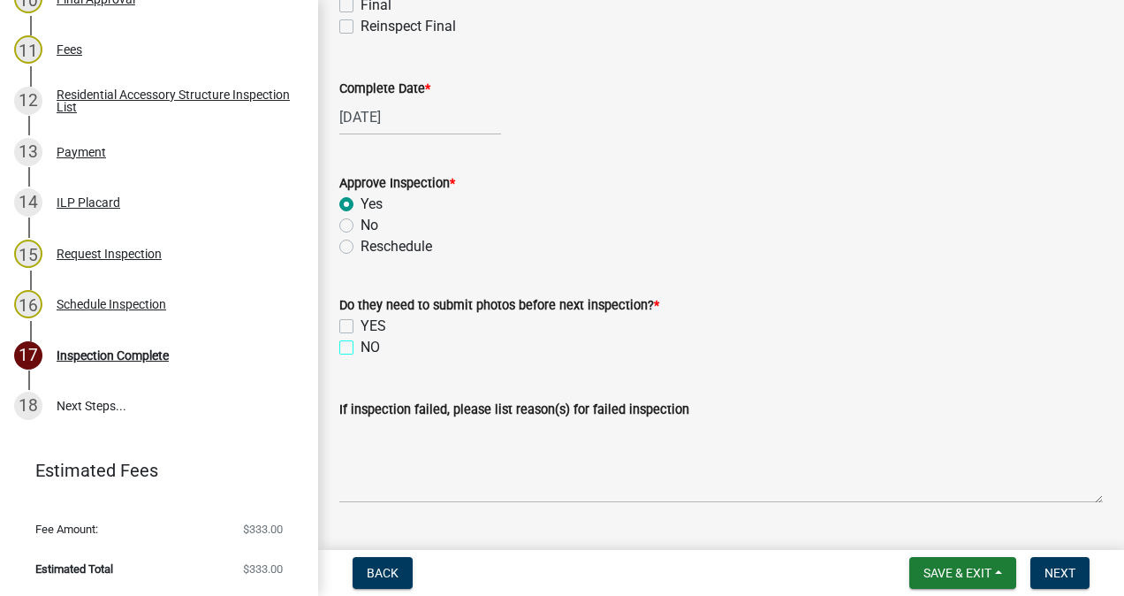
checkbox input "true"
checkbox input "false"
checkbox input "true"
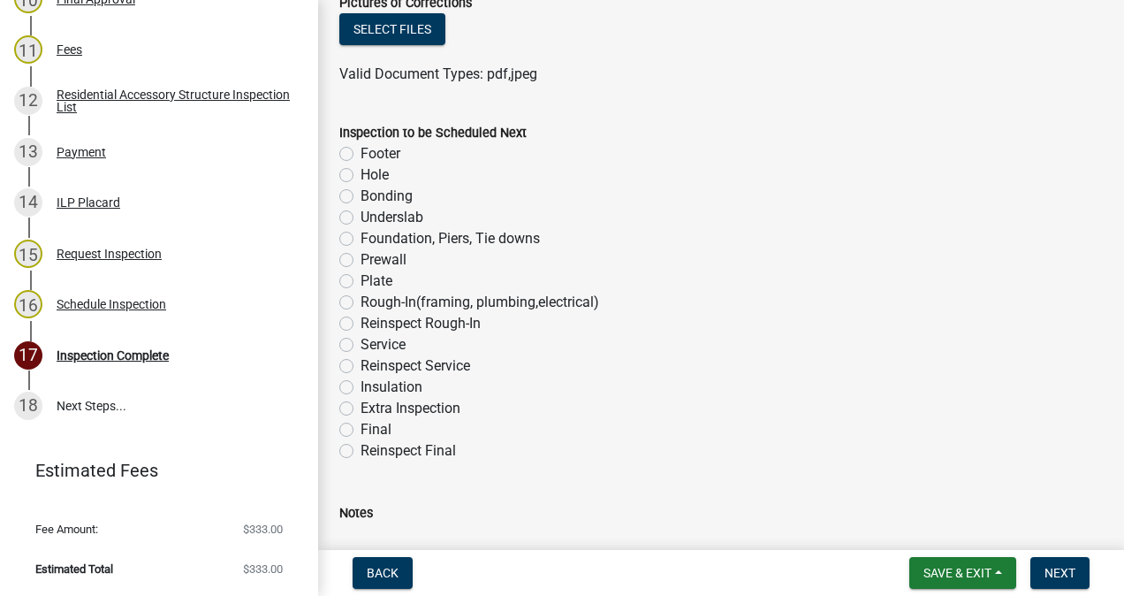
scroll to position [1075, 0]
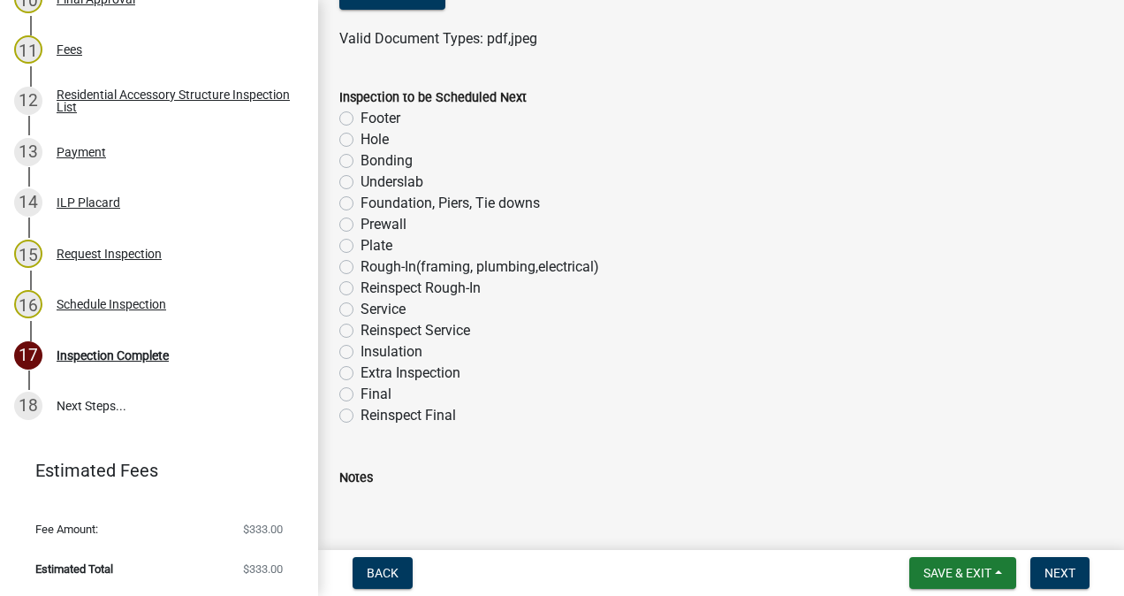
click at [361, 182] on label "Underslab" at bounding box center [392, 181] width 63 height 21
click at [361, 182] on input "Underslab" at bounding box center [366, 176] width 11 height 11
radio input "true"
click at [1052, 570] on span "Next" at bounding box center [1060, 573] width 31 height 14
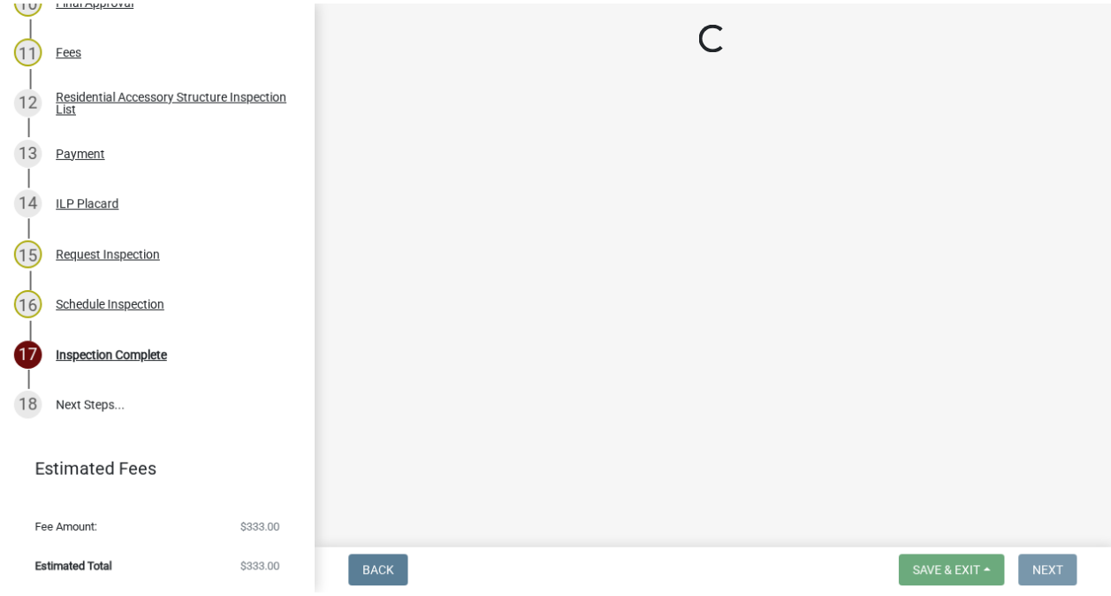
scroll to position [0, 0]
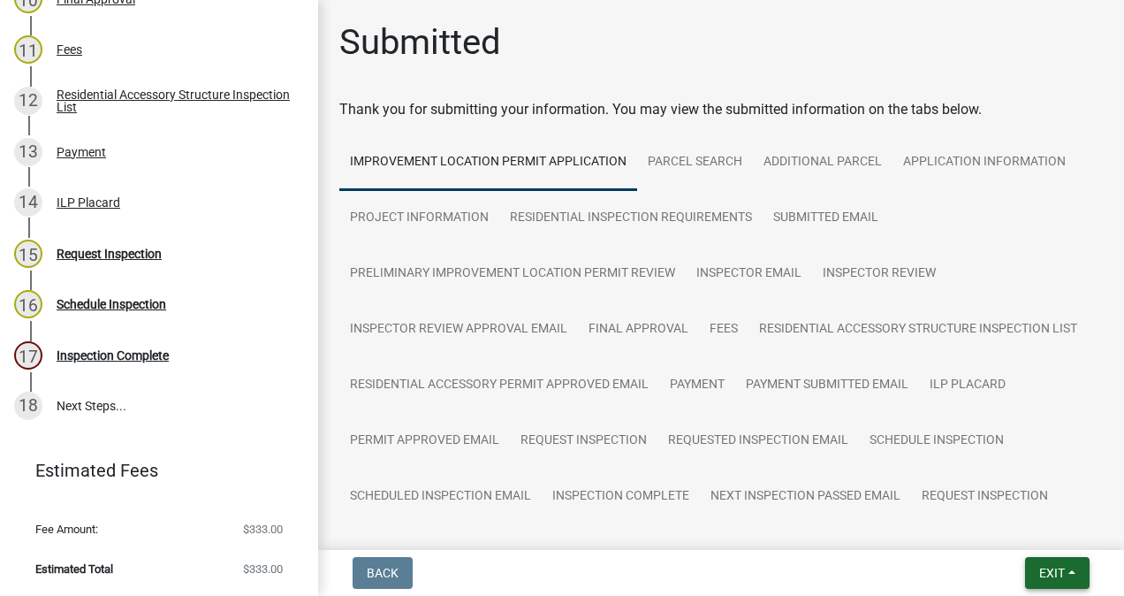
click at [1043, 569] on span "Exit" at bounding box center [1052, 573] width 26 height 14
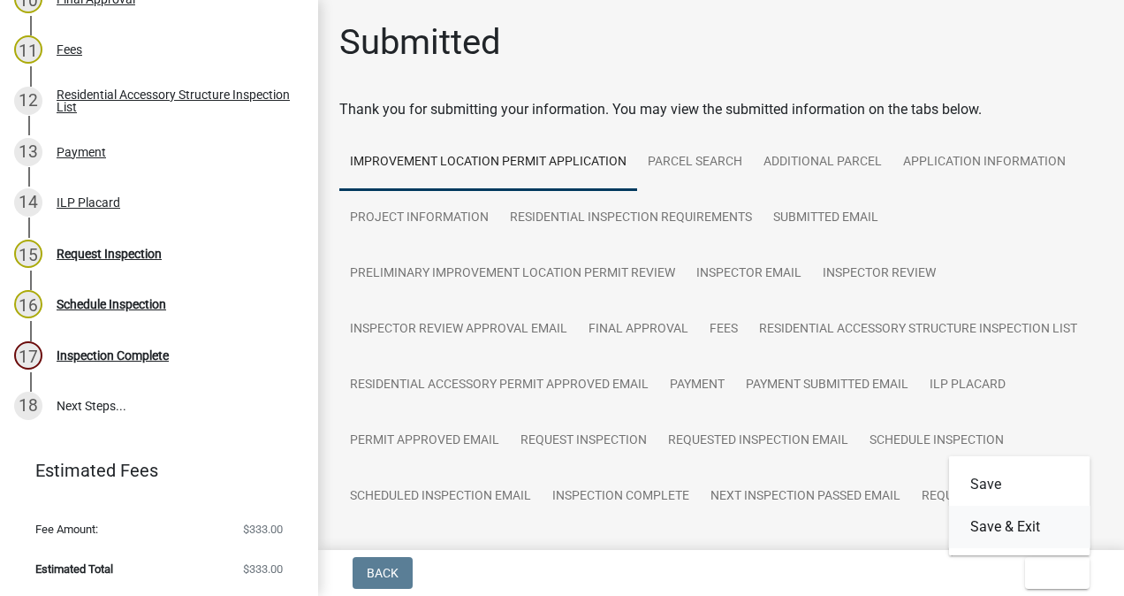
click at [1015, 523] on button "Save & Exit" at bounding box center [1019, 526] width 141 height 42
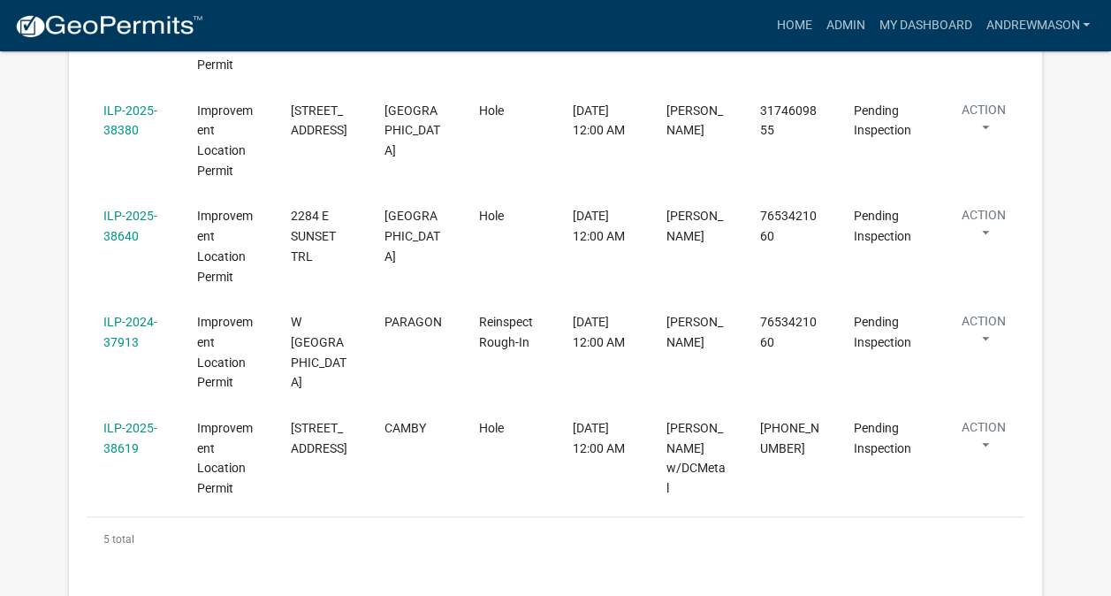
scroll to position [553, 0]
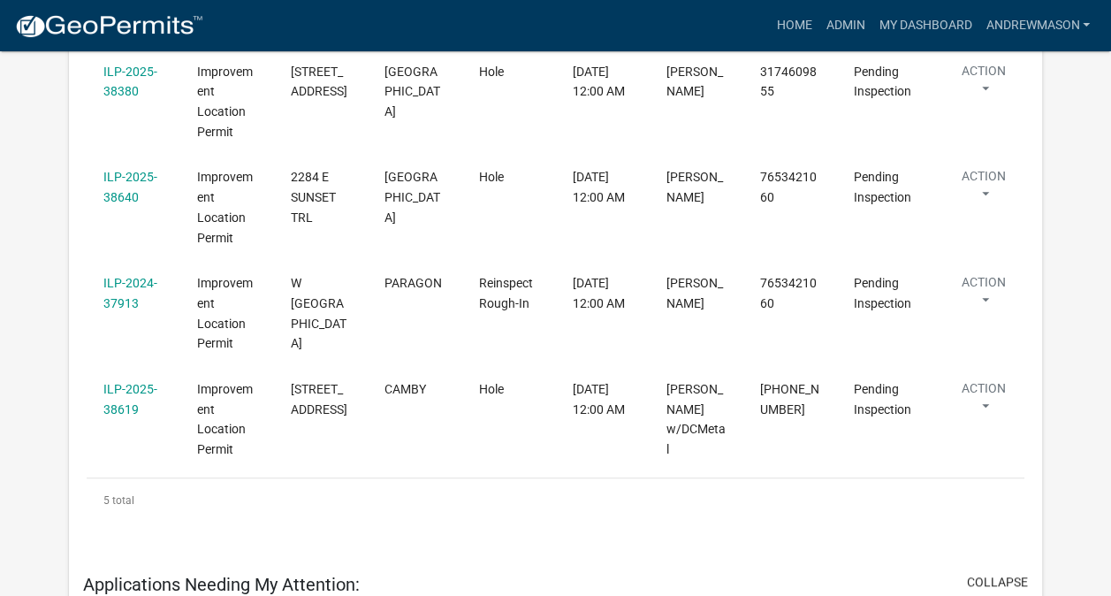
click at [129, 416] on link "ILP-2025-38619" at bounding box center [130, 399] width 54 height 34
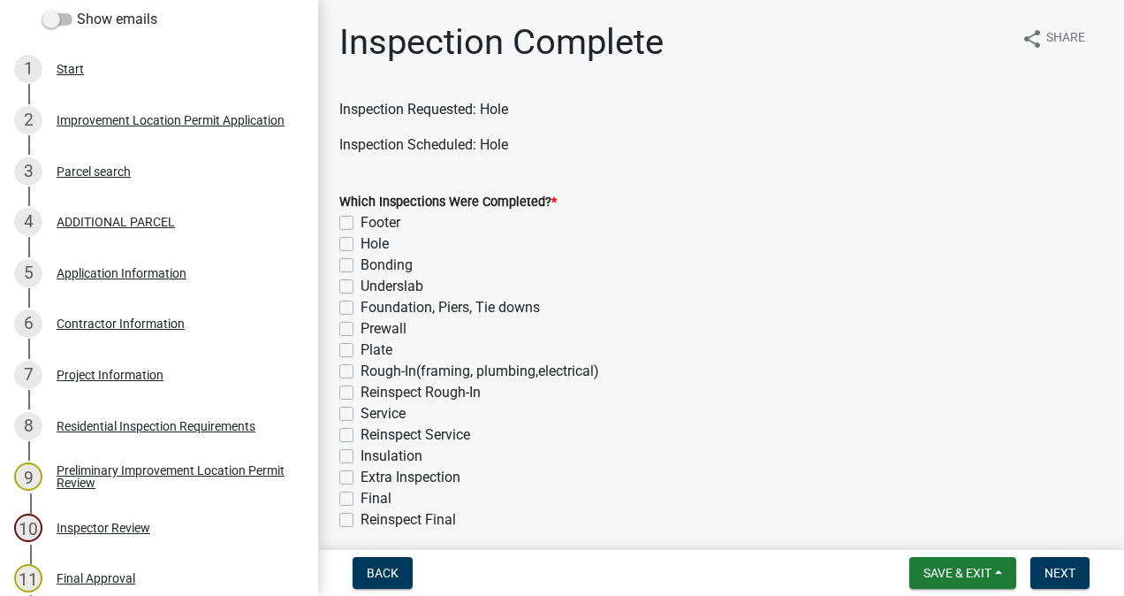
scroll to position [300, 0]
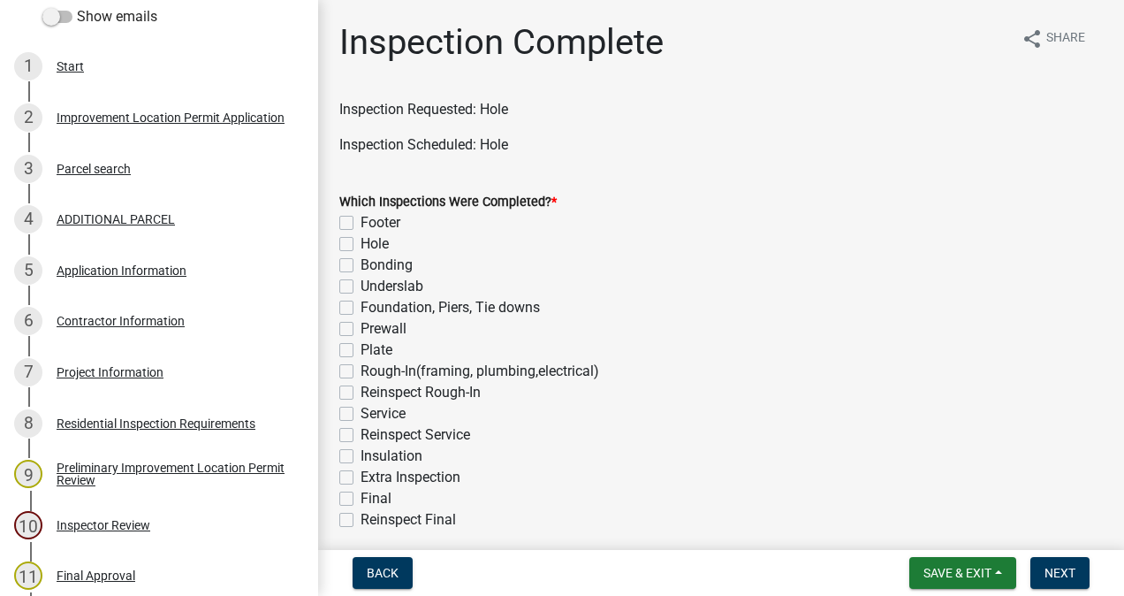
click at [118, 376] on div "Project Information" at bounding box center [110, 372] width 107 height 12
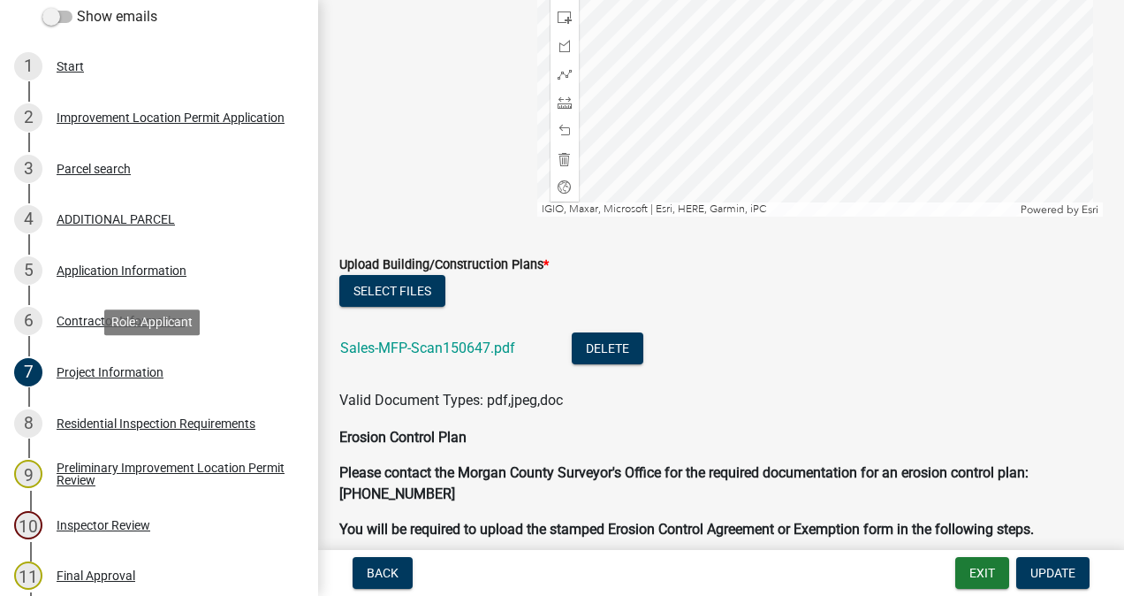
scroll to position [3659, 0]
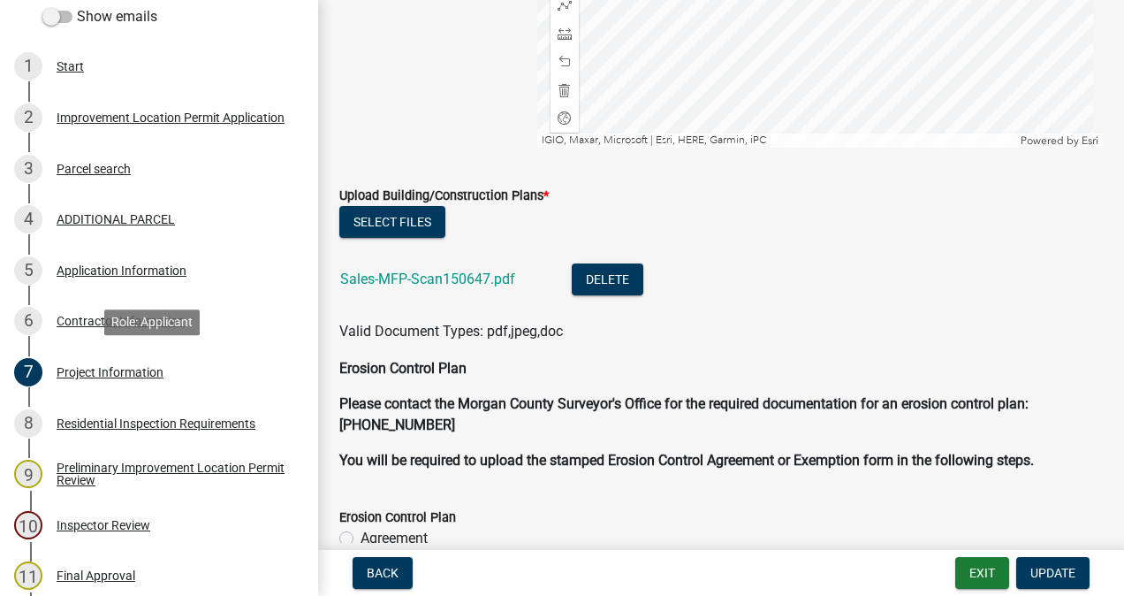
click at [452, 276] on link "Sales-MFP-Scan150647.pdf" at bounding box center [427, 278] width 175 height 17
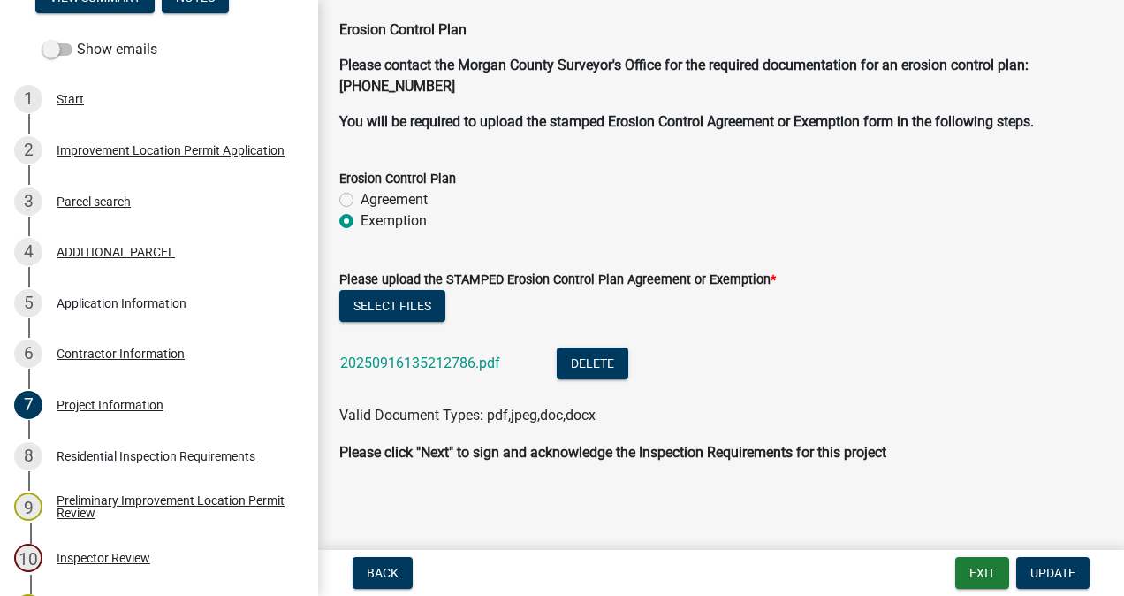
scroll to position [0, 0]
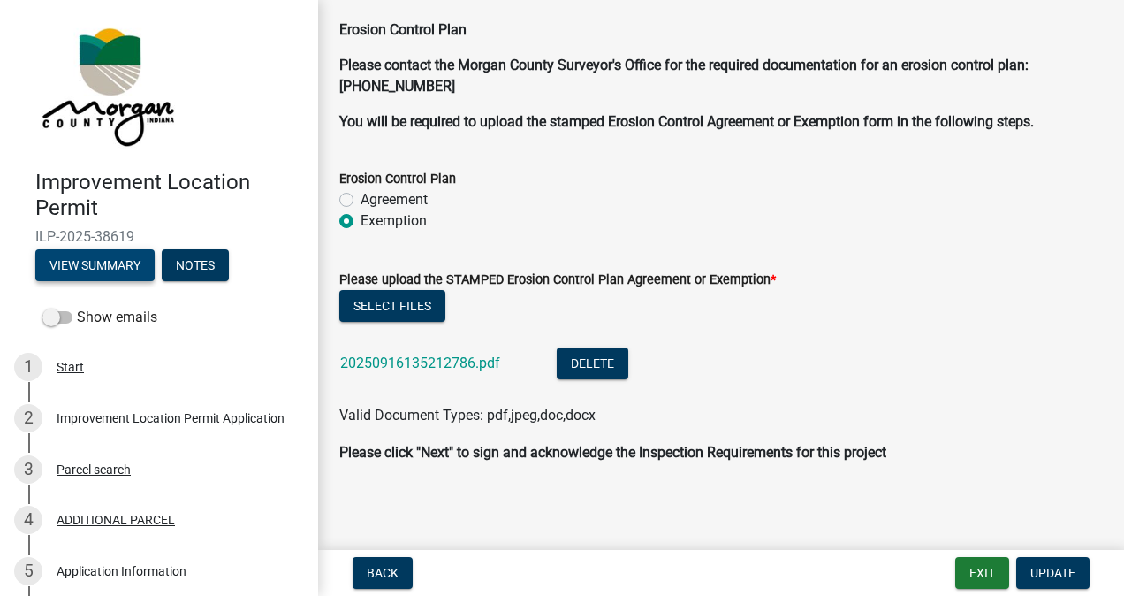
click at [111, 270] on button "View Summary" at bounding box center [94, 265] width 119 height 32
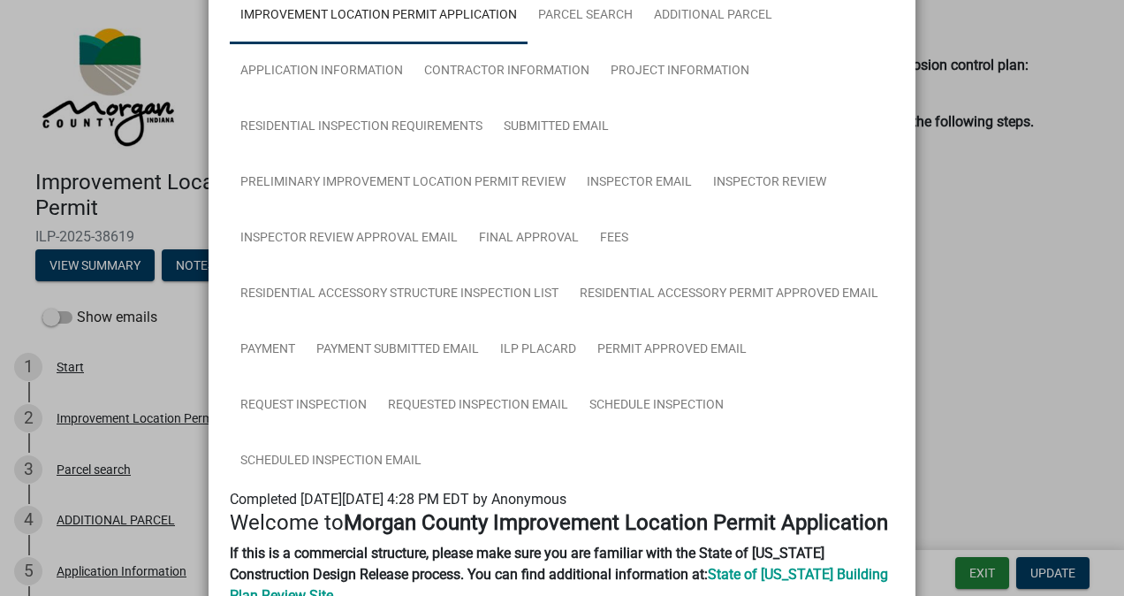
scroll to position [114, 0]
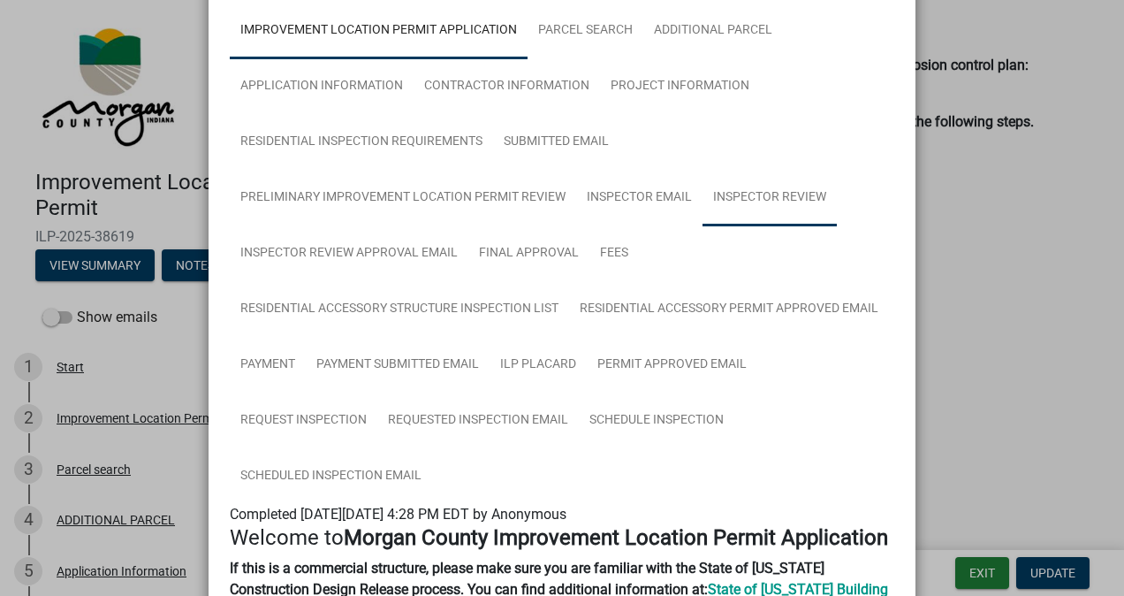
click at [771, 196] on link "Inspector Review" at bounding box center [770, 198] width 134 height 57
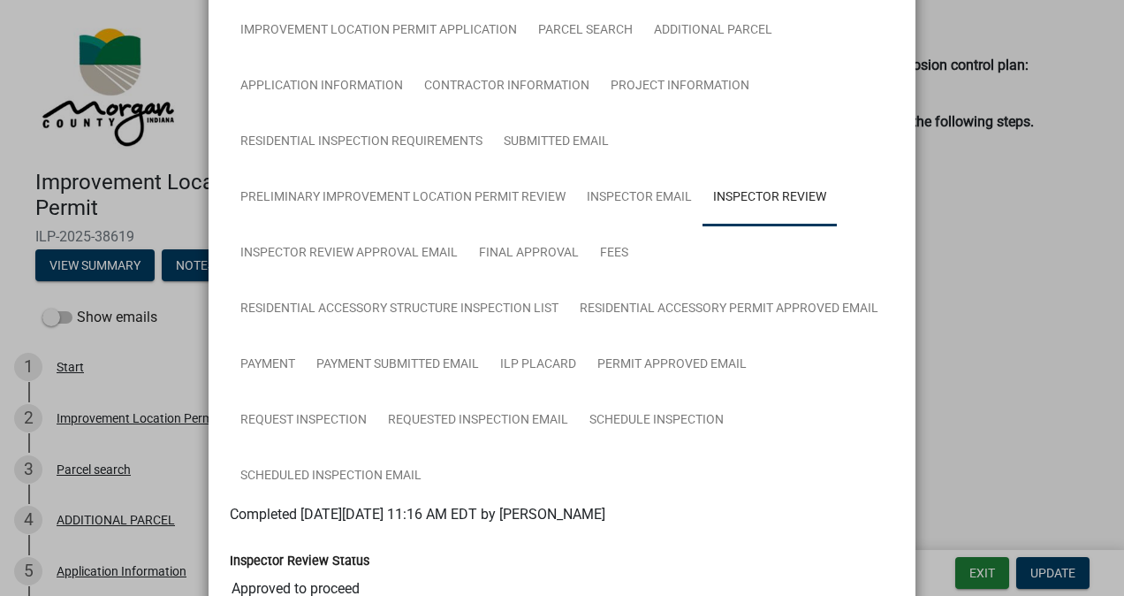
scroll to position [0, 0]
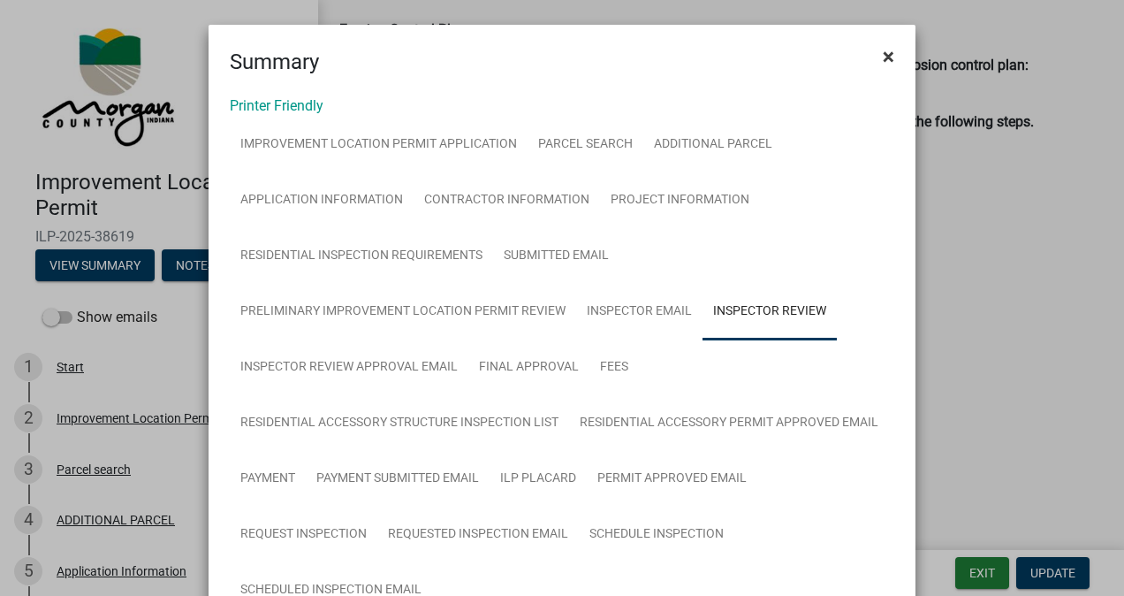
click at [883, 64] on span "×" at bounding box center [888, 56] width 11 height 25
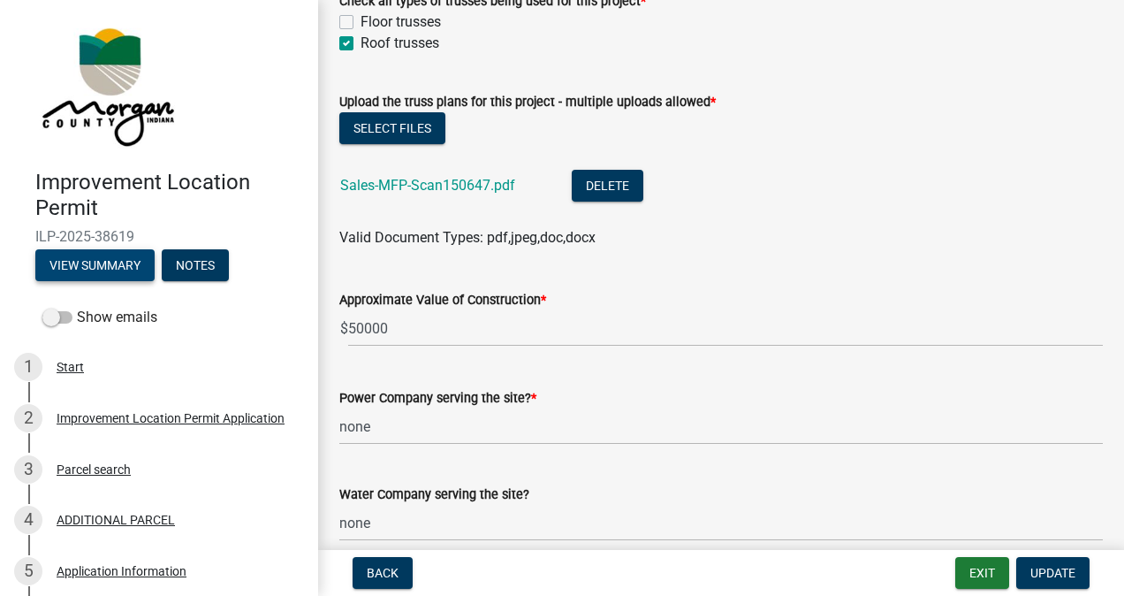
scroll to position [1666, 0]
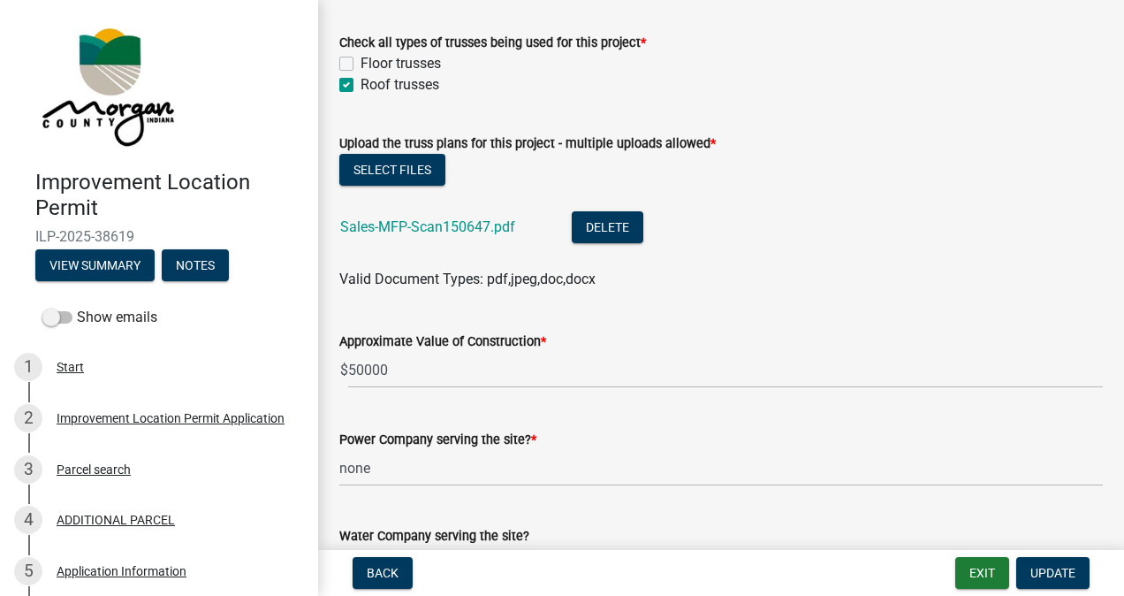
click at [461, 224] on link "Sales-MFP-Scan150647.pdf" at bounding box center [427, 226] width 175 height 17
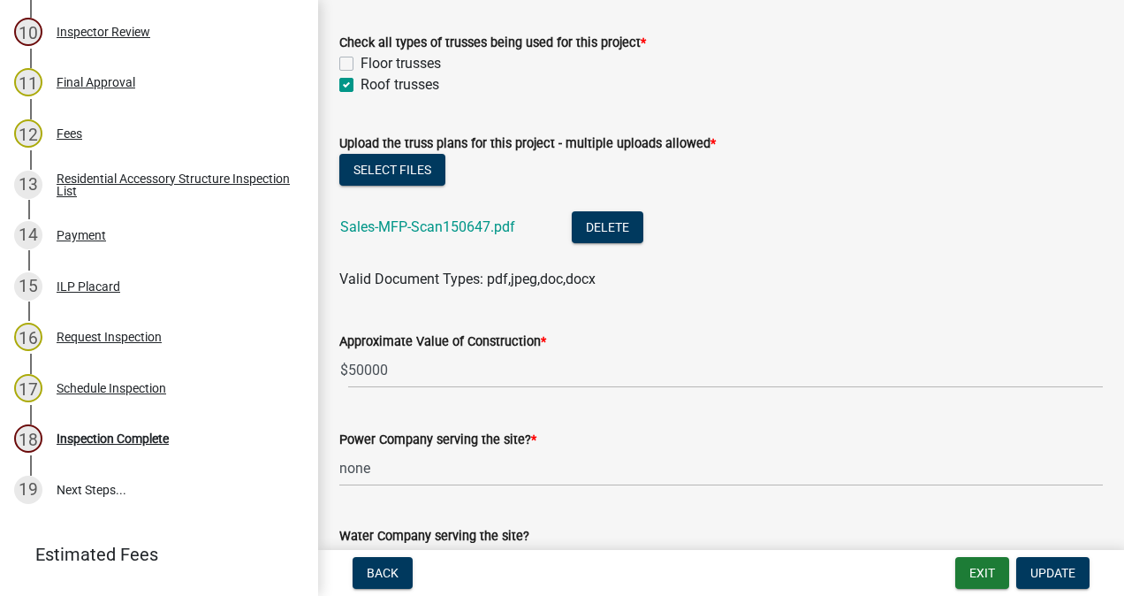
scroll to position [877, 0]
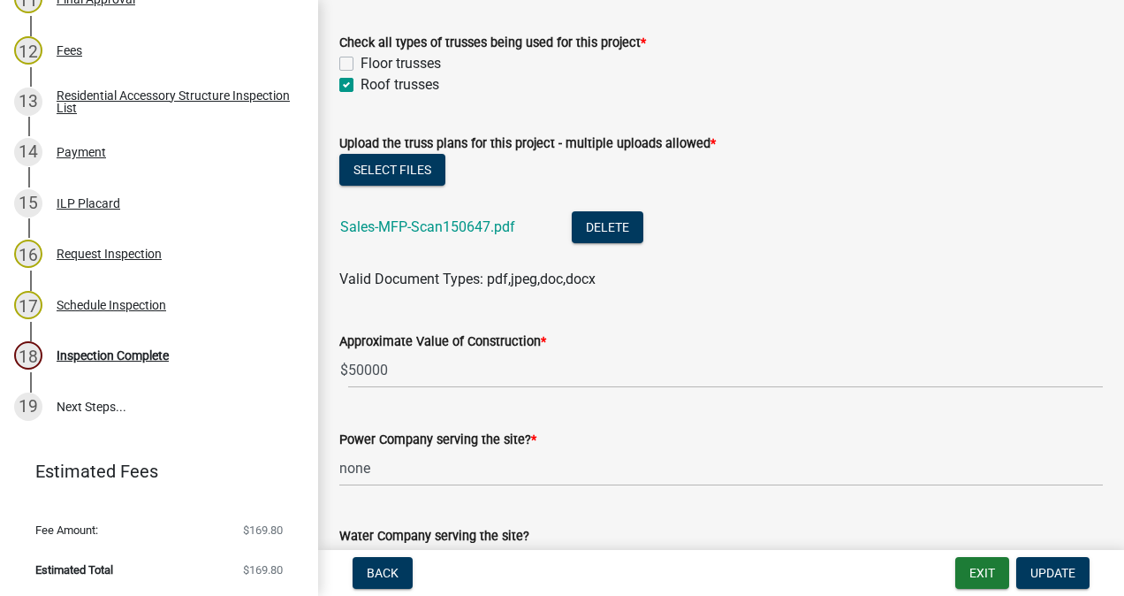
click at [134, 358] on div "Inspection Complete" at bounding box center [113, 355] width 112 height 12
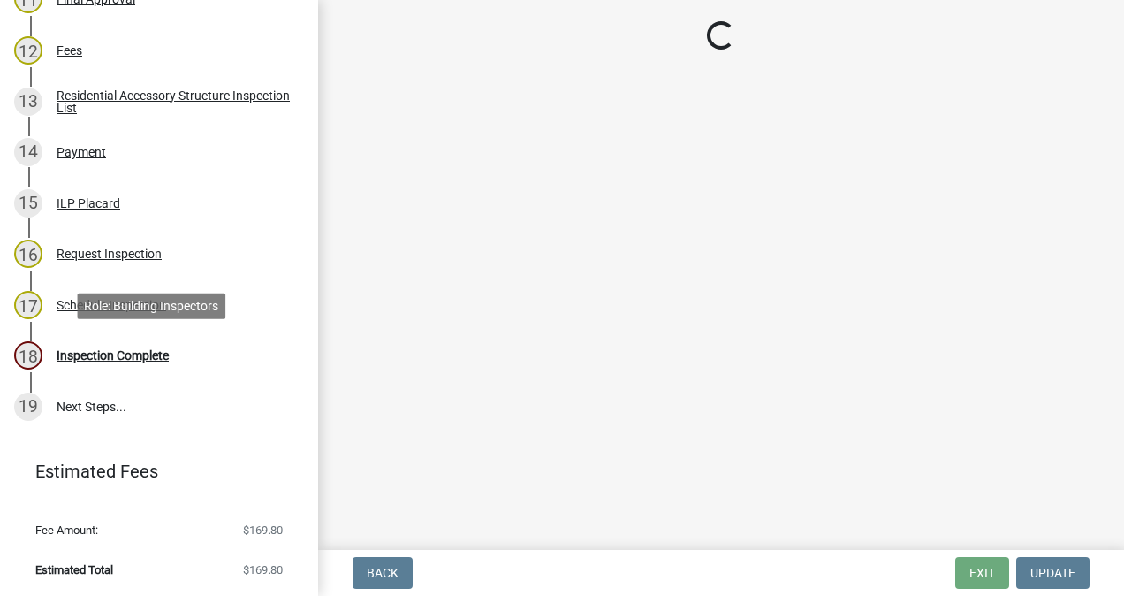
scroll to position [0, 0]
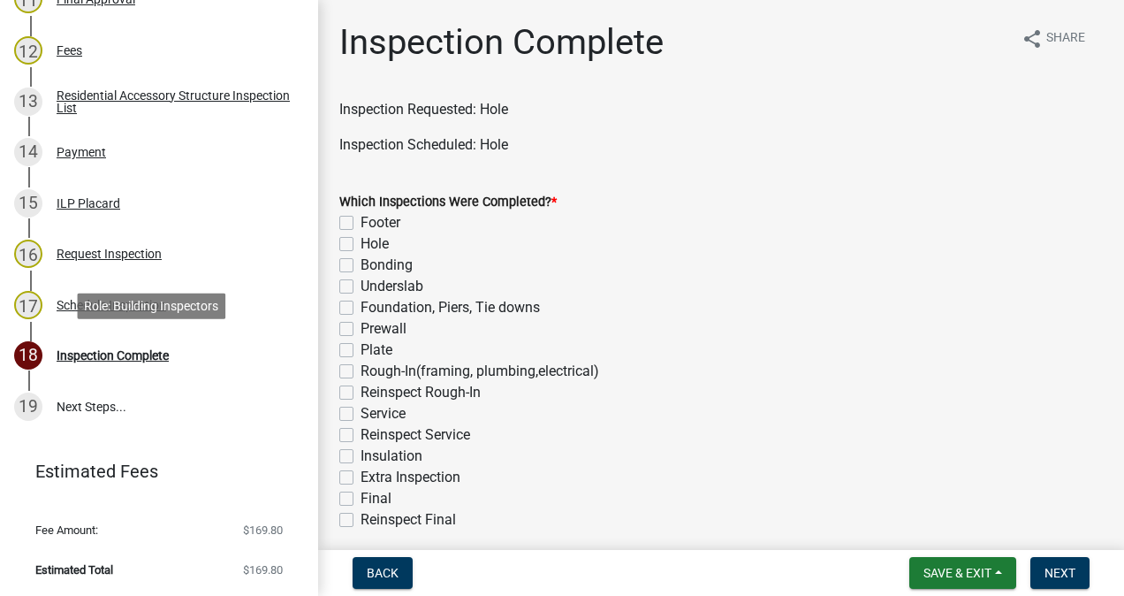
click at [361, 244] on label "Hole" at bounding box center [375, 243] width 28 height 21
click at [361, 244] on input "Hole" at bounding box center [366, 238] width 11 height 11
checkbox input "true"
checkbox input "false"
checkbox input "true"
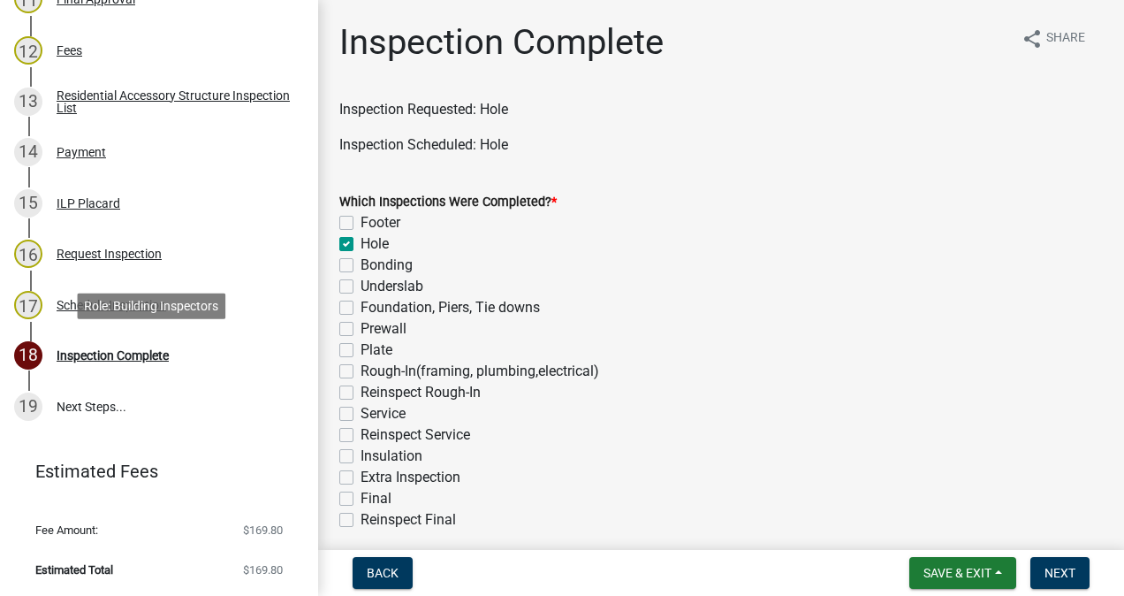
checkbox input "false"
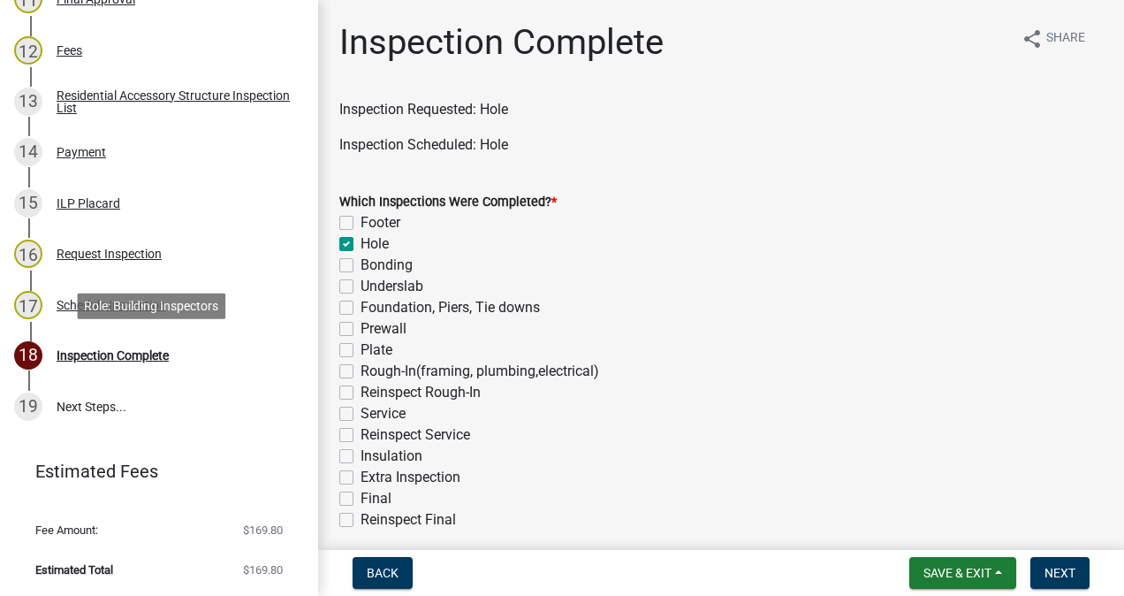
checkbox input "false"
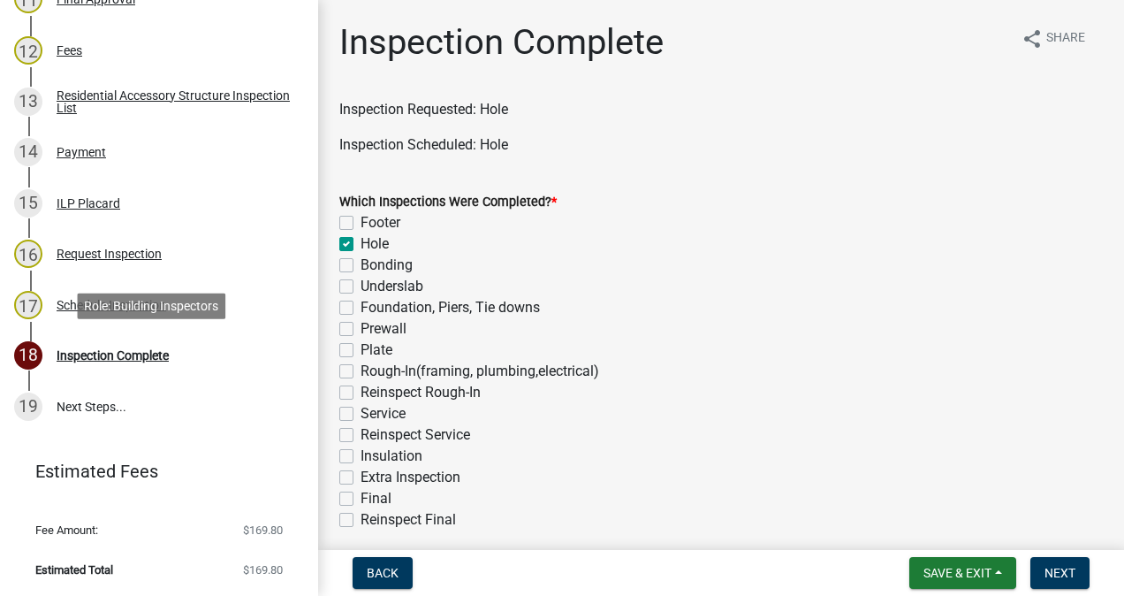
checkbox input "false"
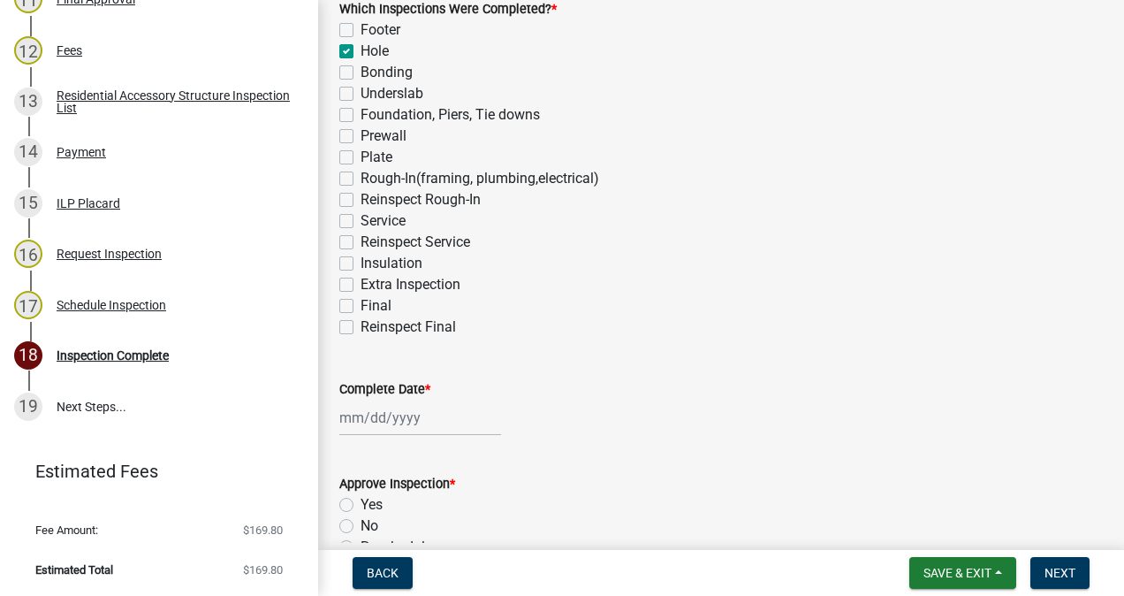
scroll to position [353, 0]
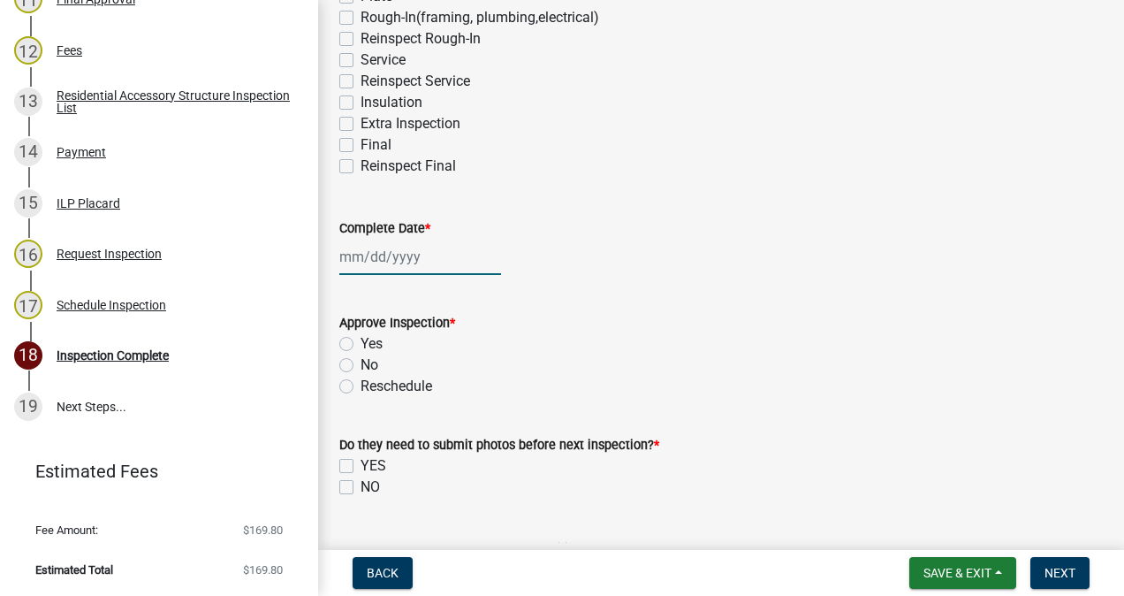
click at [396, 253] on div at bounding box center [420, 257] width 162 height 36
select select "10"
select select "2025"
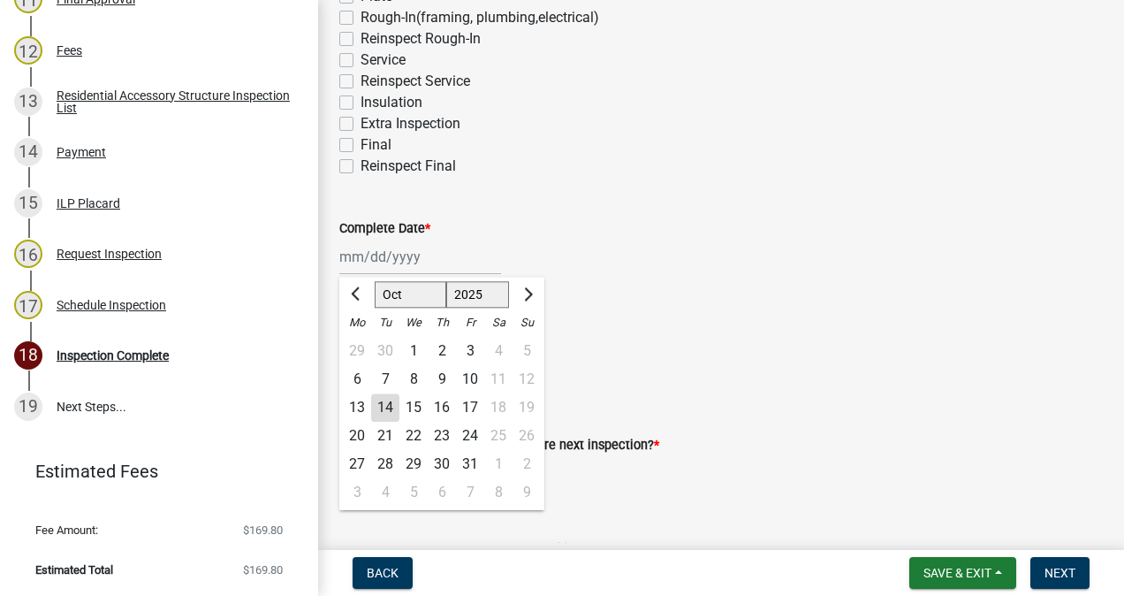
click at [389, 407] on div "14" at bounding box center [385, 407] width 28 height 28
type input "[DATE]"
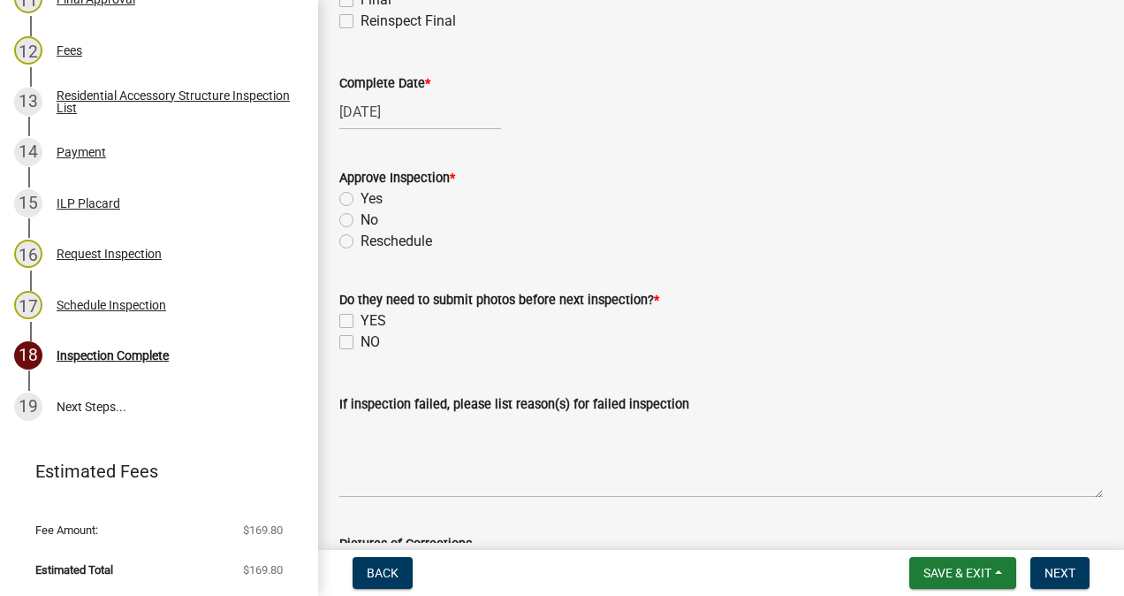
scroll to position [567, 0]
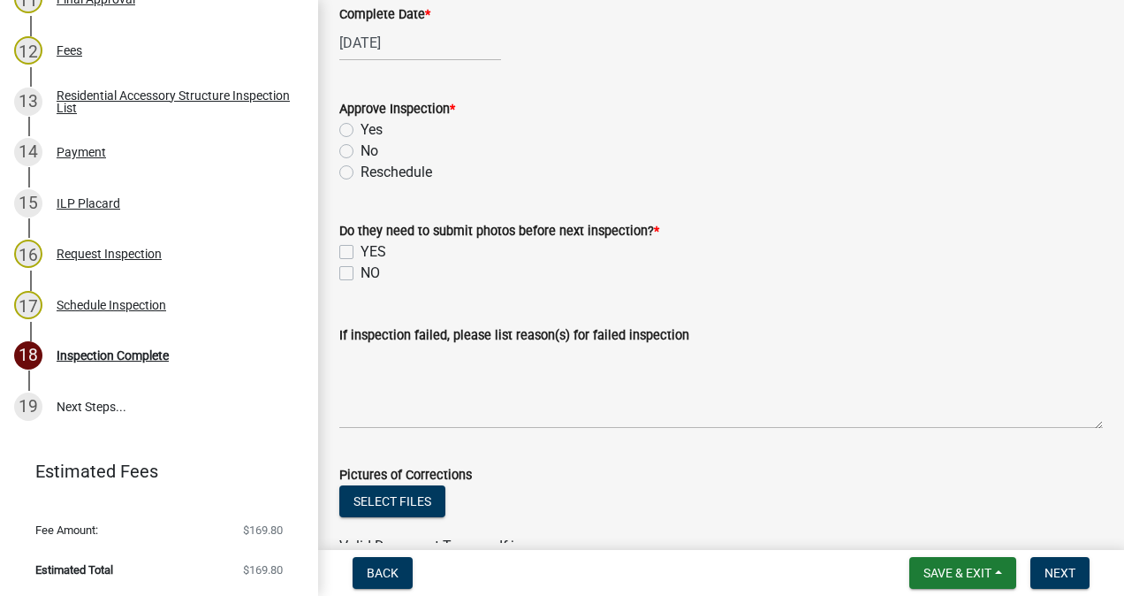
click at [361, 129] on label "Yes" at bounding box center [372, 129] width 22 height 21
click at [361, 129] on input "Yes" at bounding box center [366, 124] width 11 height 11
radio input "true"
click at [361, 272] on label "NO" at bounding box center [370, 272] width 19 height 21
click at [361, 272] on input "NO" at bounding box center [366, 267] width 11 height 11
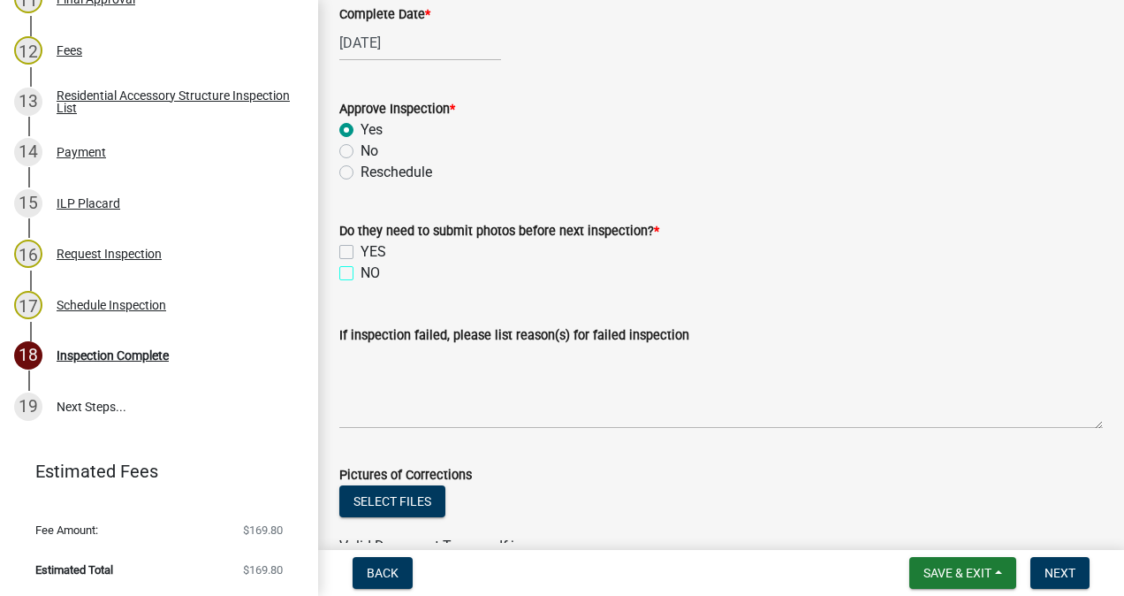
checkbox input "true"
checkbox input "false"
checkbox input "true"
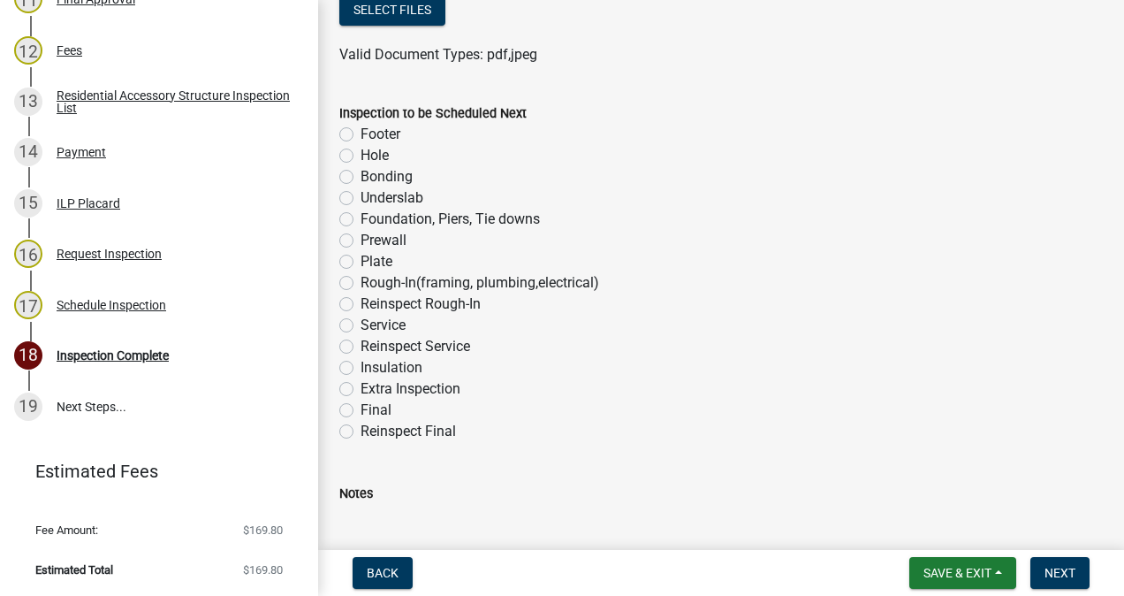
scroll to position [1061, 0]
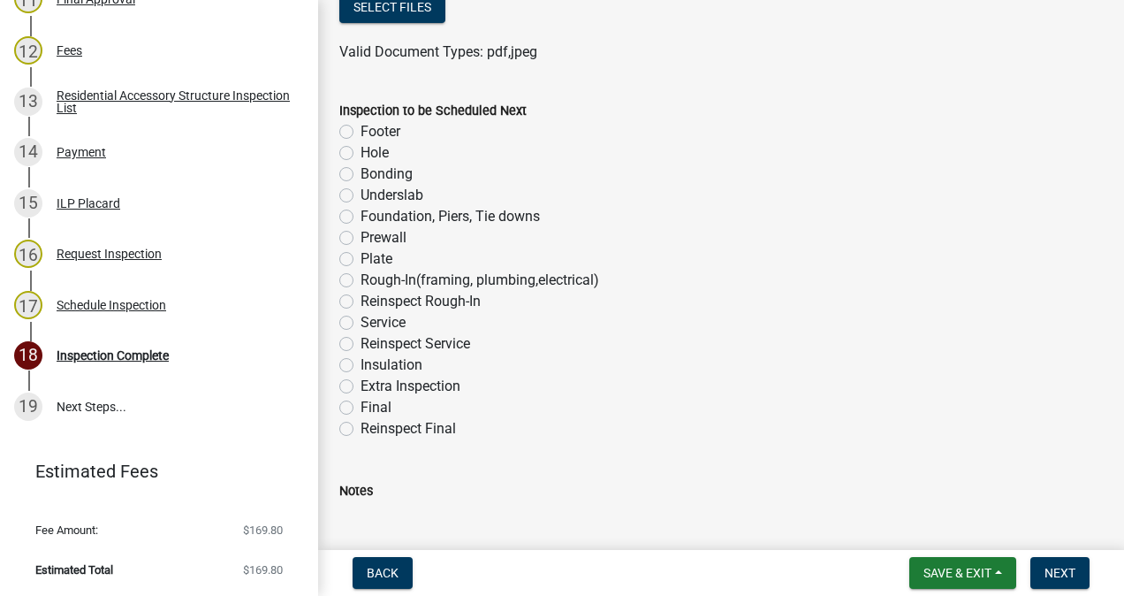
click at [361, 285] on label "Rough-In(framing, plumbing,electrical)" at bounding box center [480, 280] width 239 height 21
click at [361, 281] on input "Rough-In(framing, plumbing,electrical)" at bounding box center [366, 275] width 11 height 11
radio input "true"
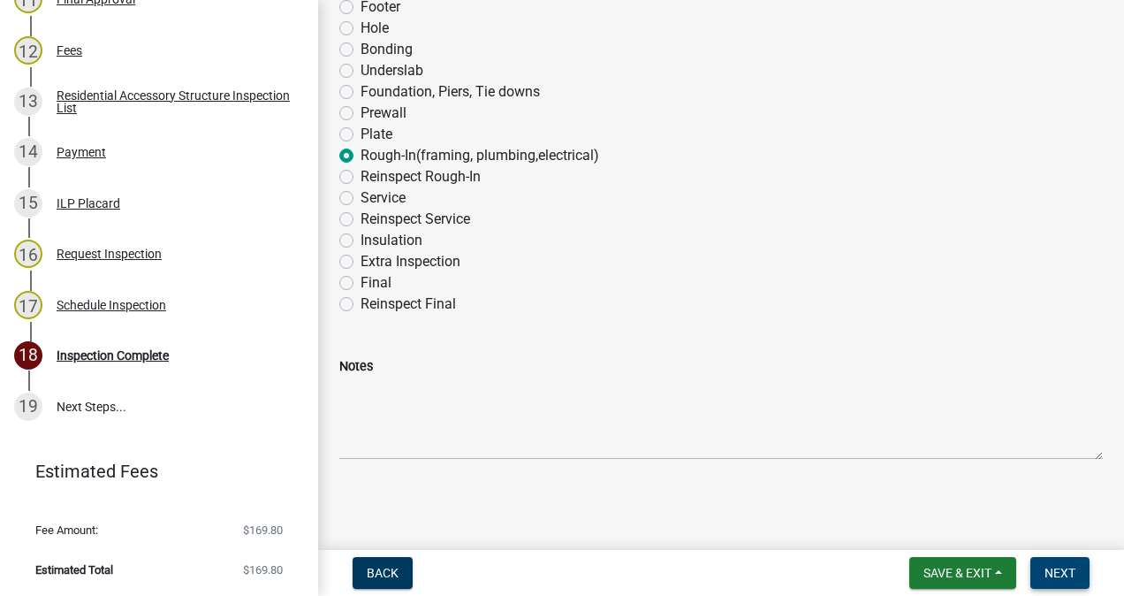
click at [1051, 573] on span "Next" at bounding box center [1060, 573] width 31 height 14
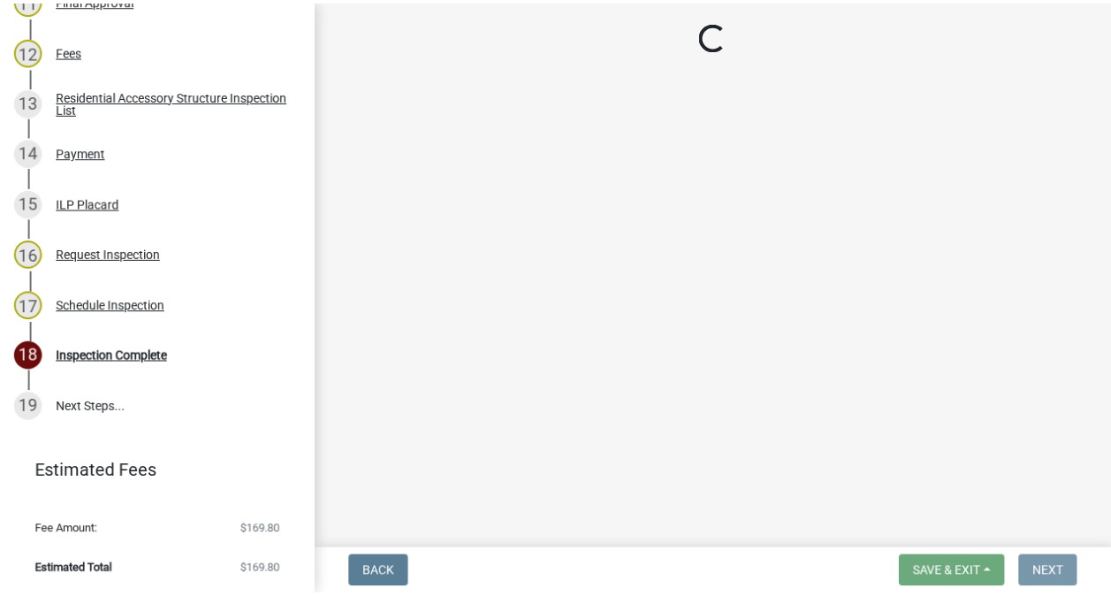
scroll to position [0, 0]
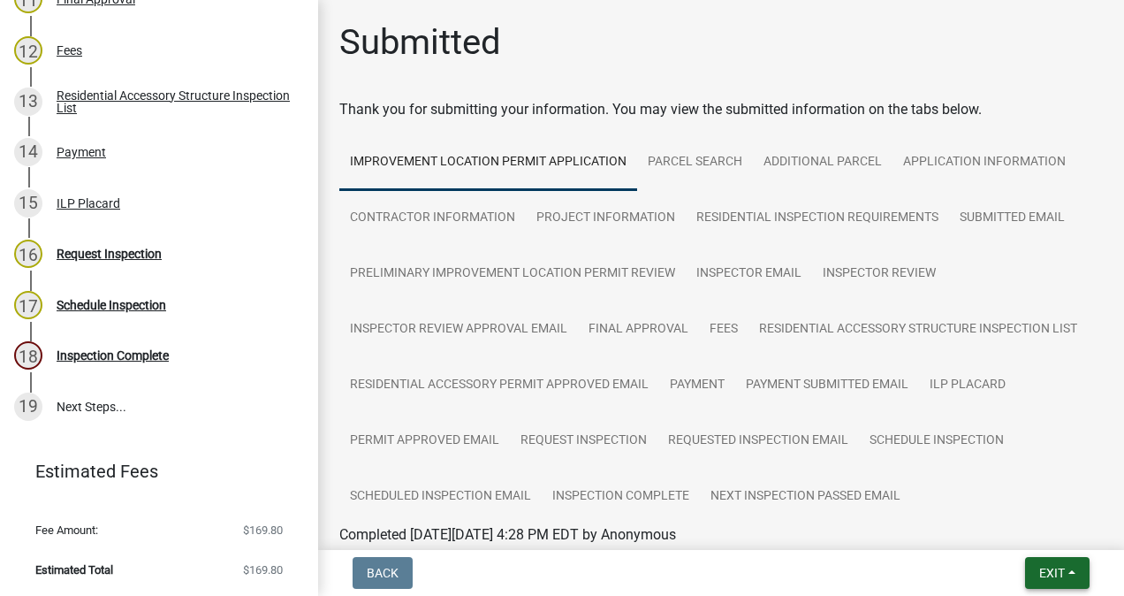
click at [1049, 570] on span "Exit" at bounding box center [1052, 573] width 26 height 14
click at [1021, 529] on button "Save & Exit" at bounding box center [1019, 526] width 141 height 42
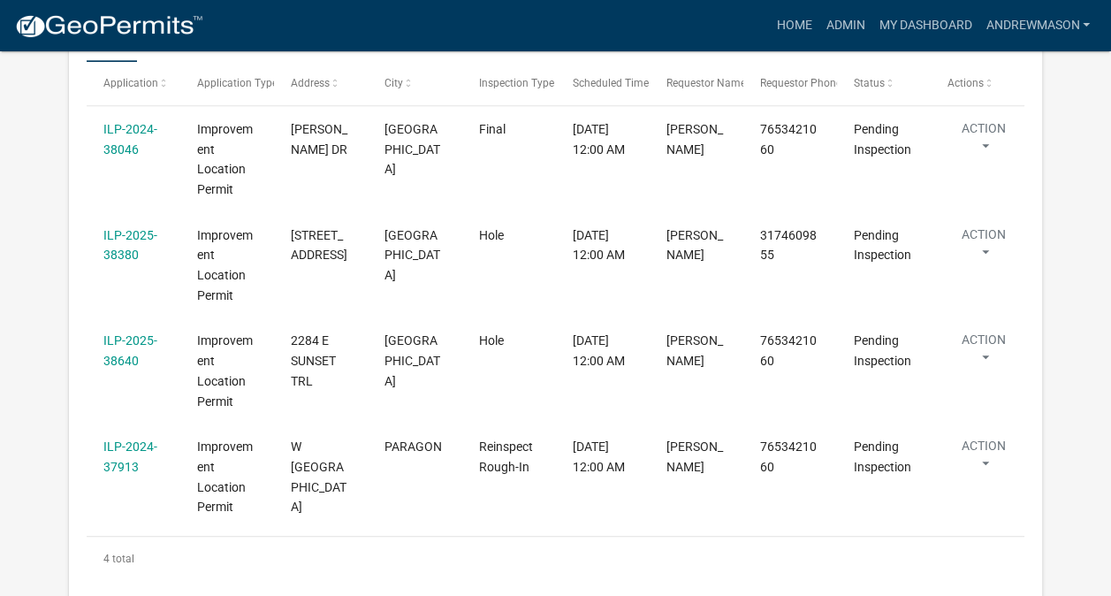
scroll to position [426, 0]
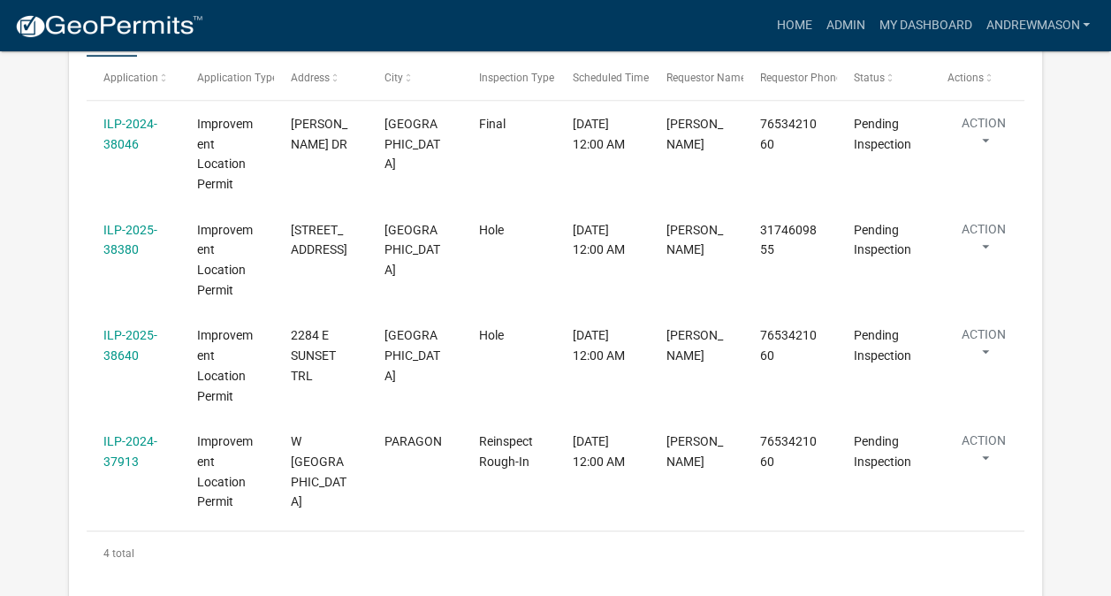
click at [134, 340] on link "ILP-2025-38640" at bounding box center [130, 345] width 54 height 34
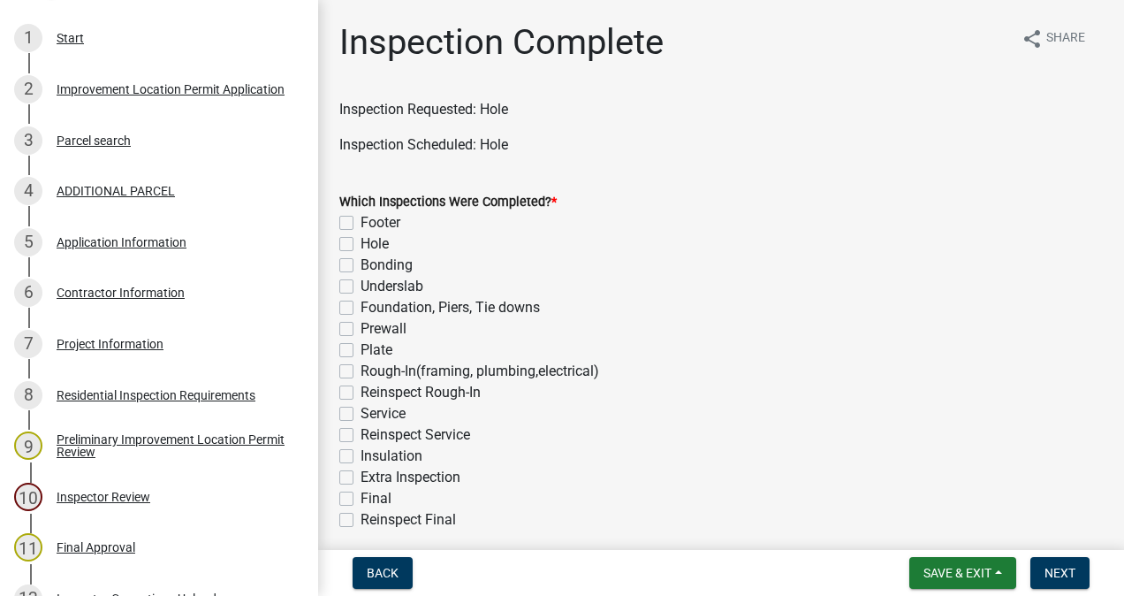
scroll to position [332, 0]
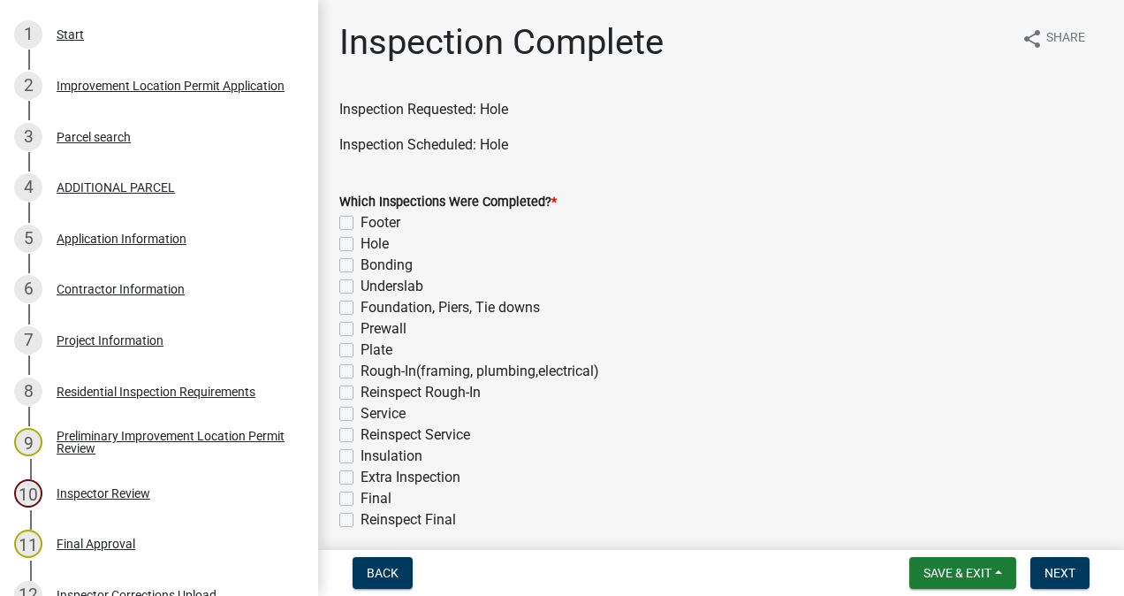
click at [133, 343] on div "Project Information" at bounding box center [110, 340] width 107 height 12
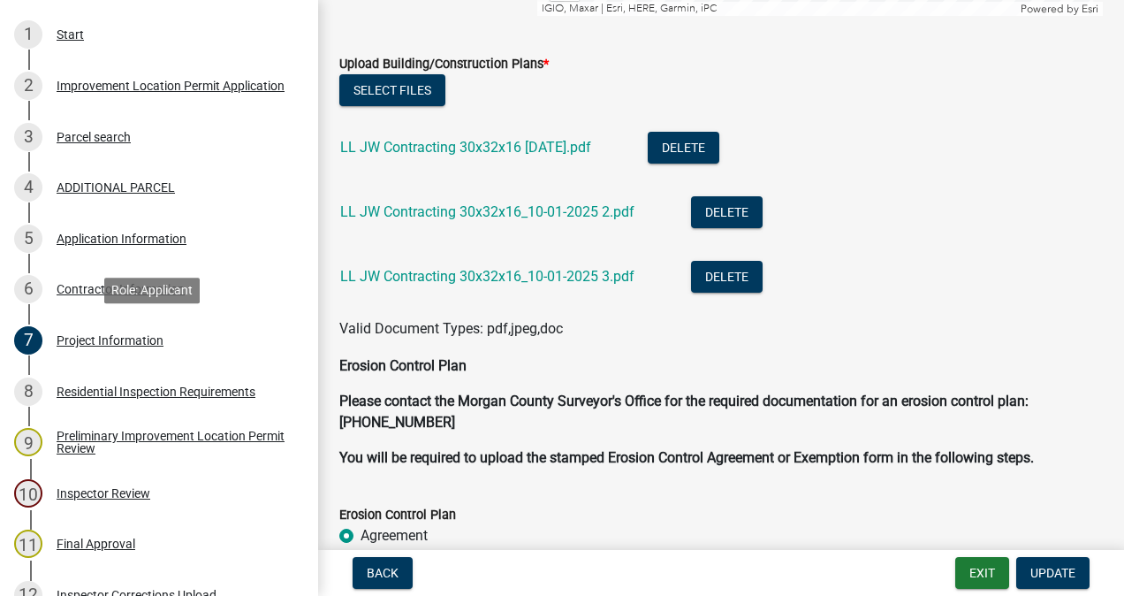
scroll to position [3958, 0]
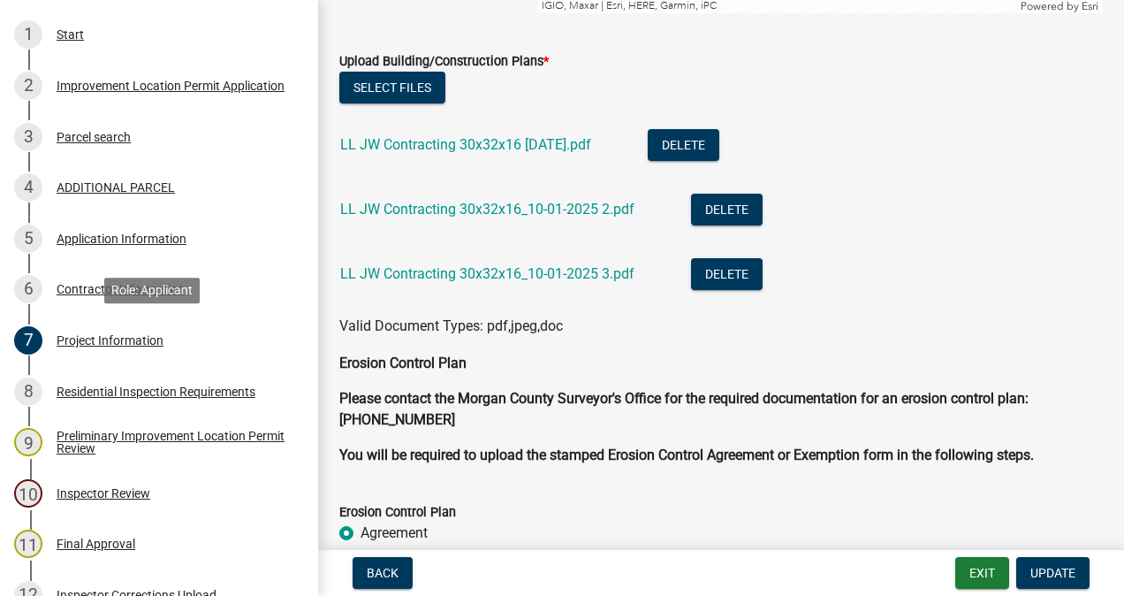
click at [551, 145] on link "LL JW Contracting 30x32x16 [DATE].pdf" at bounding box center [465, 144] width 251 height 17
click at [525, 206] on link "LL JW Contracting 30x32x16_10-01-2025 2.pdf" at bounding box center [487, 209] width 294 height 17
click at [487, 271] on link "LL JW Contracting 30x32x16_10-01-2025 3.pdf" at bounding box center [487, 273] width 294 height 17
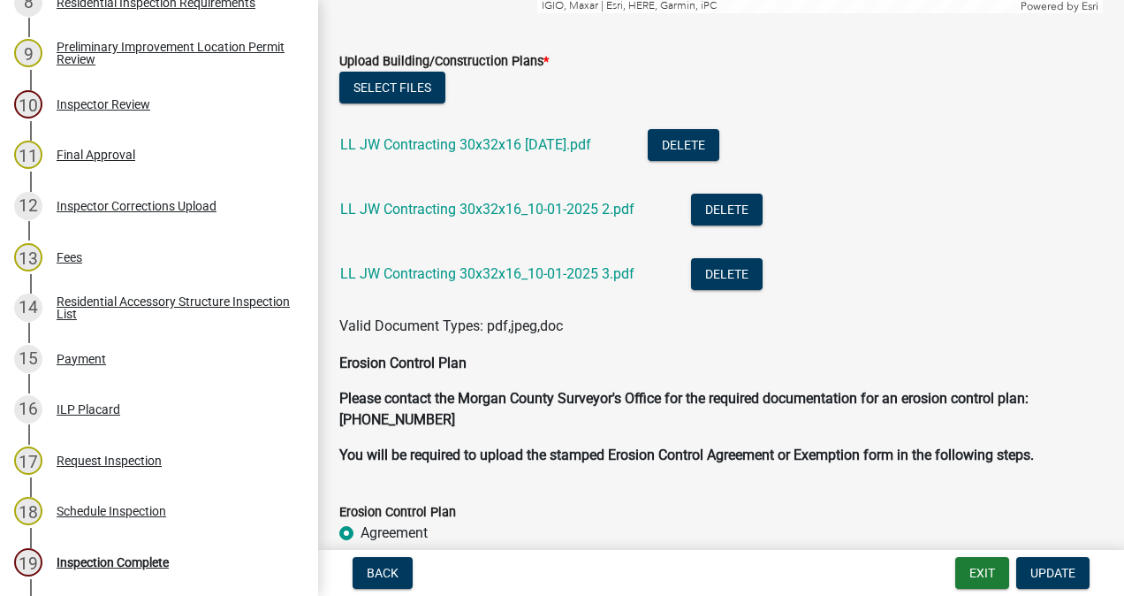
scroll to position [928, 0]
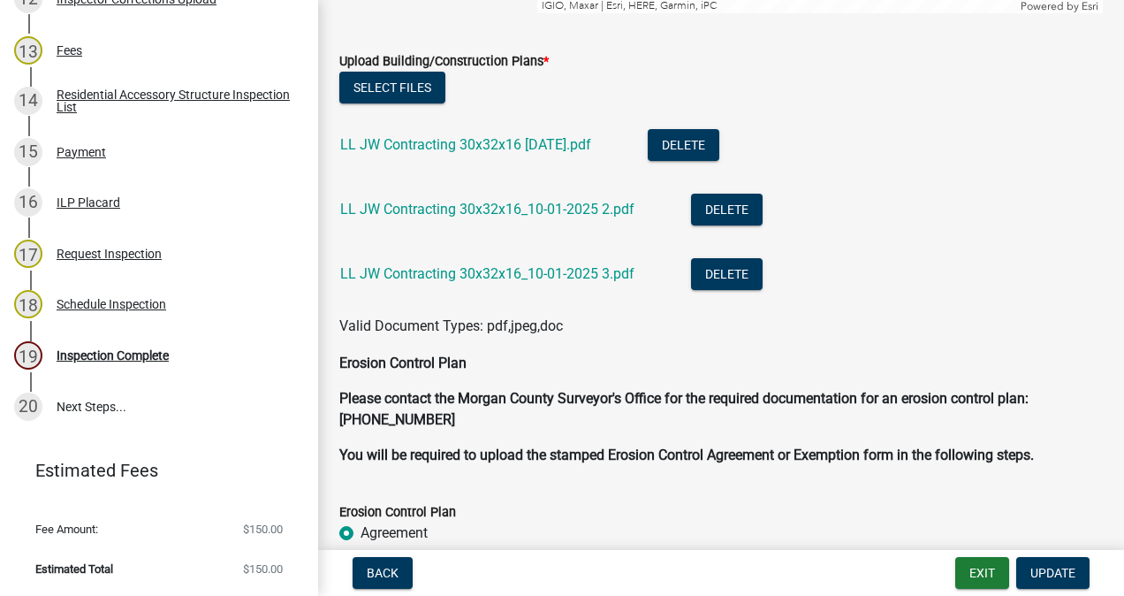
click at [136, 361] on div "Inspection Complete" at bounding box center [113, 355] width 112 height 12
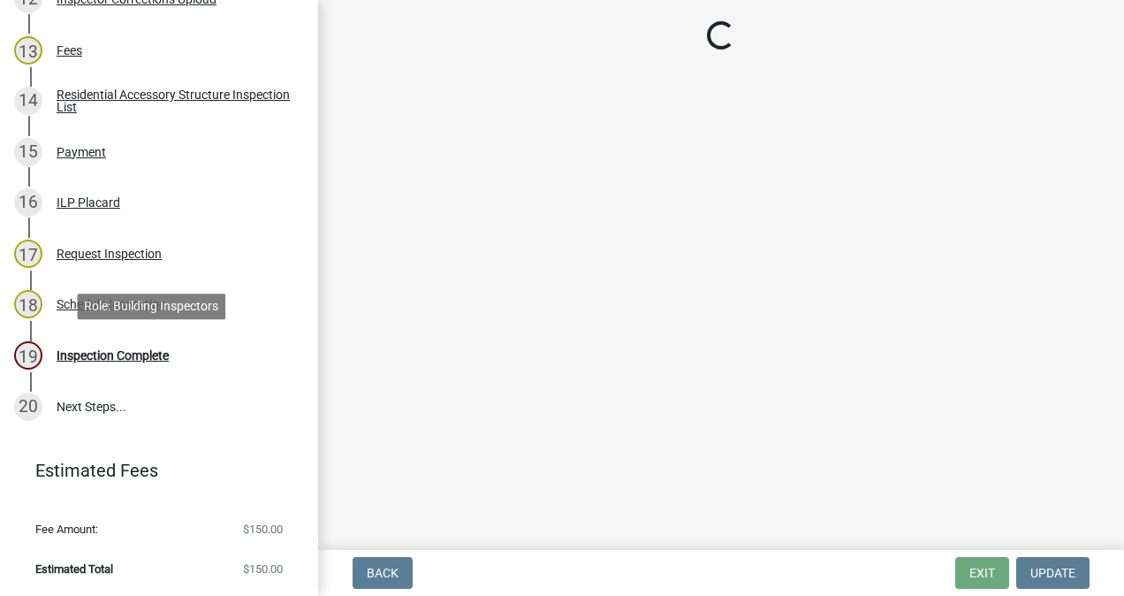
scroll to position [0, 0]
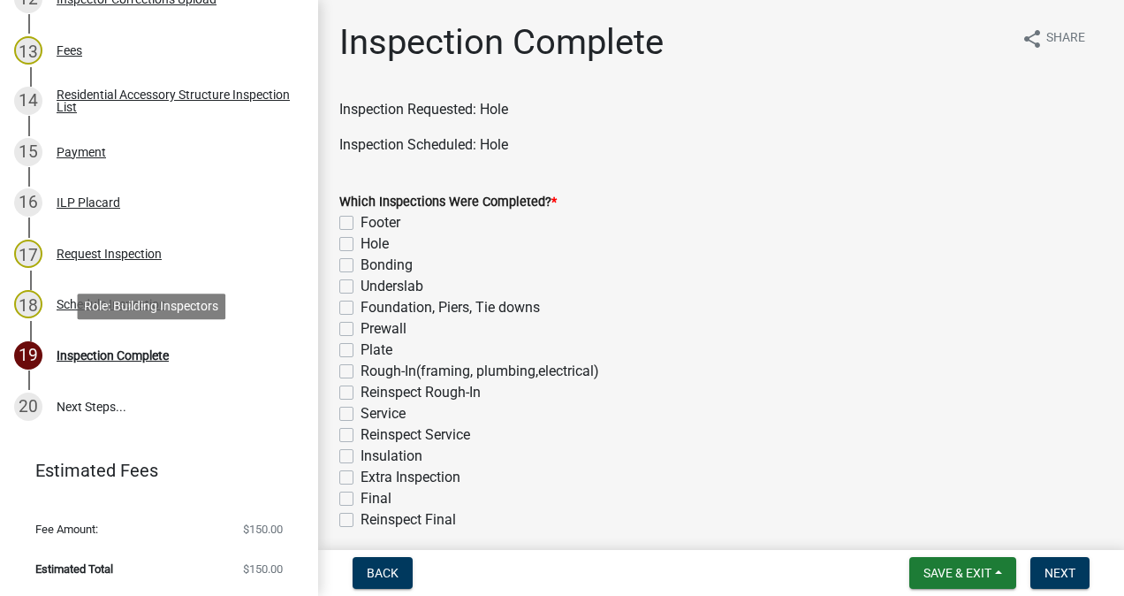
click at [361, 244] on label "Hole" at bounding box center [375, 243] width 28 height 21
click at [361, 244] on input "Hole" at bounding box center [366, 238] width 11 height 11
checkbox input "true"
checkbox input "false"
checkbox input "true"
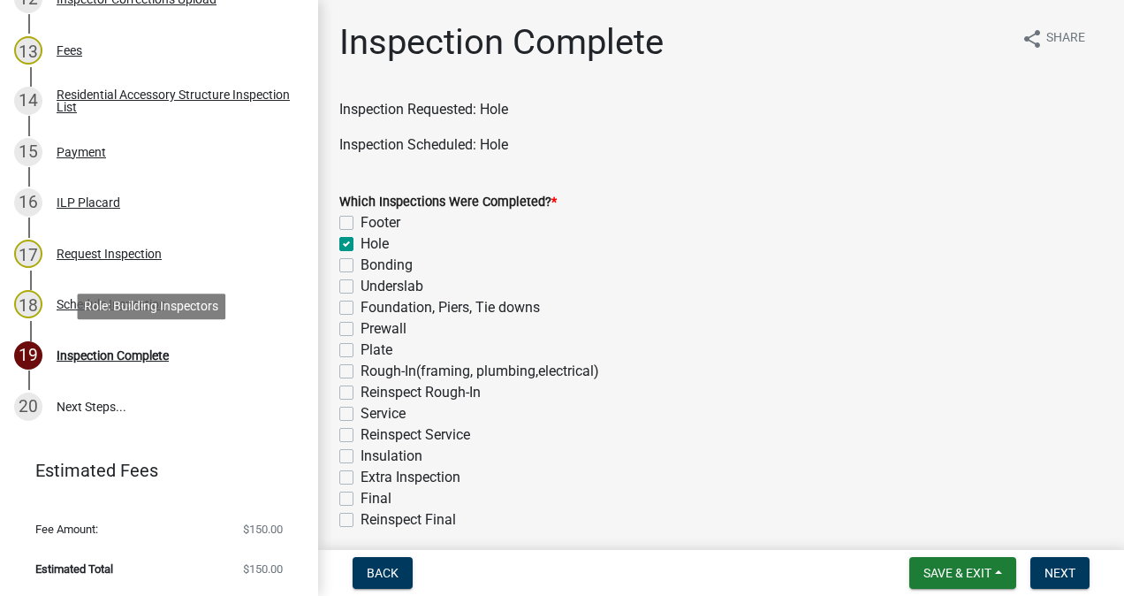
checkbox input "false"
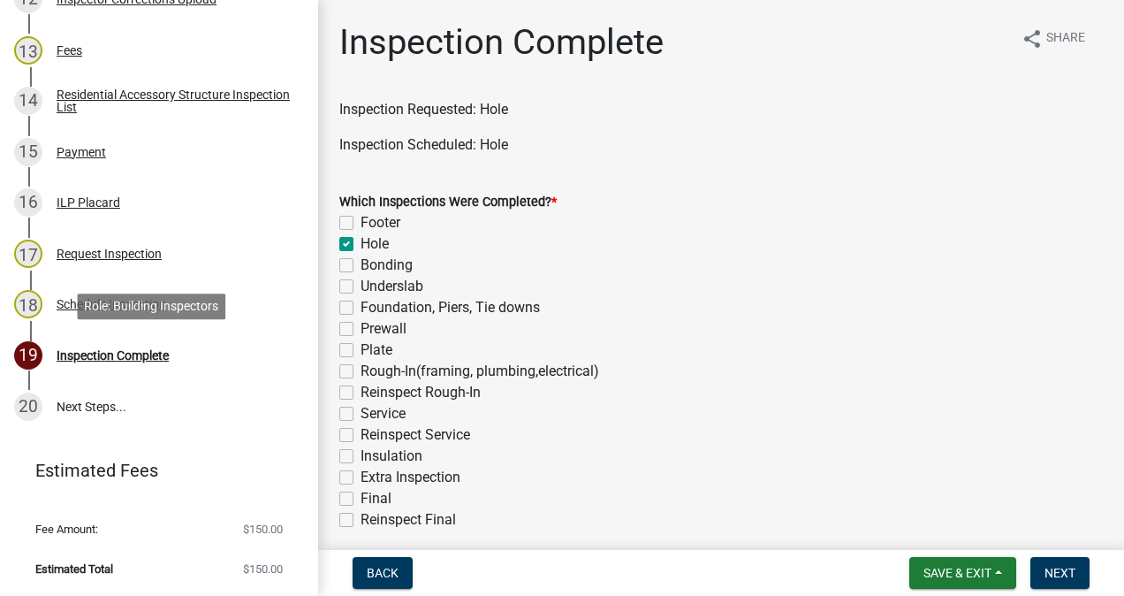
checkbox input "false"
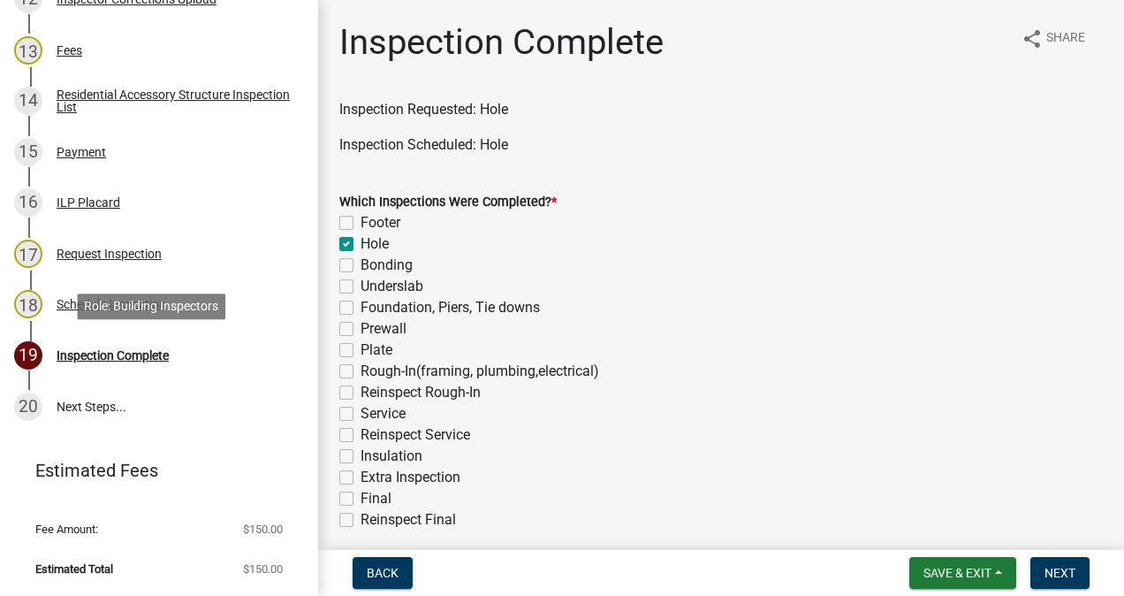
checkbox input "false"
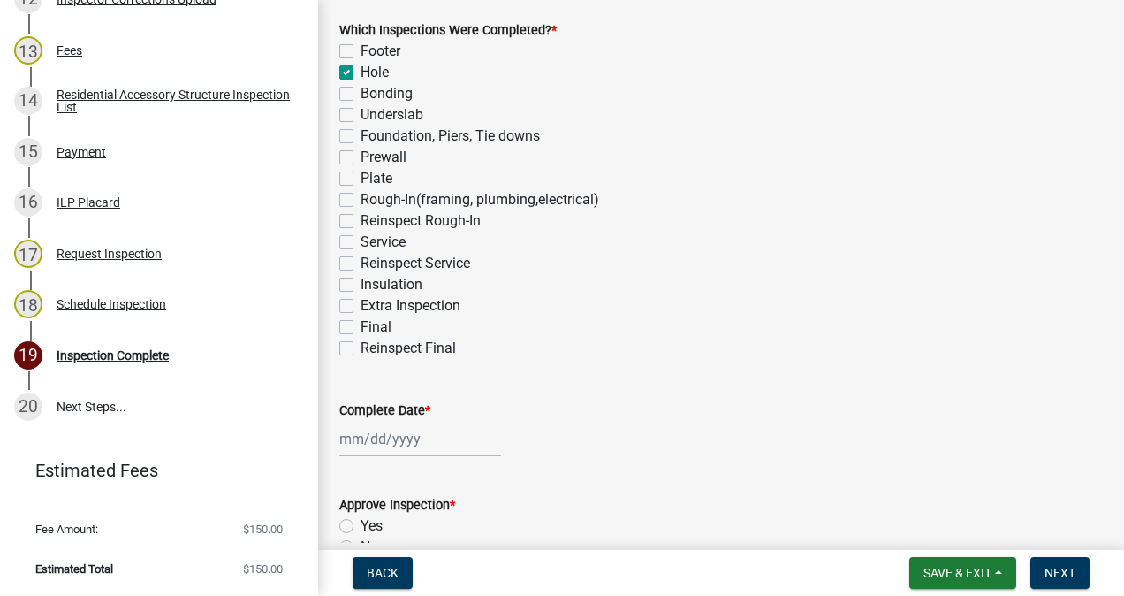
scroll to position [176, 0]
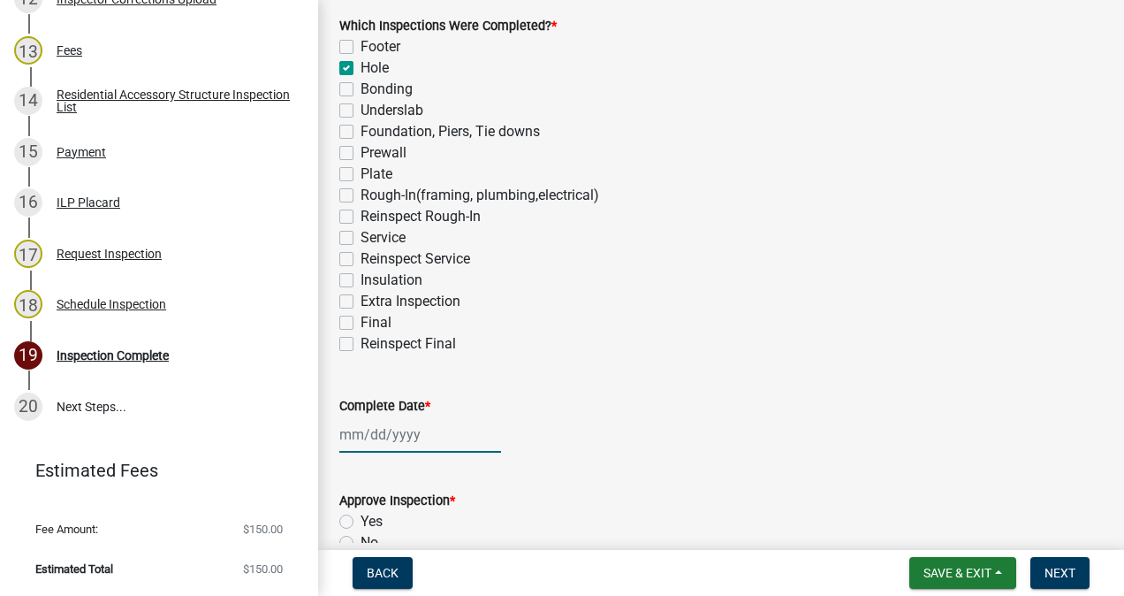
click at [423, 437] on div at bounding box center [420, 434] width 162 height 36
select select "10"
select select "2025"
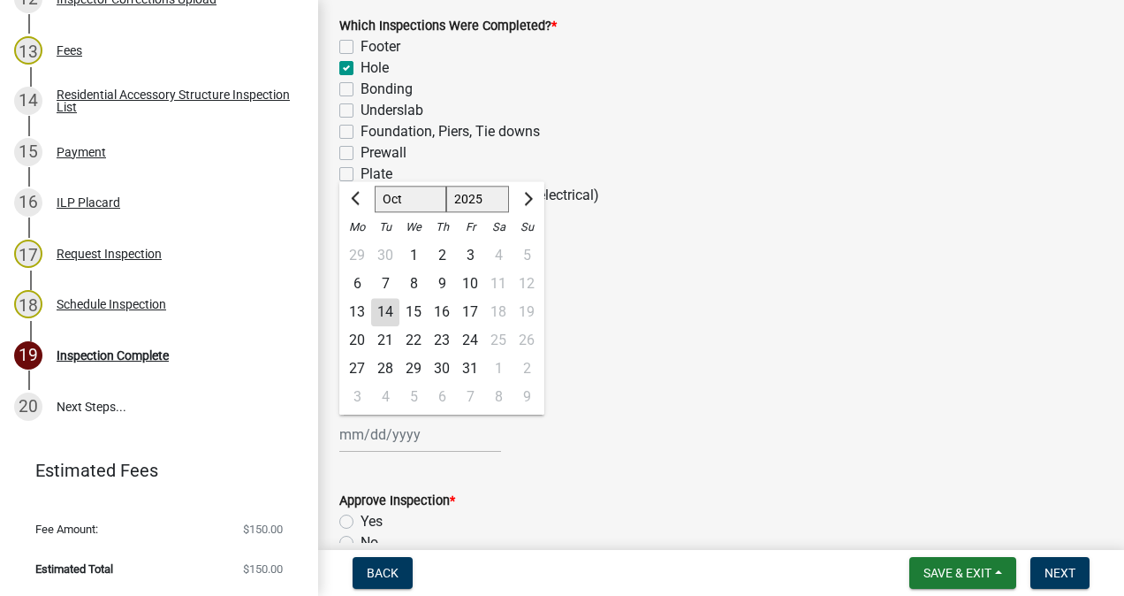
click at [384, 308] on div "14" at bounding box center [385, 312] width 28 height 28
type input "[DATE]"
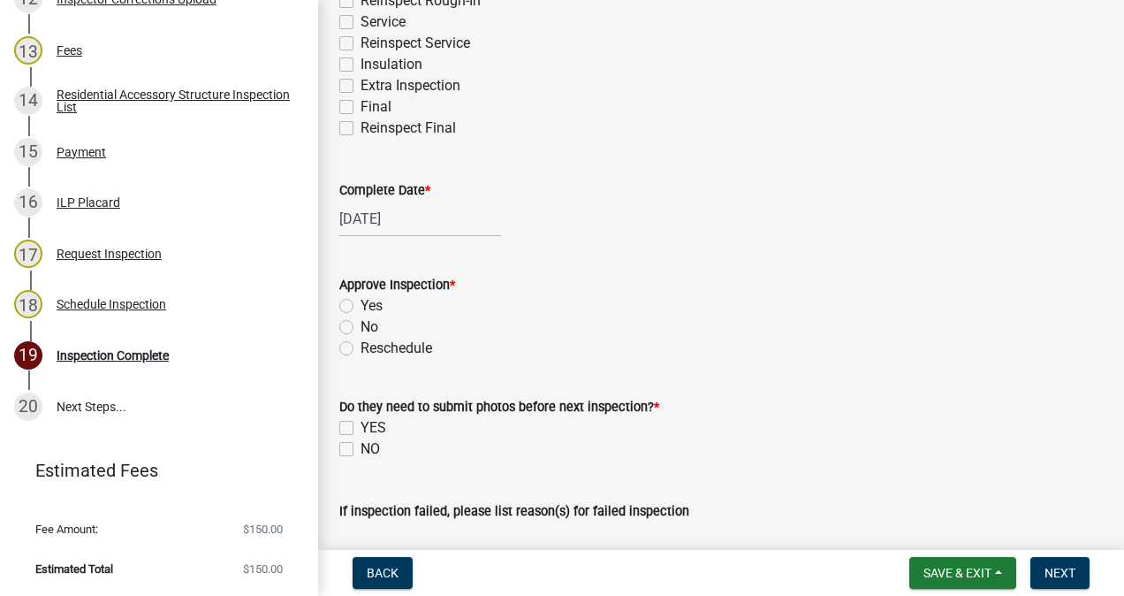
scroll to position [407, 0]
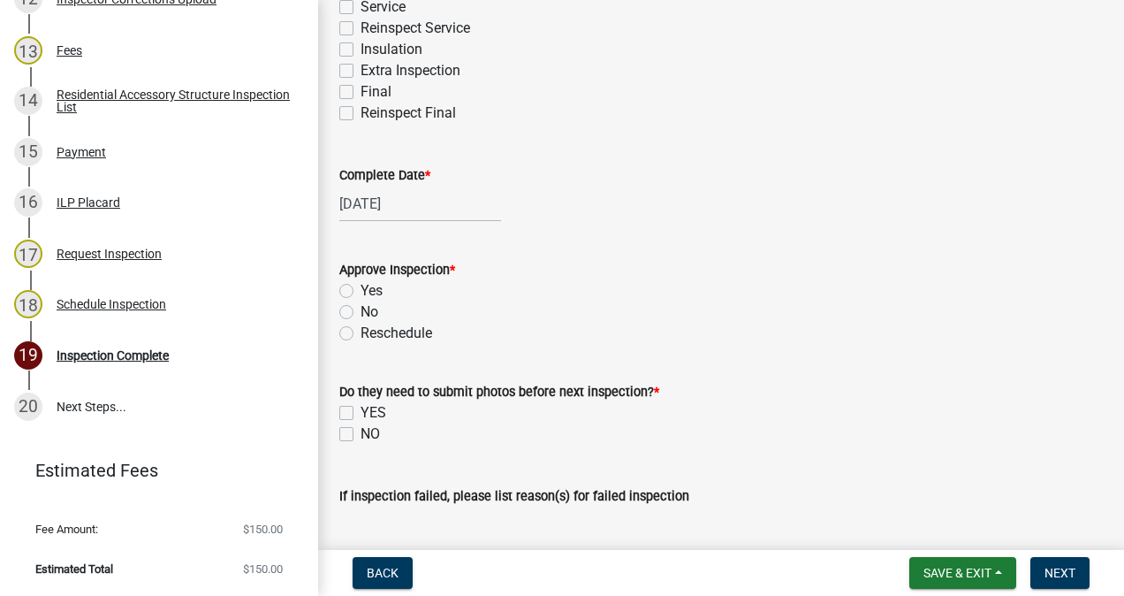
click at [361, 290] on label "Yes" at bounding box center [372, 290] width 22 height 21
click at [361, 290] on input "Yes" at bounding box center [366, 285] width 11 height 11
radio input "true"
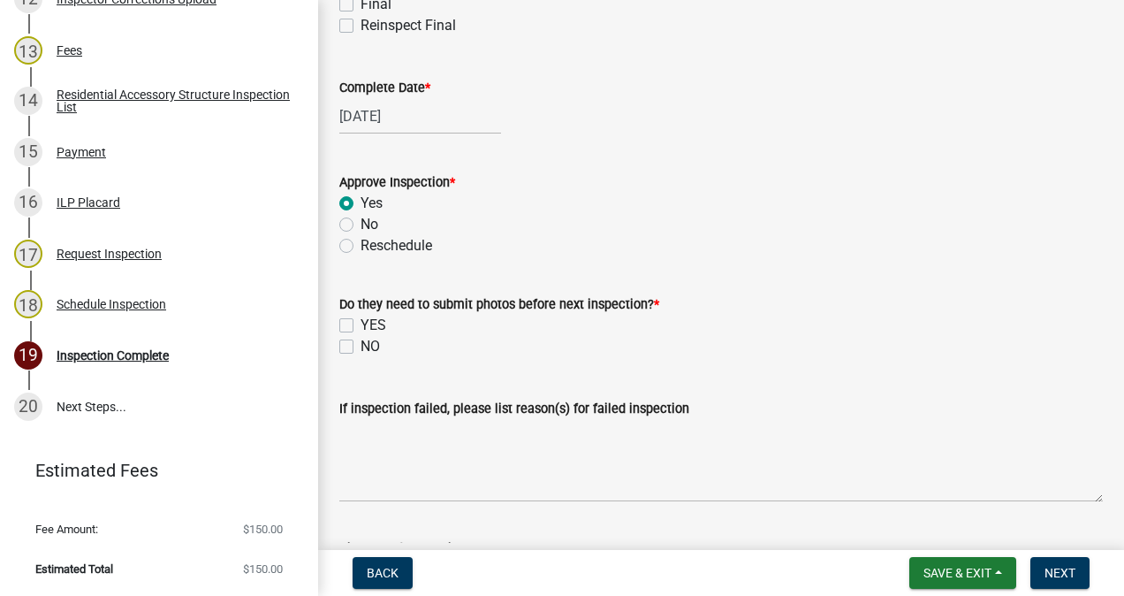
scroll to position [507, 0]
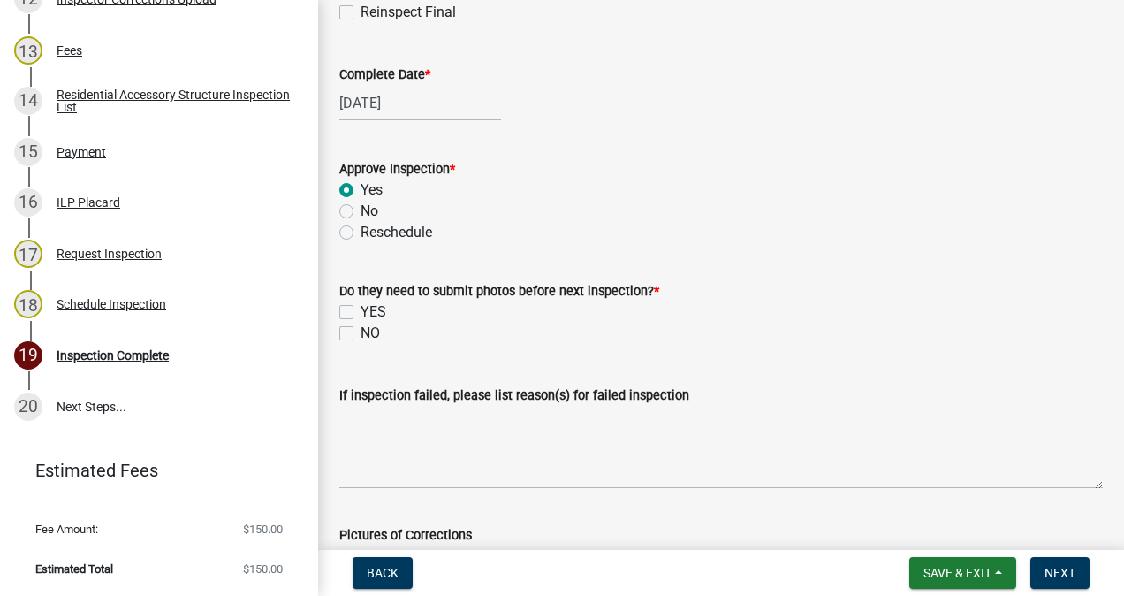
click at [361, 315] on label "YES" at bounding box center [374, 311] width 26 height 21
click at [361, 313] on input "YES" at bounding box center [366, 306] width 11 height 11
checkbox input "true"
checkbox input "false"
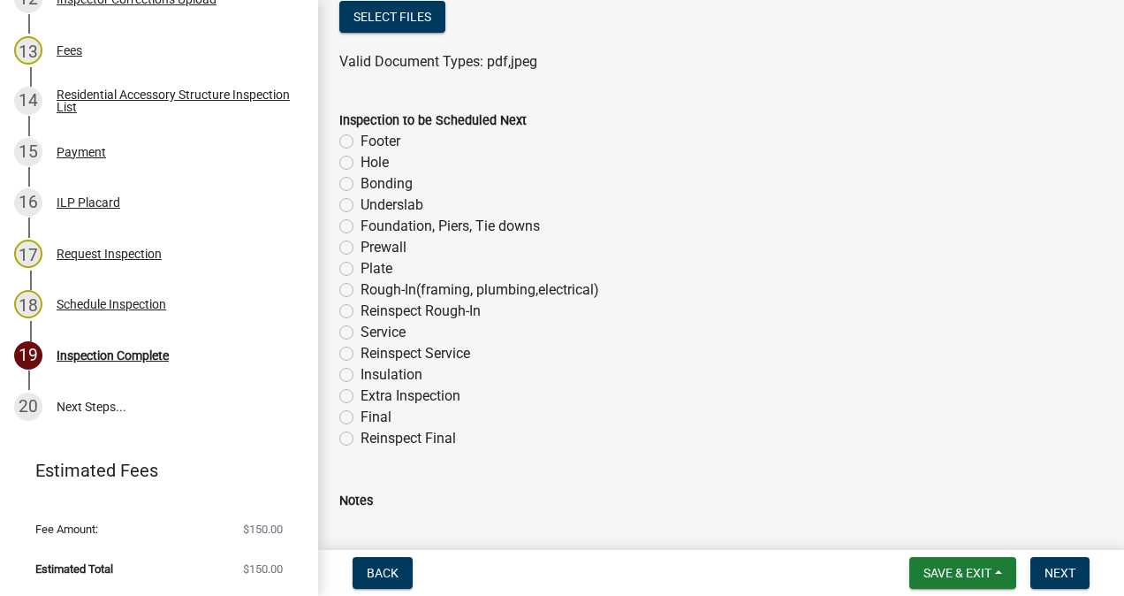
scroll to position [1058, 0]
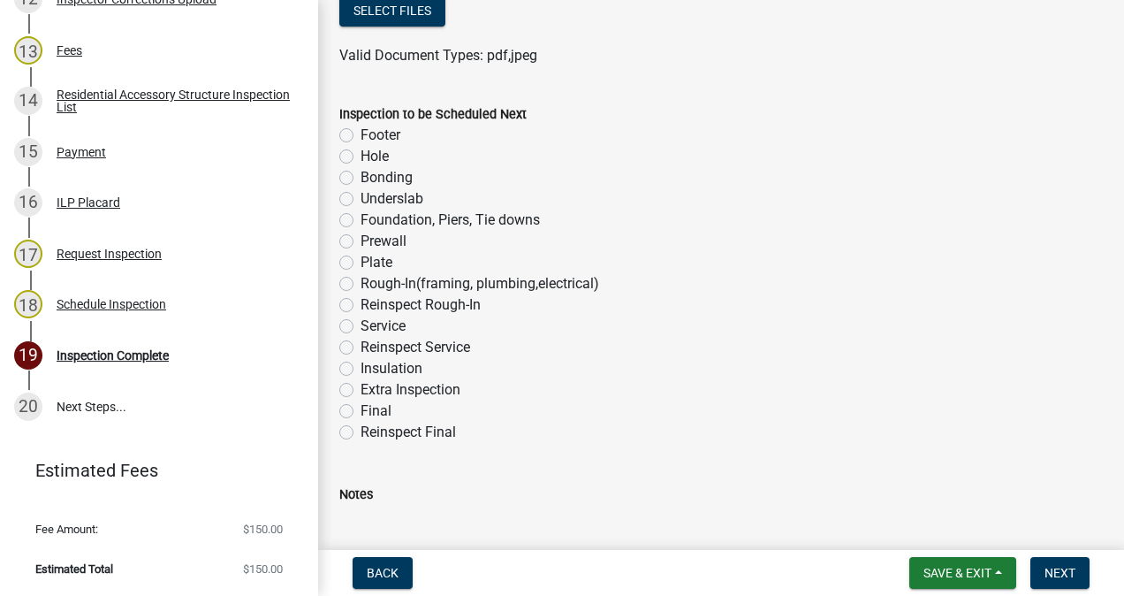
click at [361, 283] on label "Rough-In(framing, plumbing,electrical)" at bounding box center [480, 283] width 239 height 21
click at [361, 283] on input "Rough-In(framing, plumbing,electrical)" at bounding box center [366, 278] width 11 height 11
radio input "true"
click at [1043, 572] on button "Next" at bounding box center [1059, 573] width 59 height 32
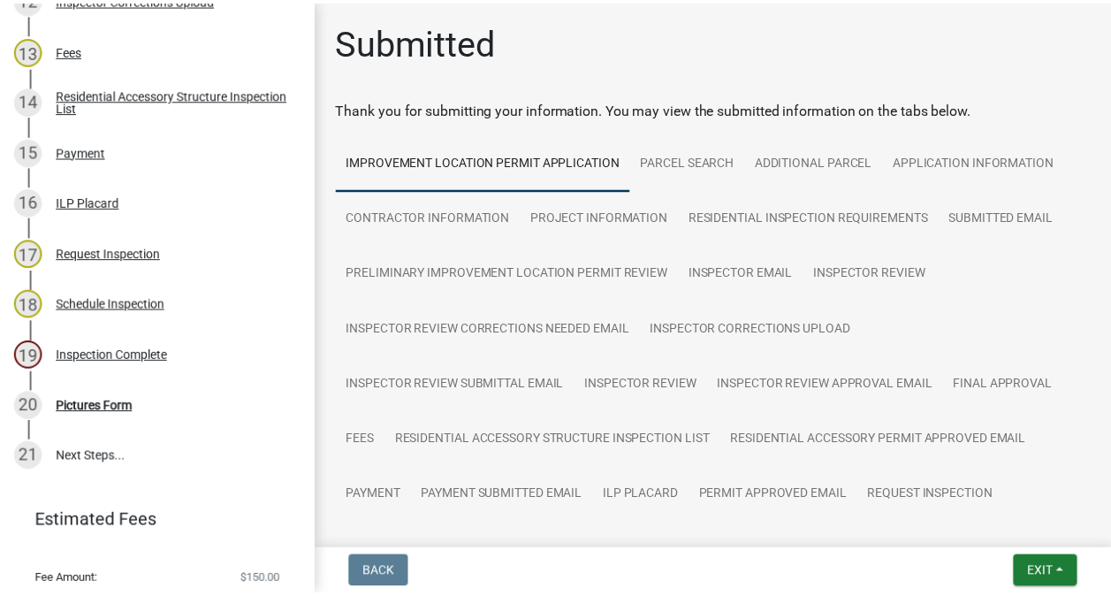
scroll to position [978, 0]
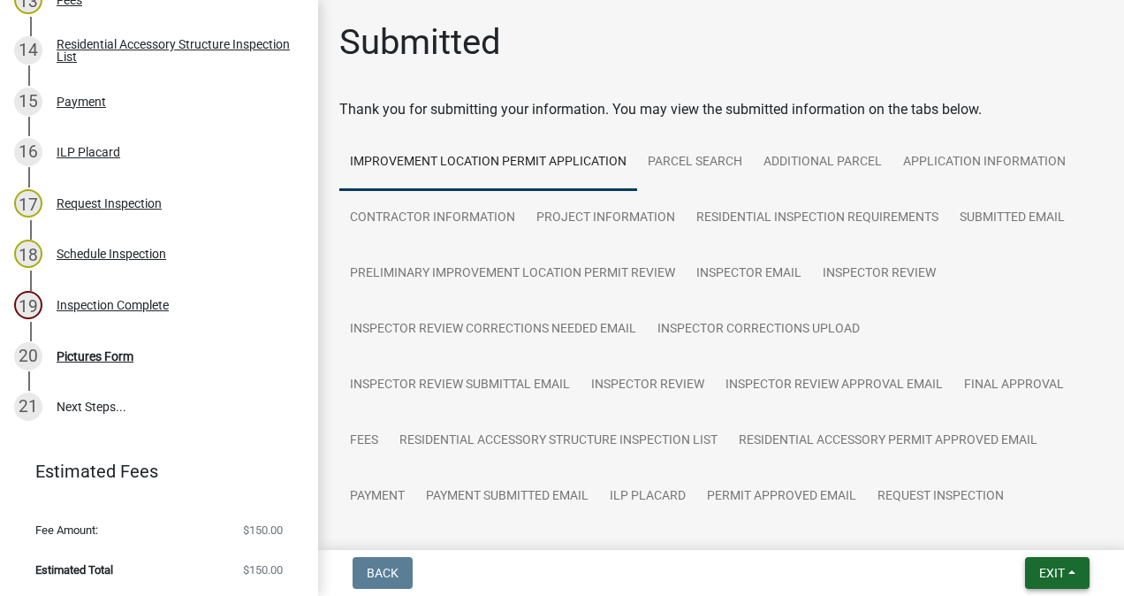
click at [1051, 566] on span "Exit" at bounding box center [1052, 573] width 26 height 14
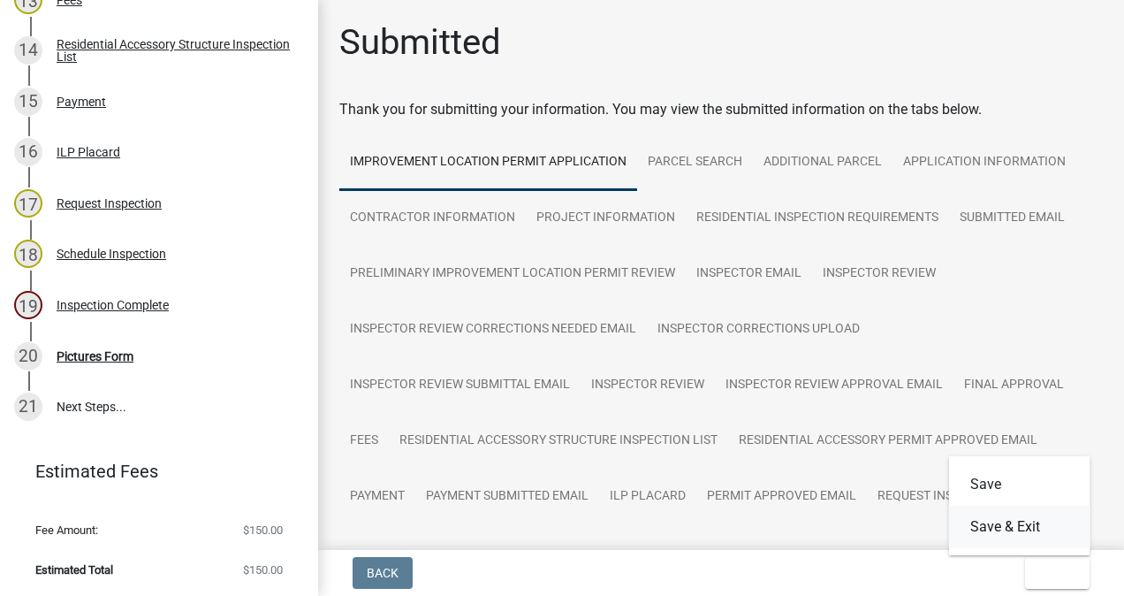
click at [1030, 525] on button "Save & Exit" at bounding box center [1019, 526] width 141 height 42
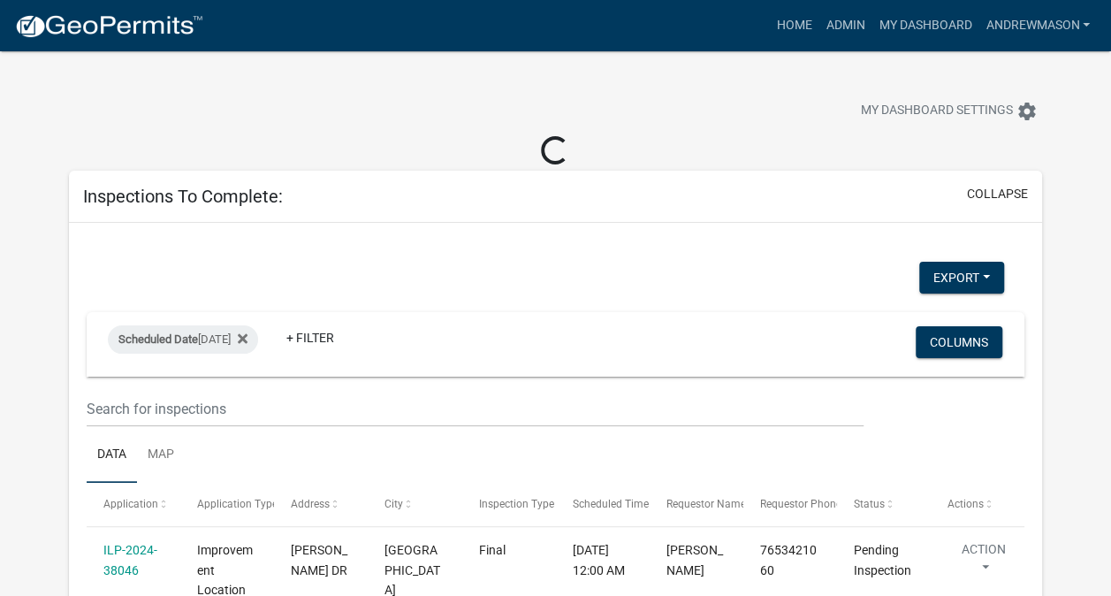
select select "3: 100"
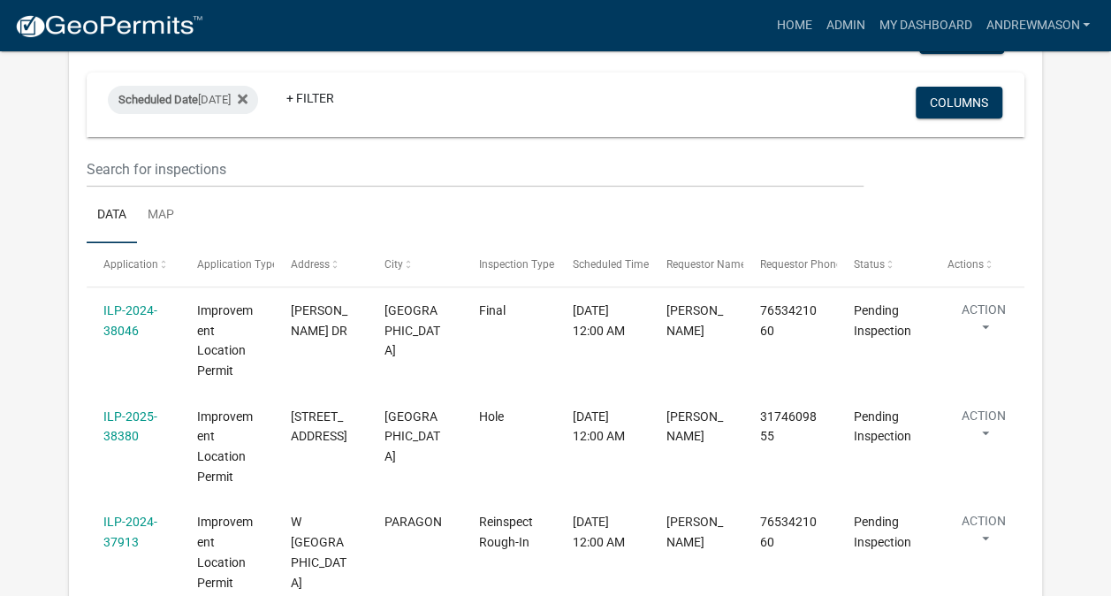
scroll to position [215, 0]
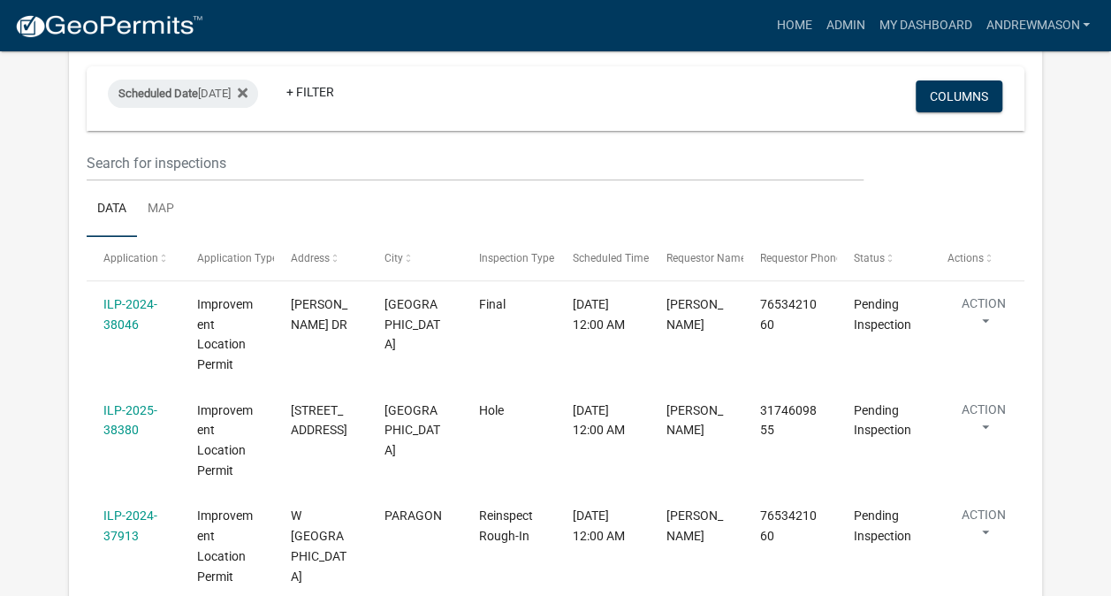
click at [147, 413] on link "ILP-2025-38380" at bounding box center [130, 420] width 54 height 34
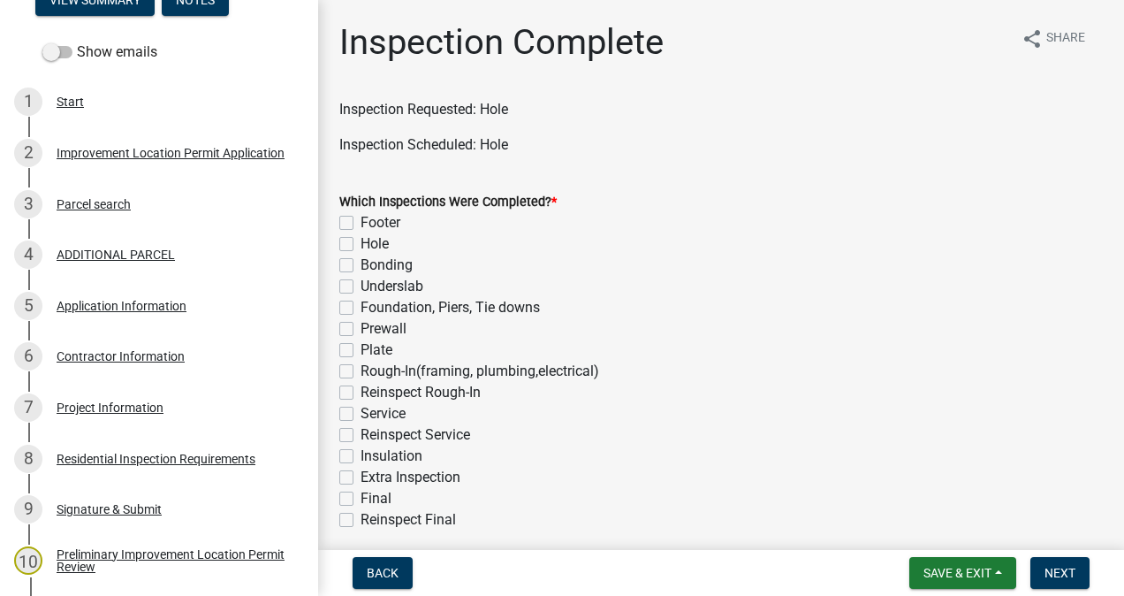
scroll to position [310, 0]
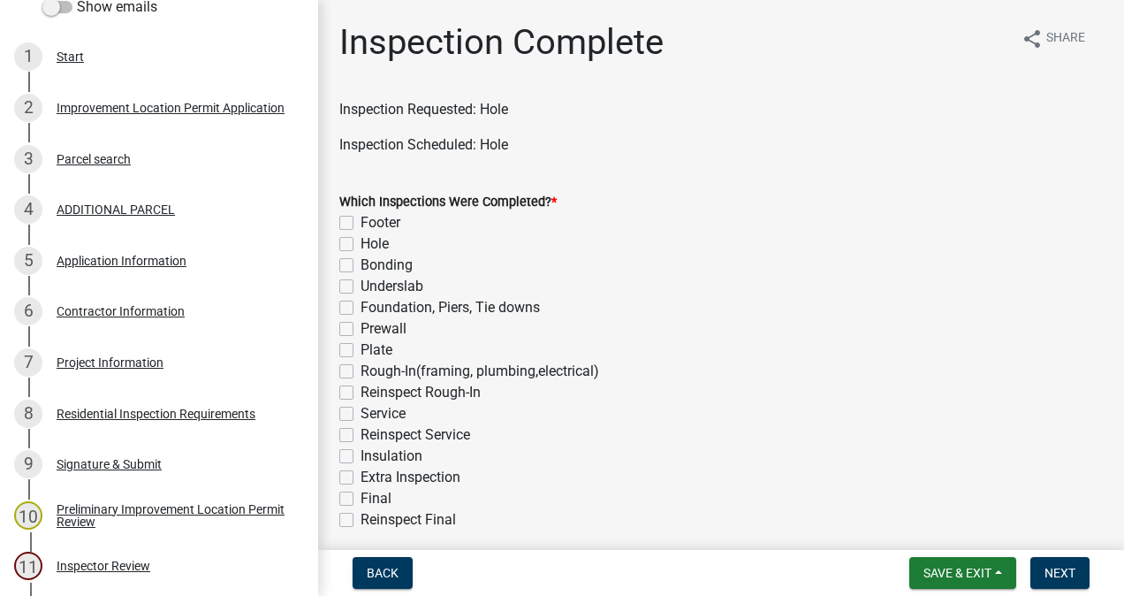
click at [117, 372] on div "7 Project Information" at bounding box center [152, 362] width 276 height 28
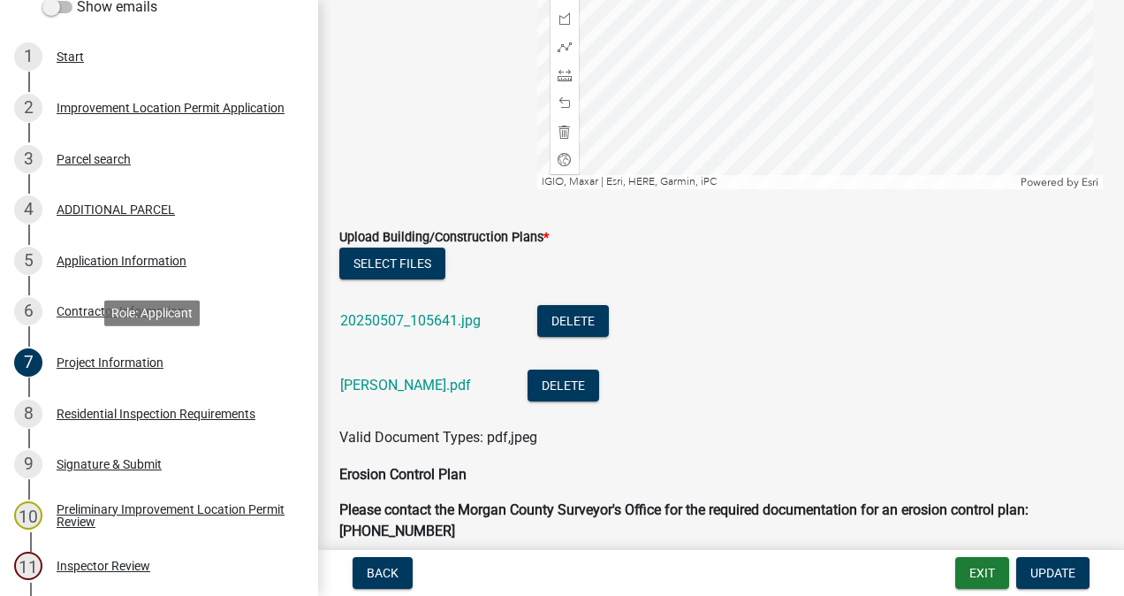
scroll to position [3431, 0]
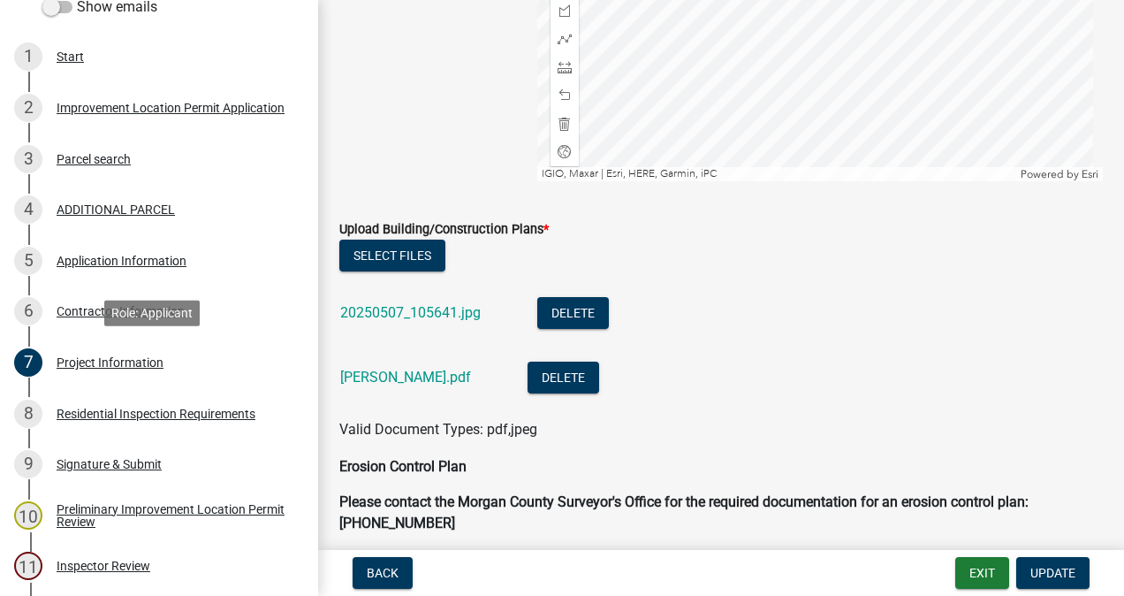
click at [435, 312] on link "20250507_105641.jpg" at bounding box center [410, 312] width 141 height 17
click at [408, 380] on link "[PERSON_NAME].pdf" at bounding box center [405, 377] width 131 height 17
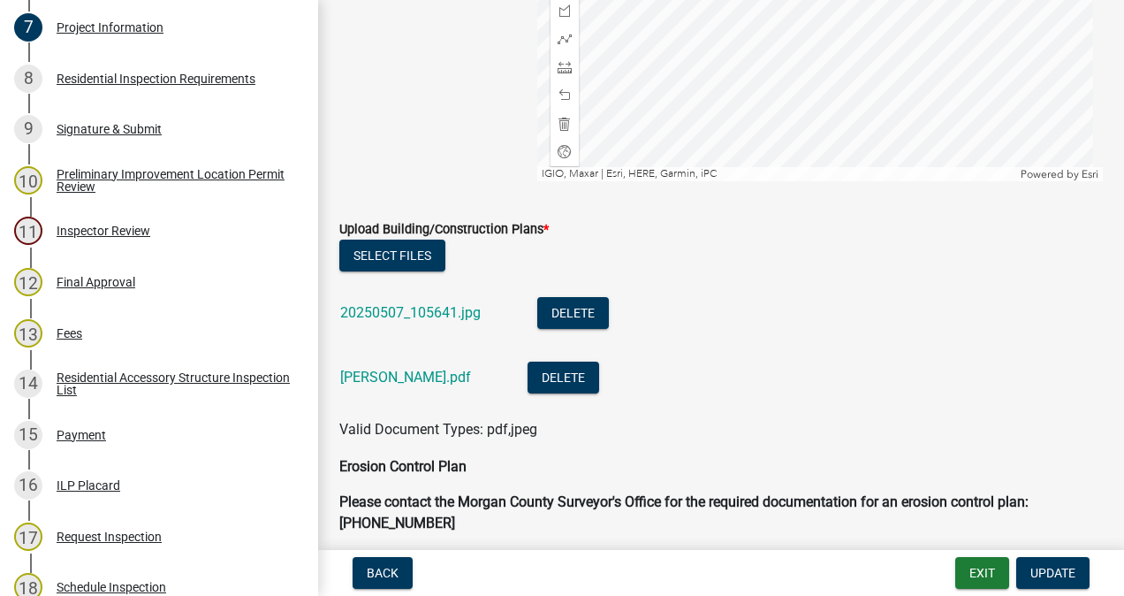
scroll to position [928, 0]
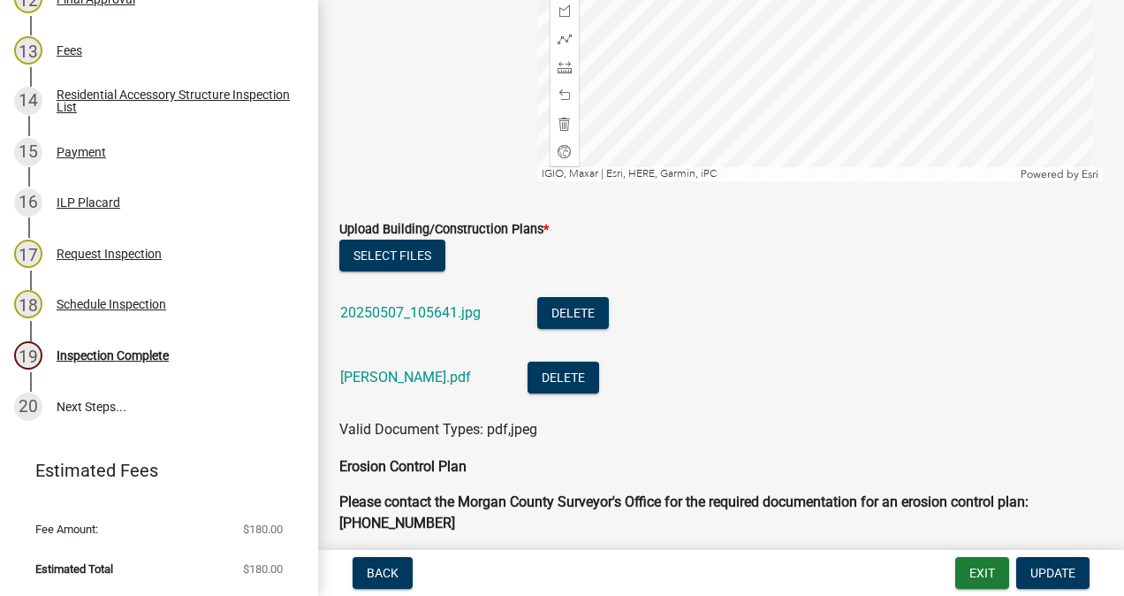
click at [136, 354] on div "Inspection Complete" at bounding box center [113, 355] width 112 height 12
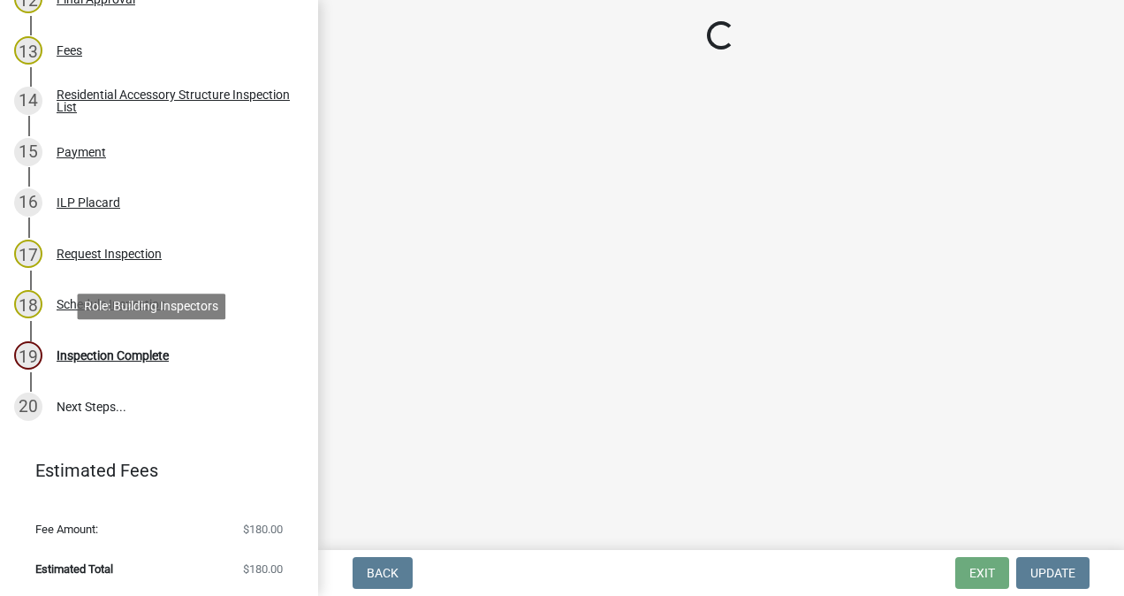
scroll to position [0, 0]
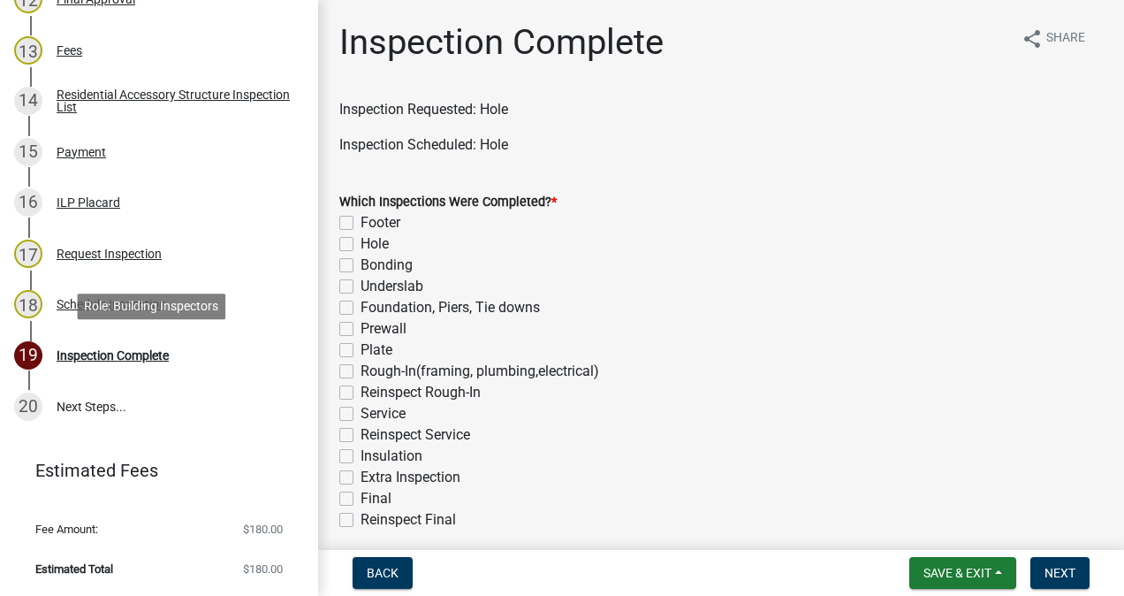
click at [361, 308] on label "Foundation, Piers, Tie downs" at bounding box center [450, 307] width 179 height 21
click at [361, 308] on input "Foundation, Piers, Tie downs" at bounding box center [366, 302] width 11 height 11
checkbox input "true"
checkbox input "false"
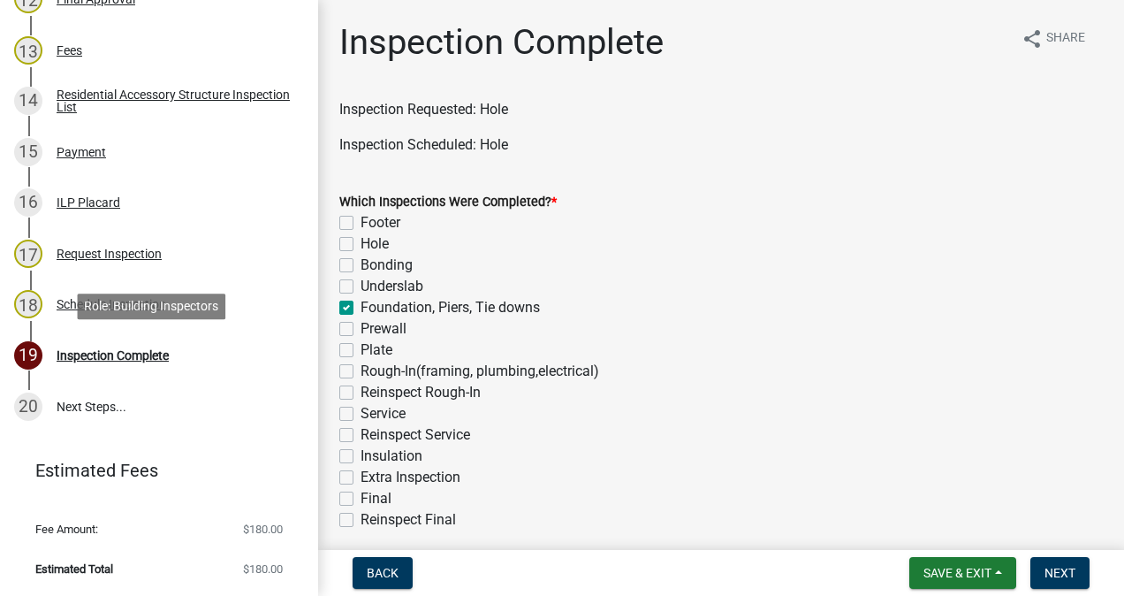
checkbox input "false"
checkbox input "true"
checkbox input "false"
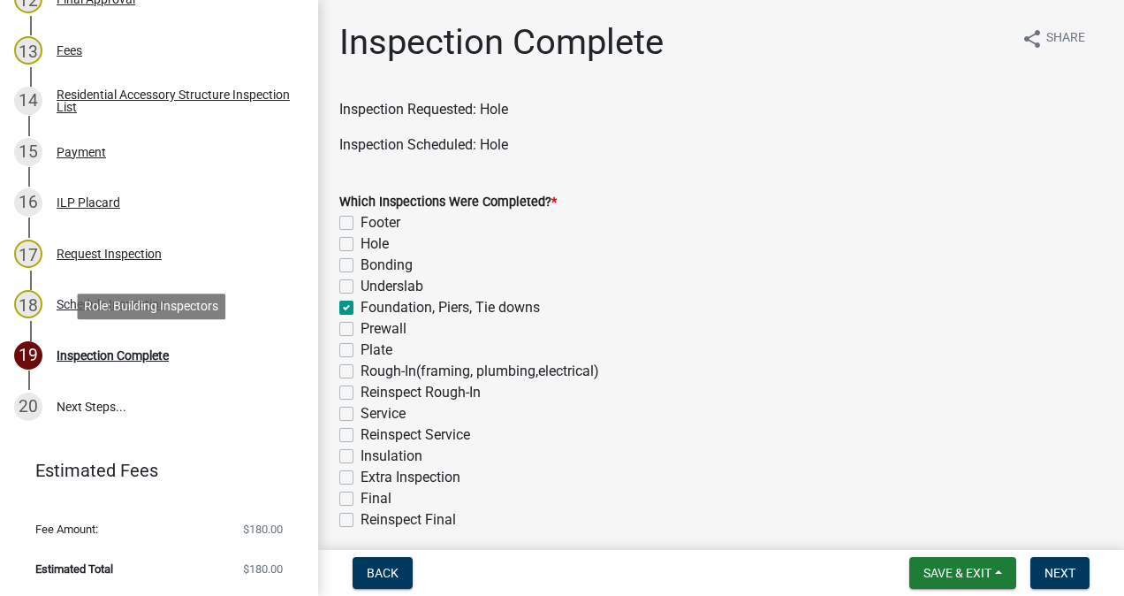
checkbox input "false"
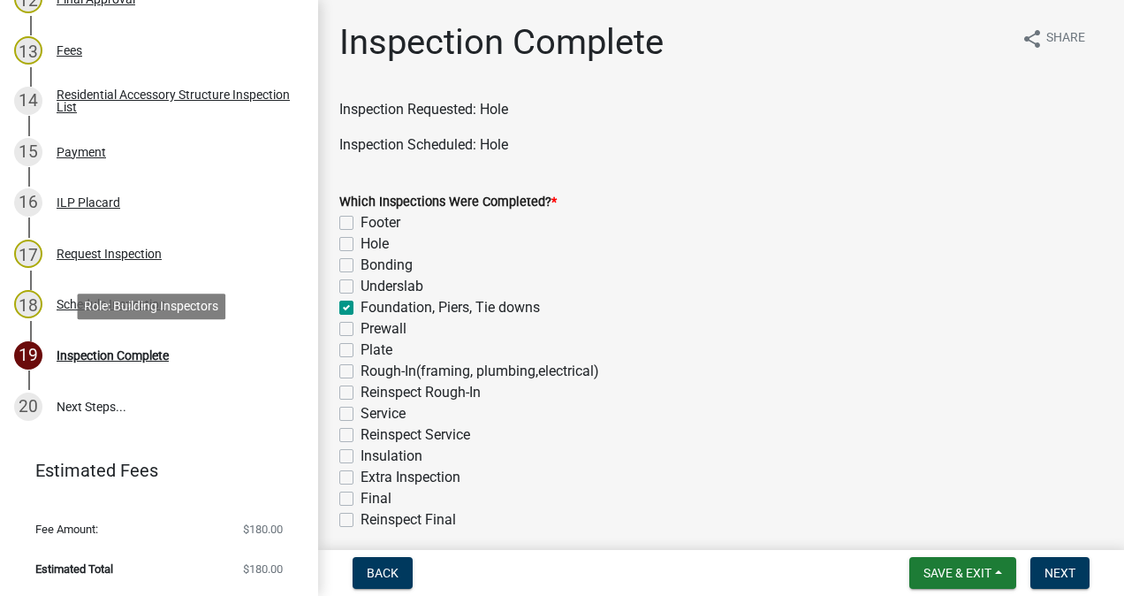
checkbox input "false"
click at [361, 414] on label "Service" at bounding box center [383, 413] width 45 height 21
click at [361, 414] on input "Service" at bounding box center [366, 408] width 11 height 11
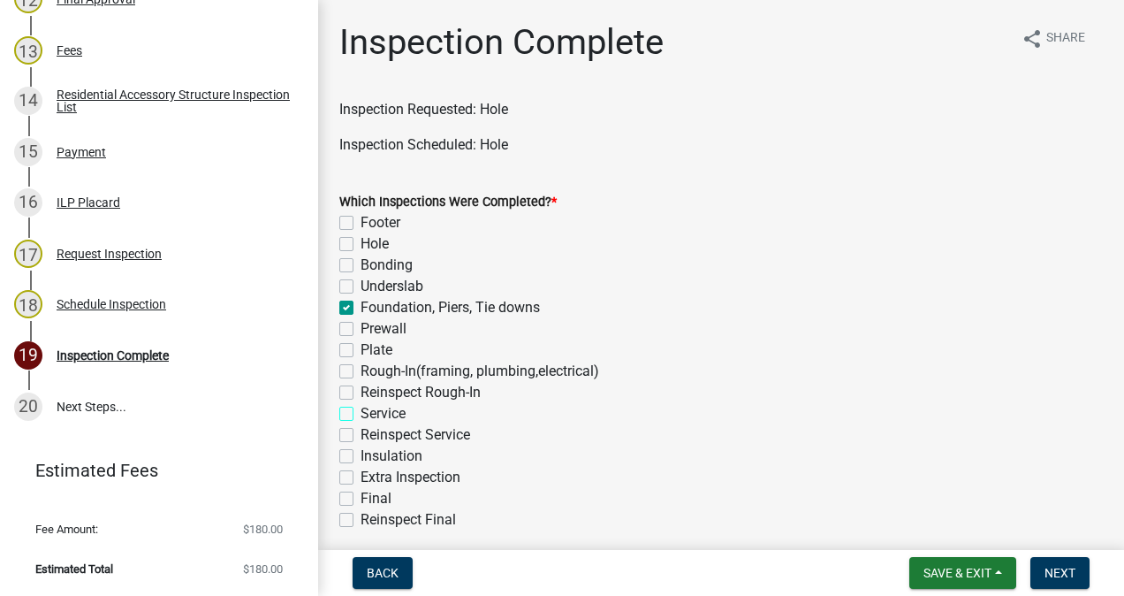
checkbox input "true"
checkbox input "false"
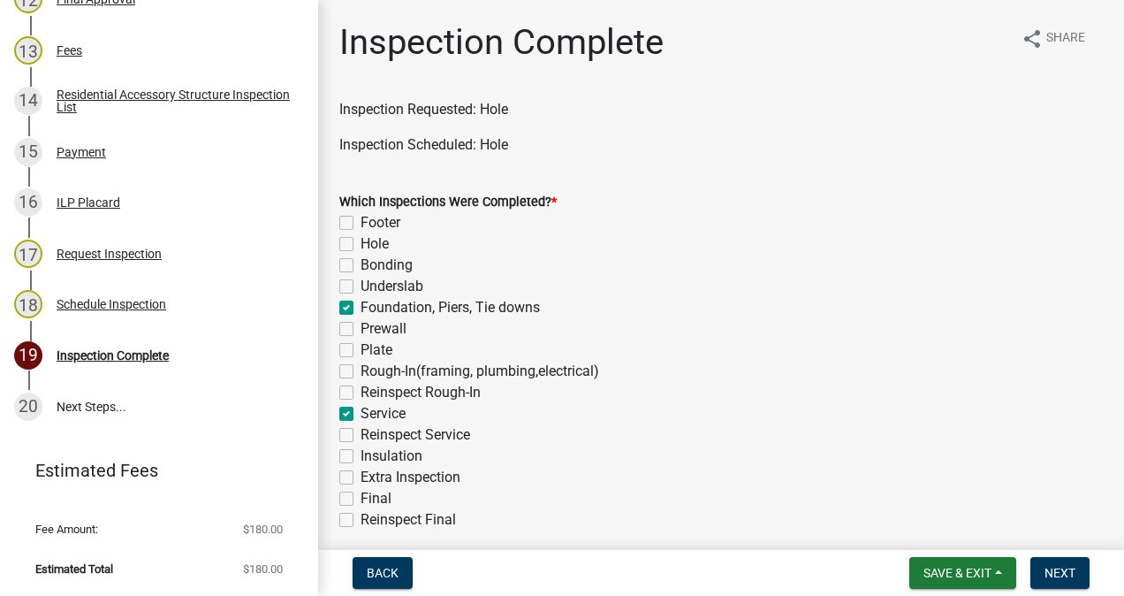
checkbox input "true"
checkbox input "false"
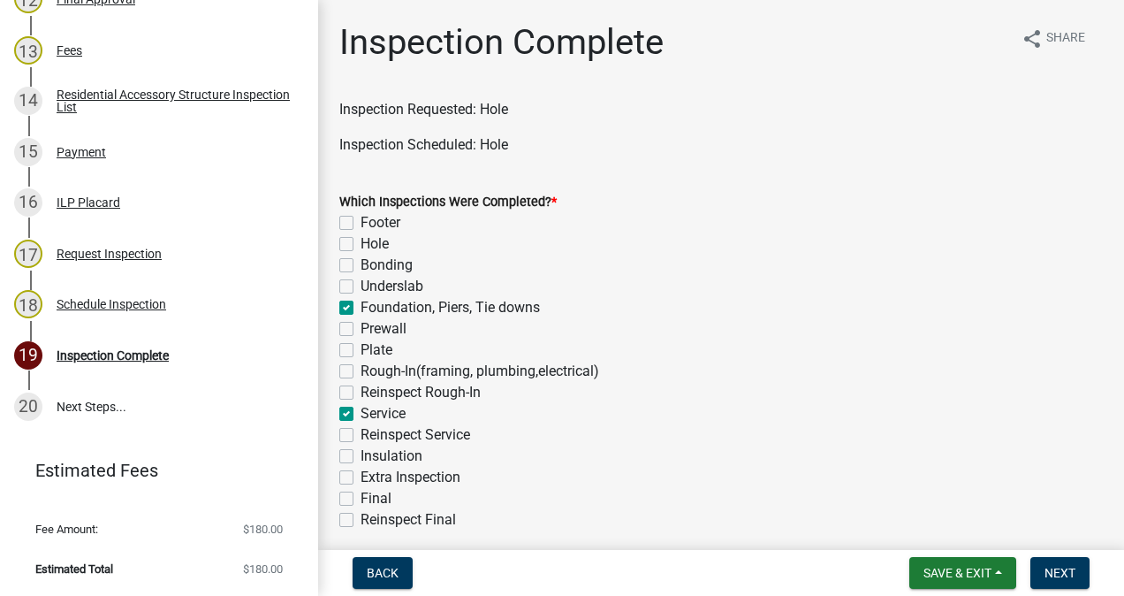
checkbox input "true"
checkbox input "false"
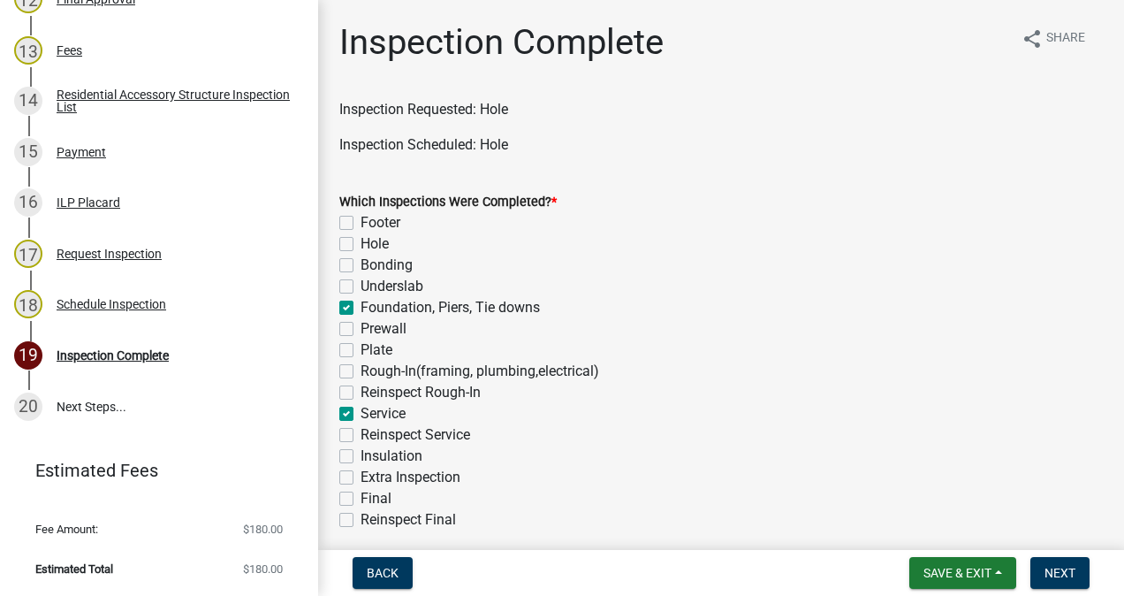
checkbox input "false"
click at [1060, 561] on button "Next" at bounding box center [1059, 573] width 59 height 32
click at [1049, 581] on button "Next" at bounding box center [1059, 573] width 59 height 32
click at [1055, 569] on span "Next" at bounding box center [1060, 573] width 31 height 14
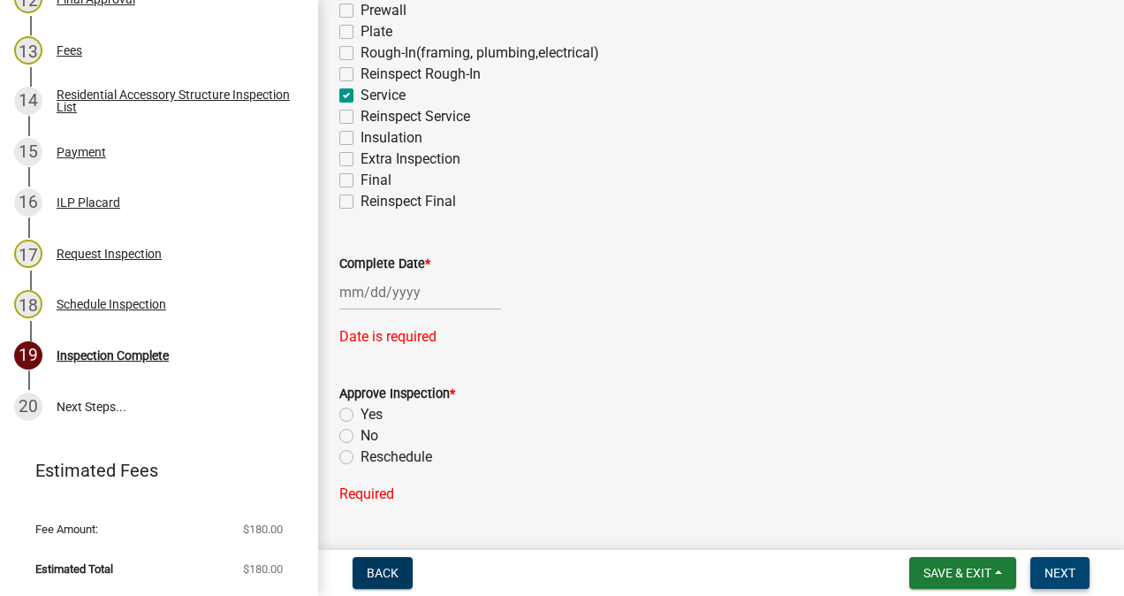
scroll to position [323, 0]
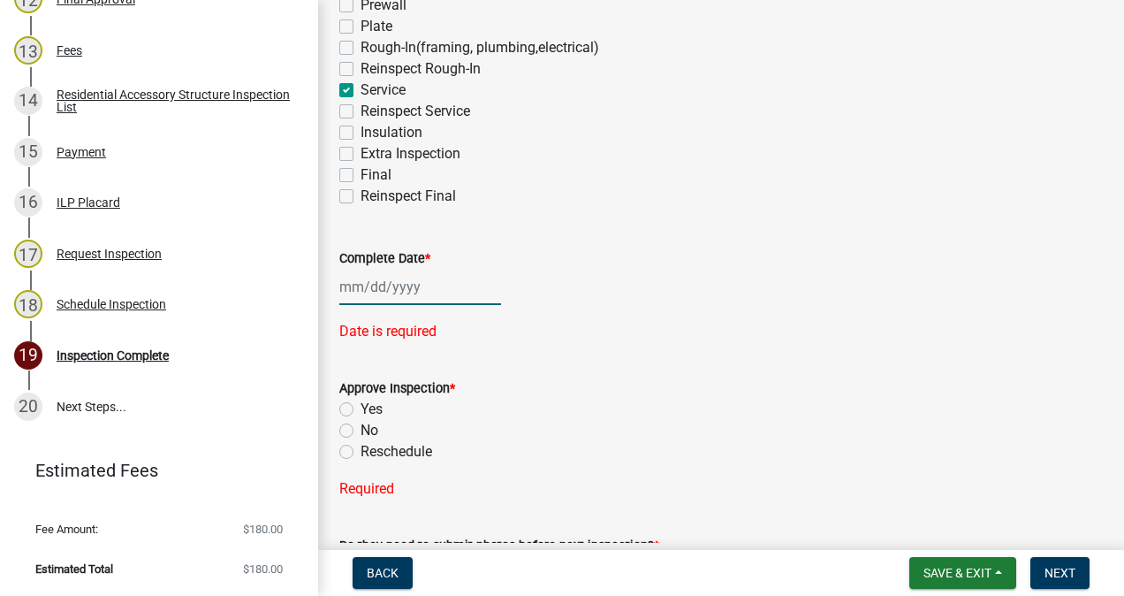
click at [408, 286] on div at bounding box center [420, 287] width 162 height 36
select select "10"
select select "2025"
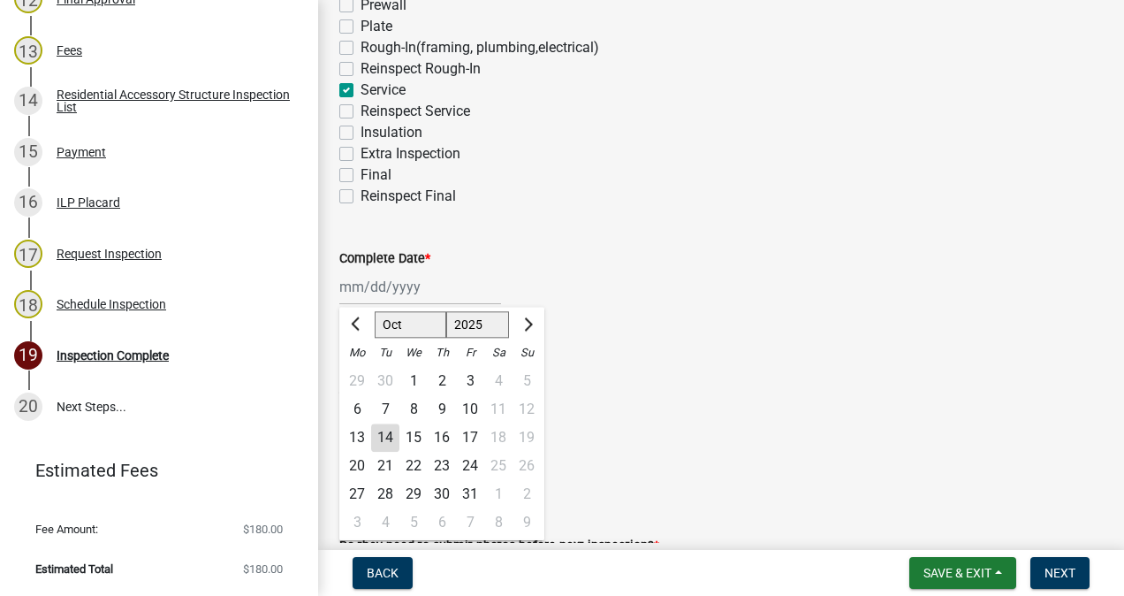
click at [387, 437] on div "14" at bounding box center [385, 437] width 28 height 28
type input "[DATE]"
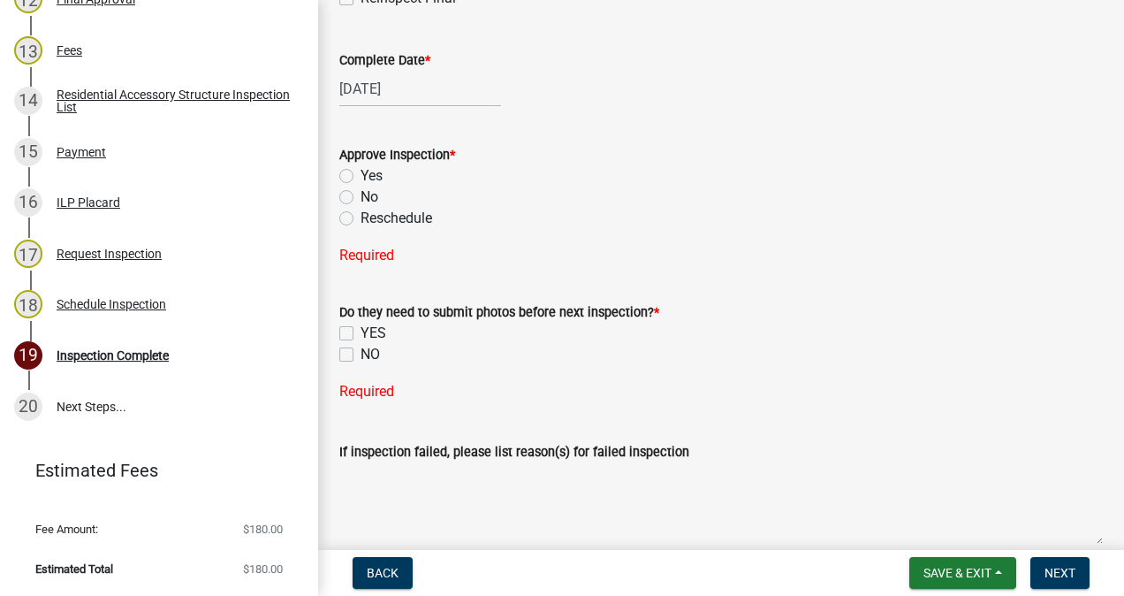
scroll to position [530, 0]
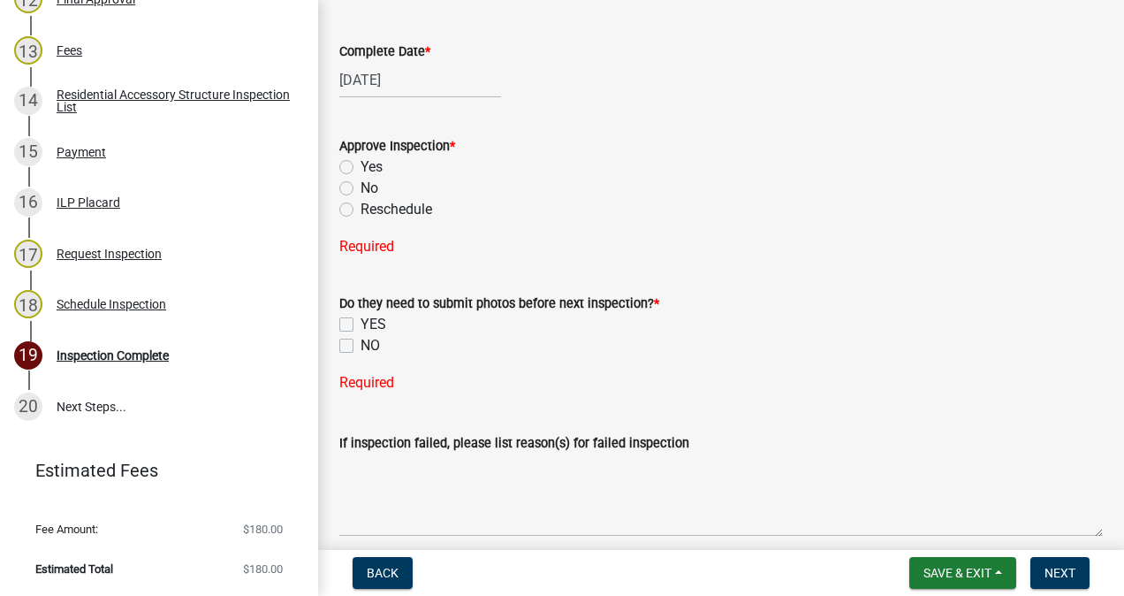
click at [361, 166] on label "Yes" at bounding box center [372, 166] width 22 height 21
click at [361, 166] on input "Yes" at bounding box center [366, 161] width 11 height 11
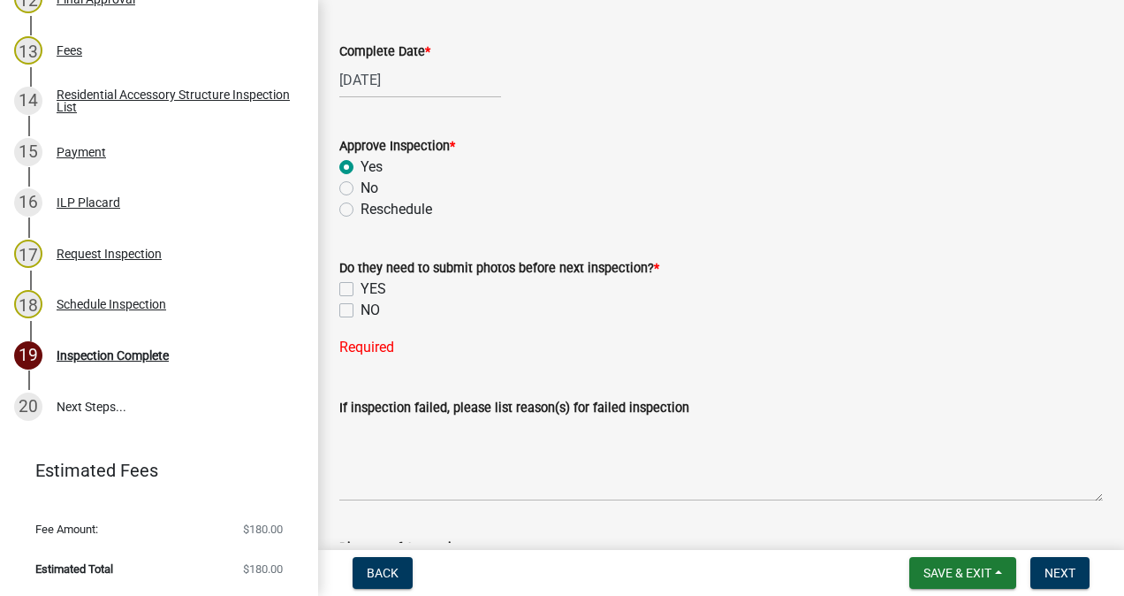
radio input "true"
click at [361, 288] on label "YES" at bounding box center [374, 288] width 26 height 21
click at [361, 288] on input "YES" at bounding box center [366, 283] width 11 height 11
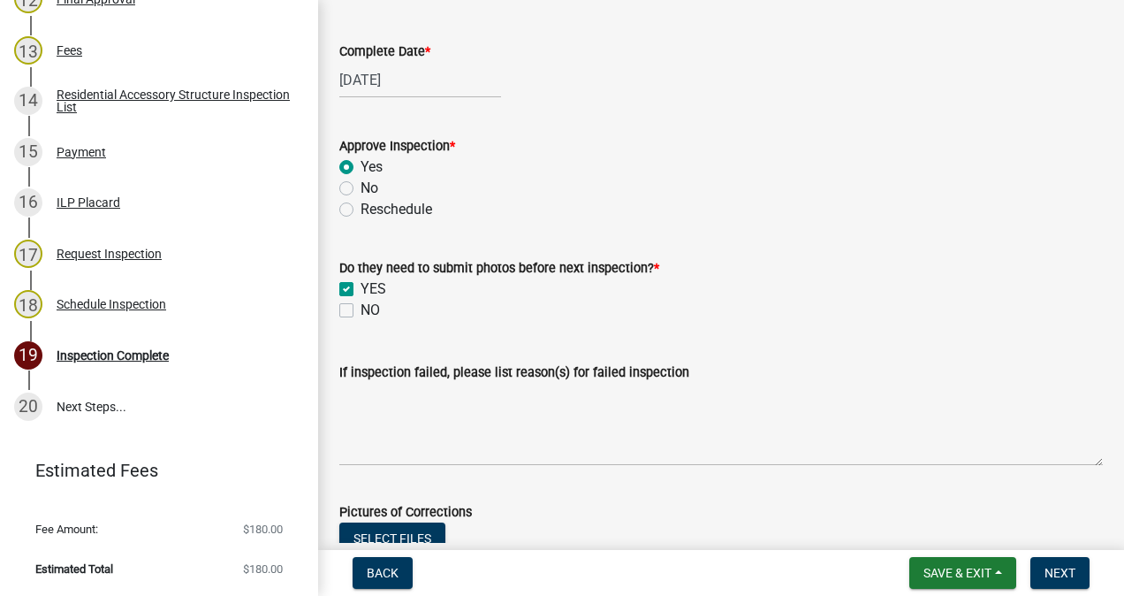
checkbox input "true"
checkbox input "false"
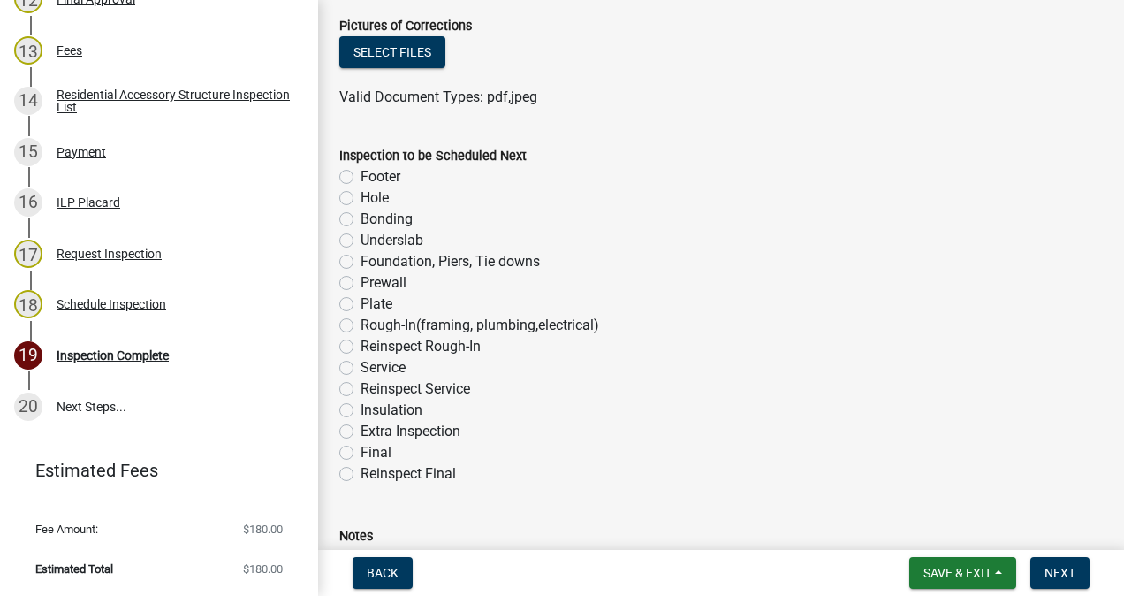
scroll to position [1018, 0]
click at [361, 450] on label "Final" at bounding box center [376, 450] width 31 height 21
click at [361, 450] on input "Final" at bounding box center [366, 445] width 11 height 11
radio input "true"
click at [1044, 576] on button "Next" at bounding box center [1059, 573] width 59 height 32
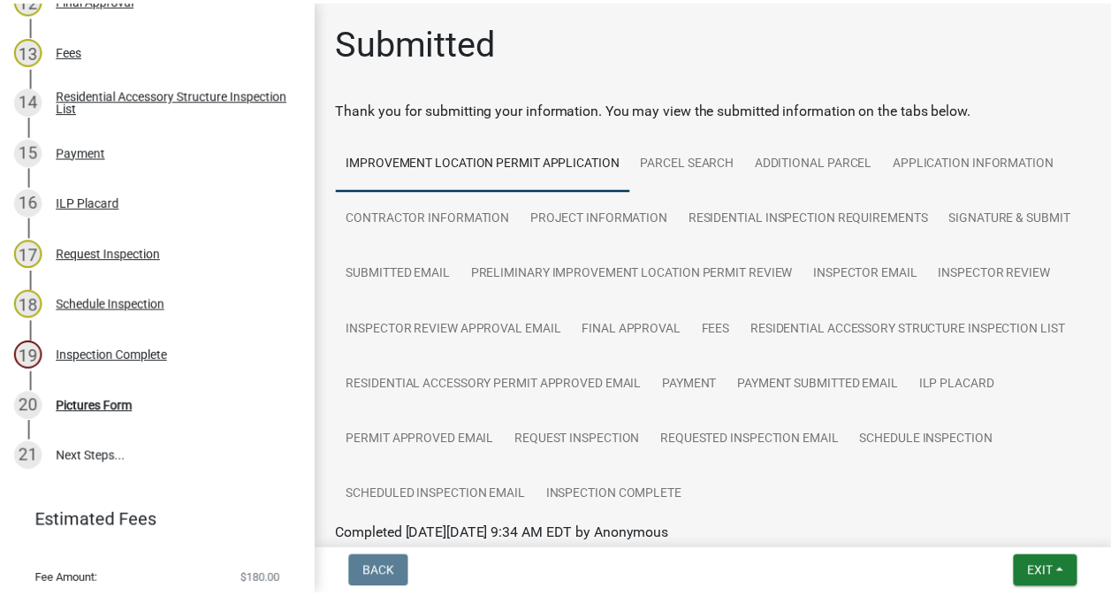
scroll to position [978, 0]
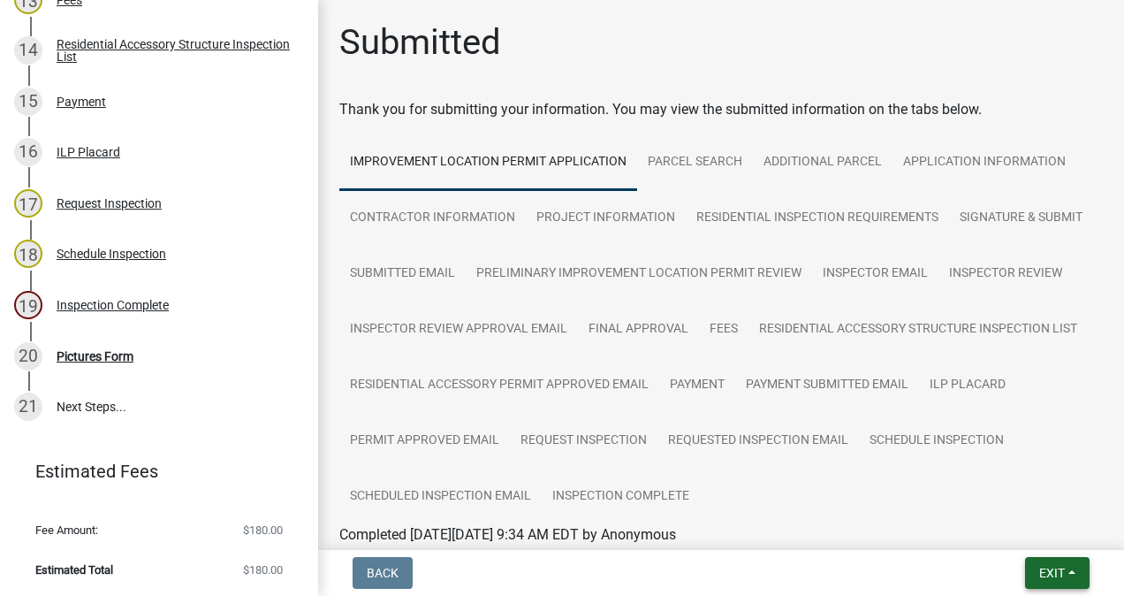
click at [1039, 575] on span "Exit" at bounding box center [1052, 573] width 26 height 14
click at [1016, 530] on button "Save & Exit" at bounding box center [1019, 526] width 141 height 42
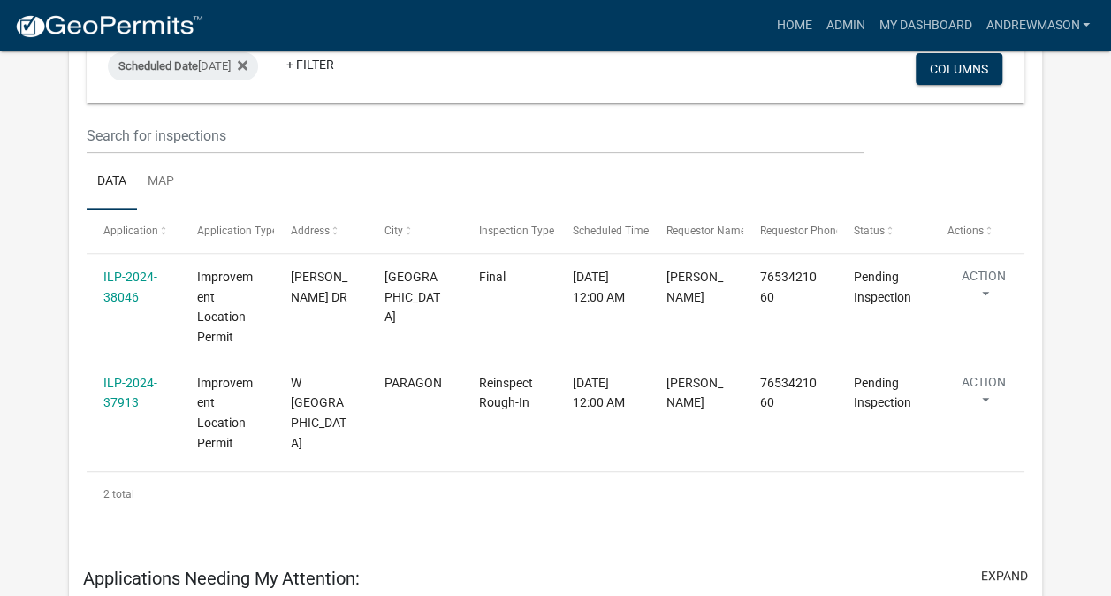
scroll to position [276, 0]
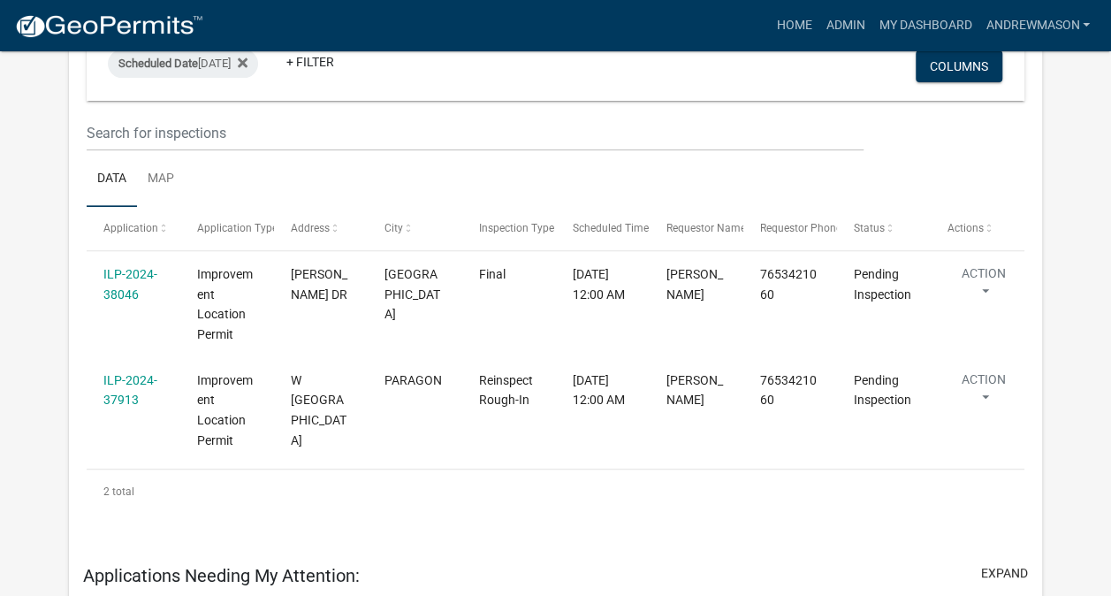
select select "3: 100"
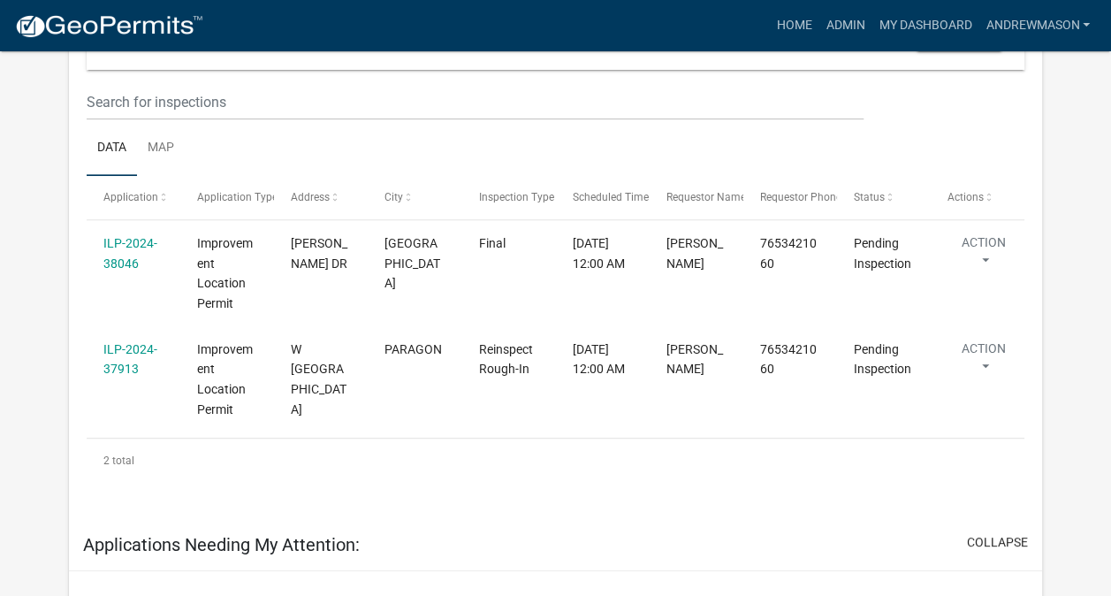
scroll to position [245, 0]
